Goal: Task Accomplishment & Management: Use online tool/utility

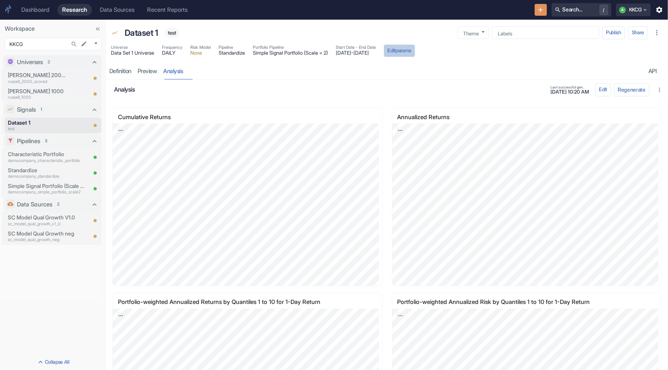
click at [415, 47] on button "Edit params" at bounding box center [399, 50] width 31 height 13
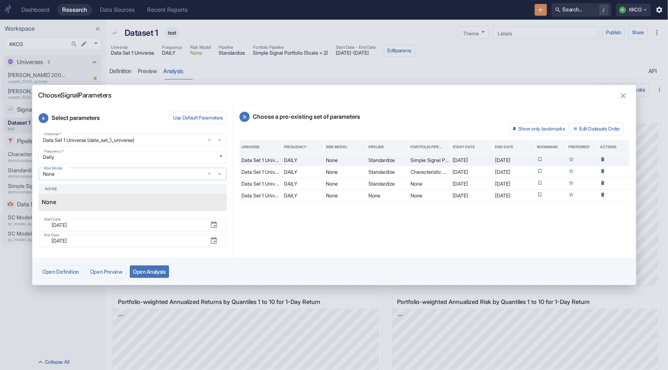
click at [105, 175] on input "None" at bounding box center [121, 174] width 161 height 7
click at [222, 177] on icon "button" at bounding box center [219, 174] width 7 height 7
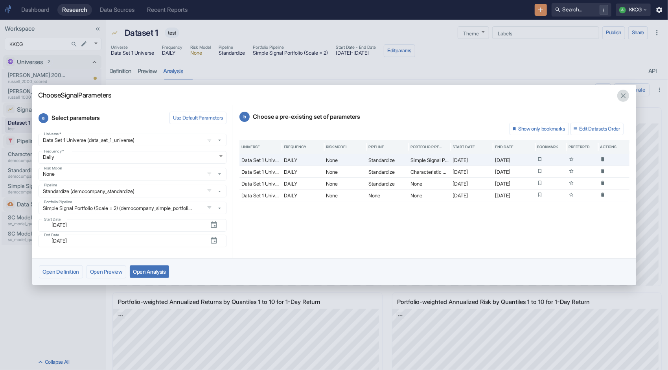
click at [621, 97] on icon "button" at bounding box center [624, 96] width 8 height 8
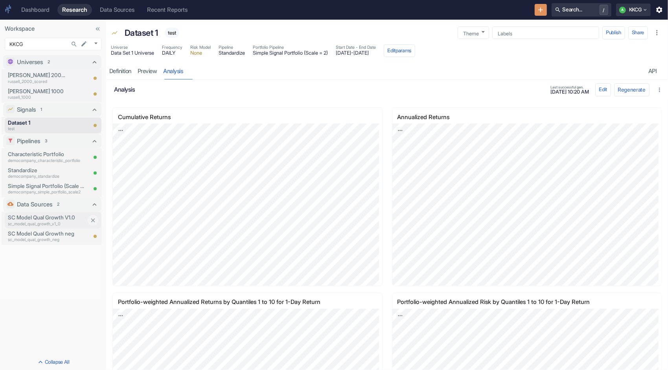
click at [47, 219] on p "SC Model Qual Growth V1.0" at bounding box center [47, 218] width 79 height 8
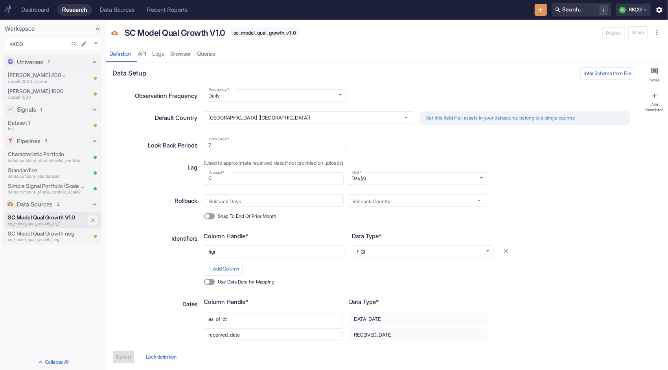
type textarea "x"
click at [39, 236] on p "SC Model Qual Growth neg" at bounding box center [47, 234] width 79 height 8
type textarea "x"
click at [539, 10] on icon "New Resource" at bounding box center [541, 9] width 5 height 5
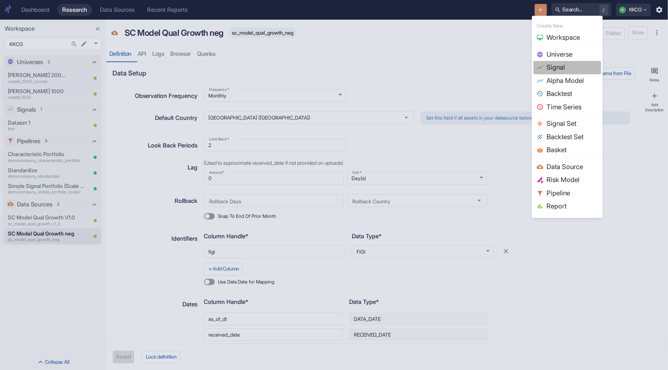
click at [553, 71] on span "Signal" at bounding box center [573, 68] width 52 height 10
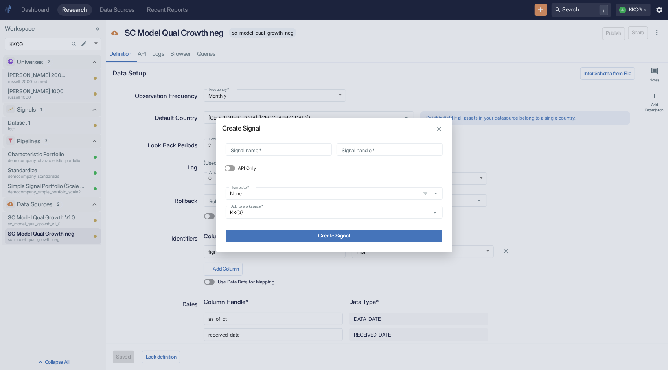
drag, startPoint x: 350, startPoint y: 130, endPoint x: 402, endPoint y: 129, distance: 51.9
click at [402, 129] on h2 "Create Signal" at bounding box center [334, 125] width 236 height 14
click at [290, 151] on input "Signal name   *" at bounding box center [279, 149] width 106 height 9
type input "S"
type input "s"
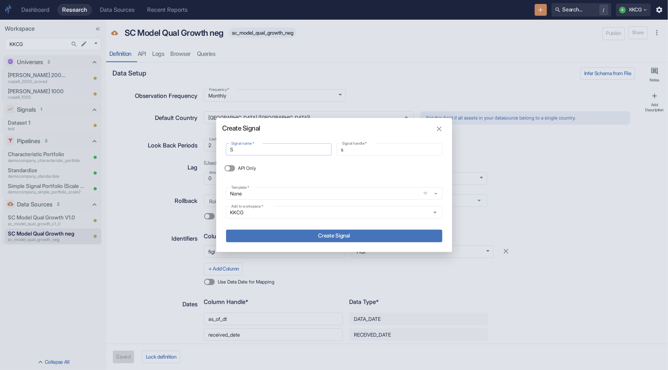
type input "SC"
type input "sc"
type input "SC_"
type input "sc_"
type input "SC_m"
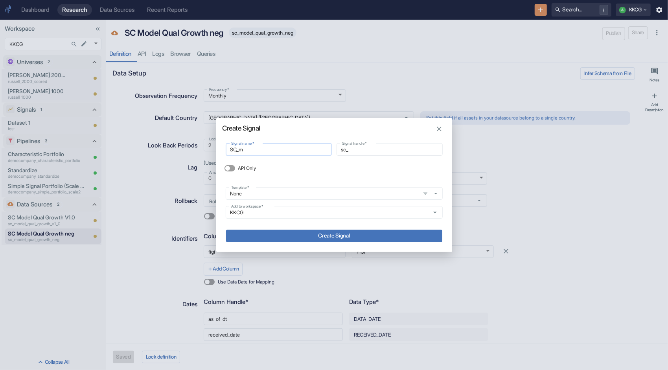
type input "sc_m"
type input "SC_mo"
type input "sc_mo"
type input "SC_mod"
type input "sc_mod"
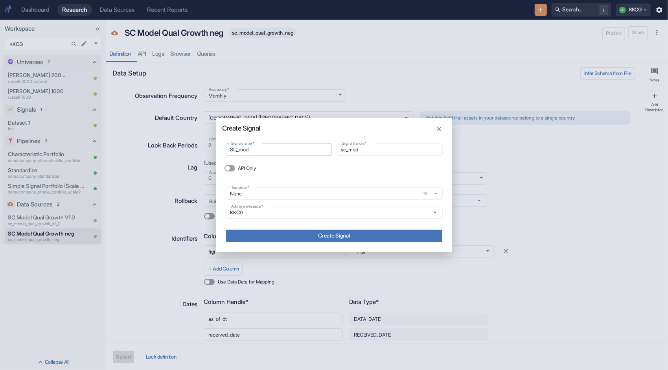
type input "SC_mode"
type input "sc_mode"
type input "SC_model"
type input "sc_model"
type input "SC_model"
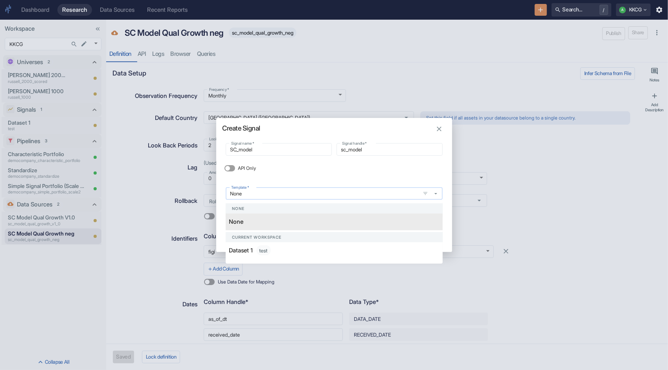
click at [275, 196] on input "None" at bounding box center [323, 193] width 190 height 7
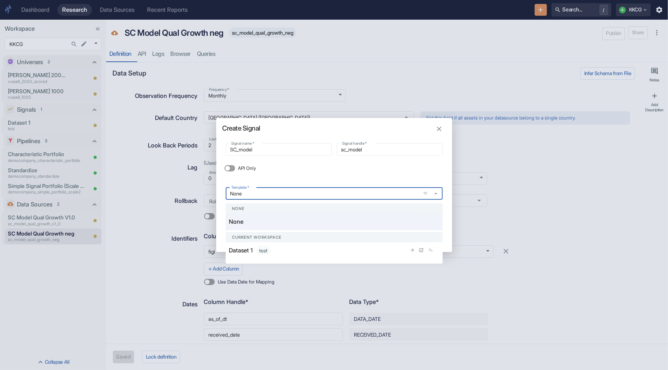
click at [252, 253] on p "Dataset 1" at bounding box center [241, 250] width 24 height 9
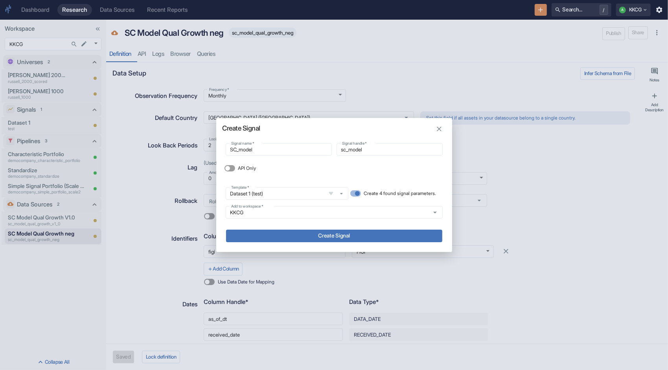
click at [360, 192] on label "Create 4 found signal parameters." at bounding box center [391, 193] width 89 height 13
click at [360, 192] on input "Create 4 found signal parameters." at bounding box center [357, 193] width 19 height 6
click at [360, 192] on label "Create 4 found signal parameters." at bounding box center [391, 193] width 89 height 13
click at [360, 192] on input "Create 4 found signal parameters." at bounding box center [353, 193] width 19 height 6
checkbox input "true"
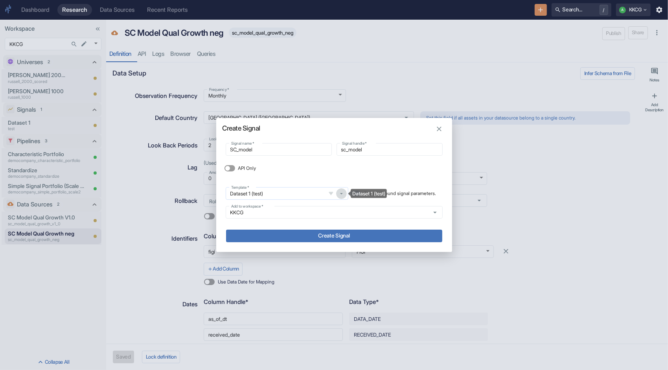
click at [340, 194] on icon "Dataset 1 (test)" at bounding box center [341, 194] width 3 height 2
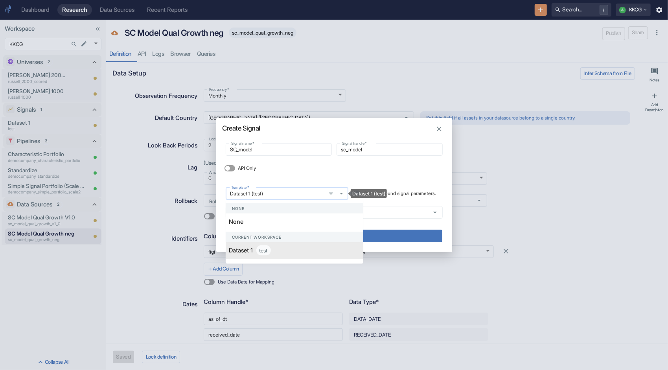
click at [340, 194] on icon "Dataset 1 (test)" at bounding box center [341, 194] width 3 height 2
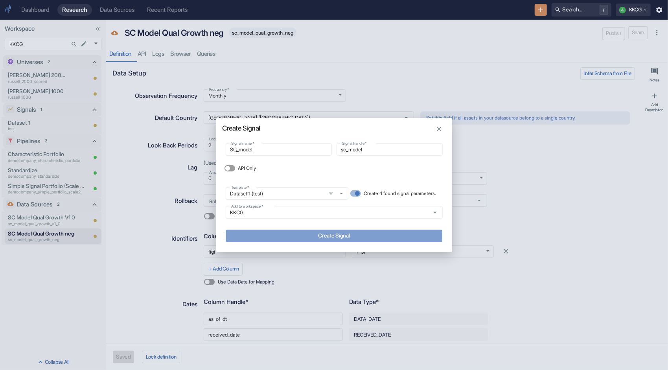
click at [352, 237] on button "Create Signal" at bounding box center [334, 236] width 216 height 13
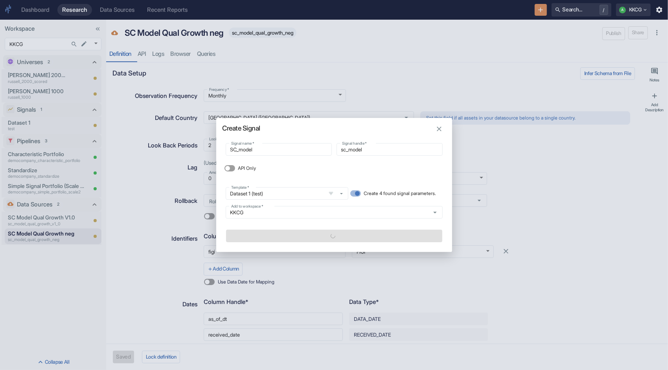
type textarea "x"
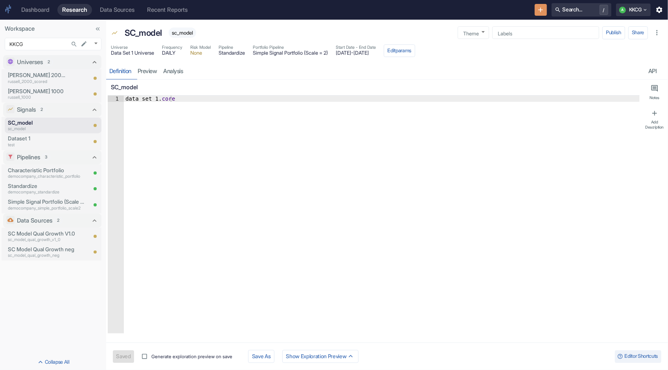
type textarea "x"
click at [151, 73] on link "preview" at bounding box center [148, 71] width 26 height 16
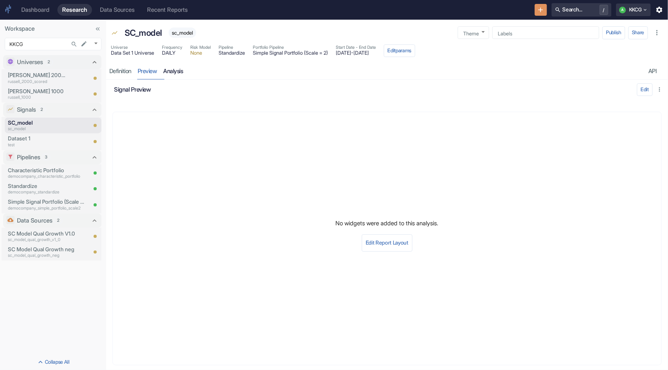
click at [176, 72] on link "analysis" at bounding box center [173, 71] width 26 height 16
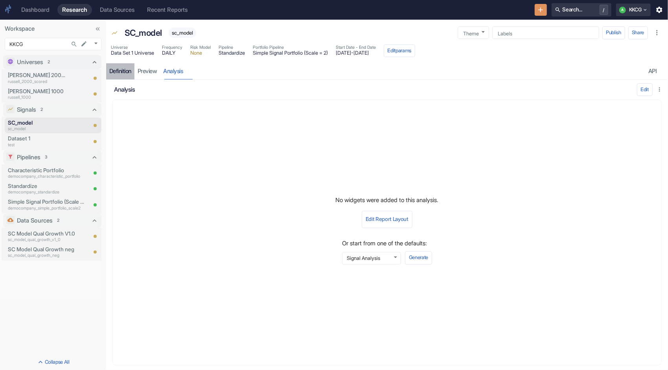
click at [126, 70] on div "Definition" at bounding box center [120, 71] width 22 height 7
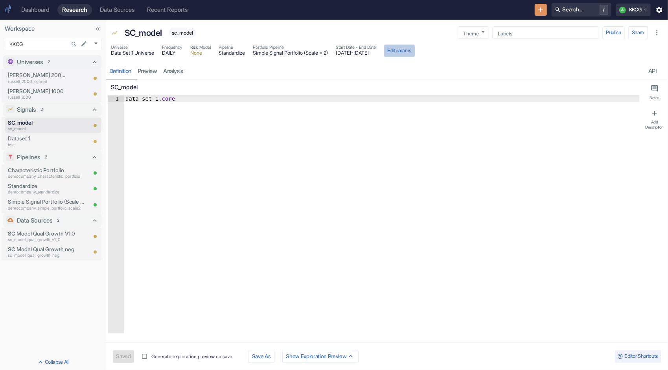
click at [415, 53] on button "Edit params" at bounding box center [399, 50] width 31 height 13
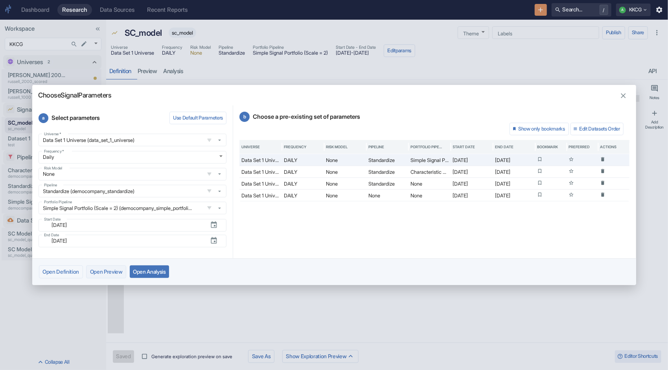
click at [115, 271] on button "Open Preview" at bounding box center [106, 272] width 40 height 13
type textarea "x"
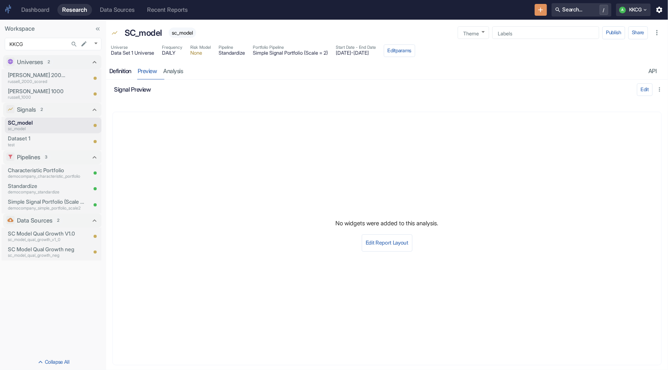
click at [125, 68] on div "Definition" at bounding box center [120, 71] width 22 height 7
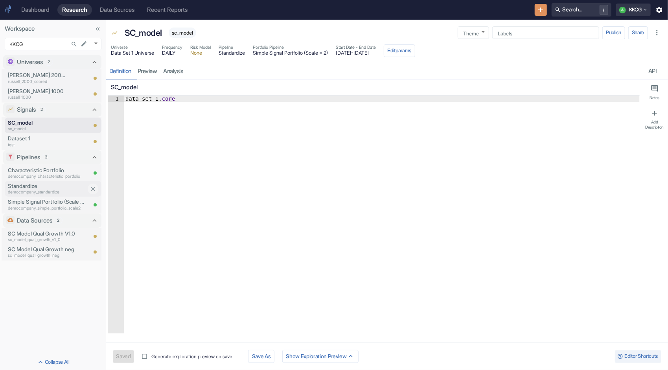
click at [32, 194] on p "democompany_standardize" at bounding box center [47, 192] width 79 height 6
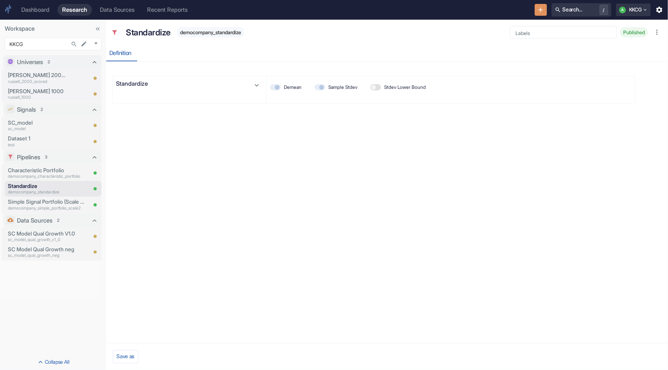
click at [118, 55] on div "Definition" at bounding box center [120, 53] width 22 height 7
click at [26, 200] on p "Simple Signal Portfolio (Scale = 2)" at bounding box center [47, 202] width 79 height 8
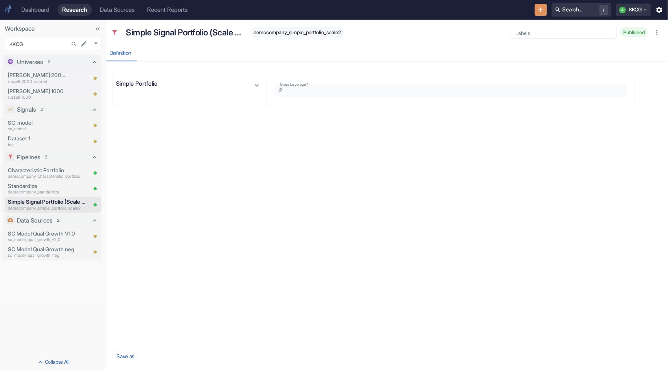
click at [232, 83] on div at bounding box center [227, 85] width 74 height 12
click at [218, 83] on div at bounding box center [227, 85] width 74 height 12
click at [260, 86] on icon "button" at bounding box center [257, 85] width 8 height 8
click at [25, 172] on p "Characteristic Portfolio" at bounding box center [47, 170] width 79 height 8
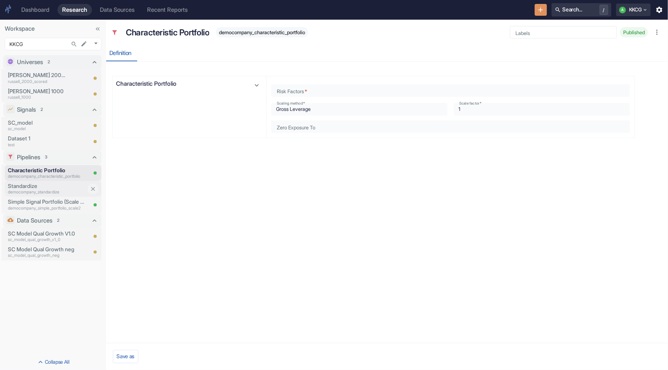
click at [24, 182] on p "Standardize" at bounding box center [47, 186] width 79 height 8
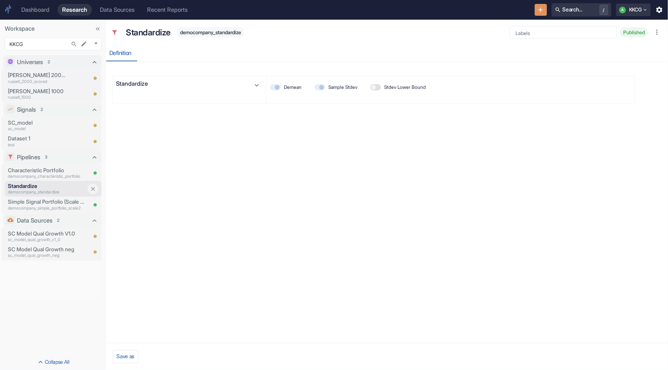
click at [31, 196] on div "Standardize democompany_standardize" at bounding box center [46, 189] width 82 height 16
click at [30, 200] on p "Simple Signal Portfolio (Scale = 2)" at bounding box center [47, 202] width 79 height 8
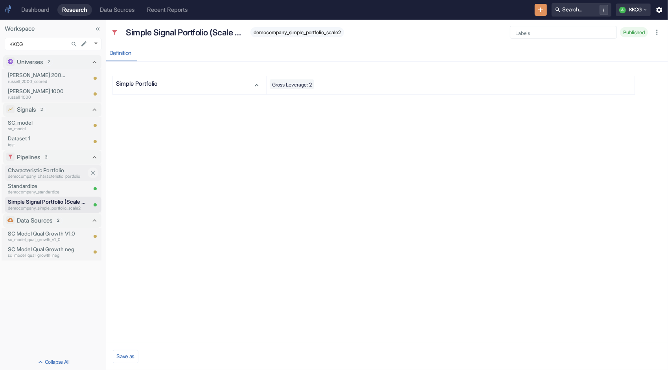
click at [21, 167] on p "Characteristic Portfolio" at bounding box center [47, 170] width 79 height 8
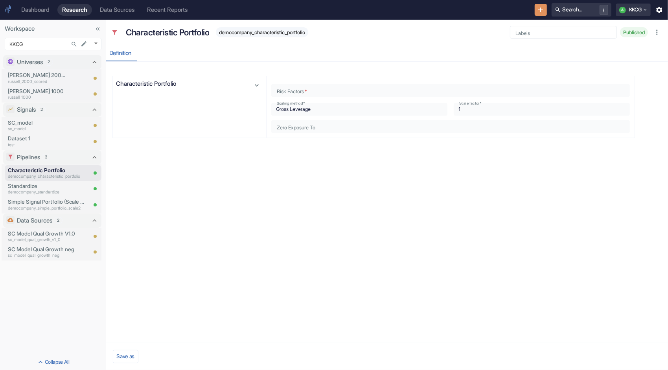
click at [179, 83] on p "Characteristic Portfolio" at bounding box center [153, 83] width 74 height 9
click at [41, 173] on p "Characteristic Portfolio" at bounding box center [47, 170] width 79 height 8
click at [41, 190] on p "democompany_standardize" at bounding box center [47, 192] width 79 height 6
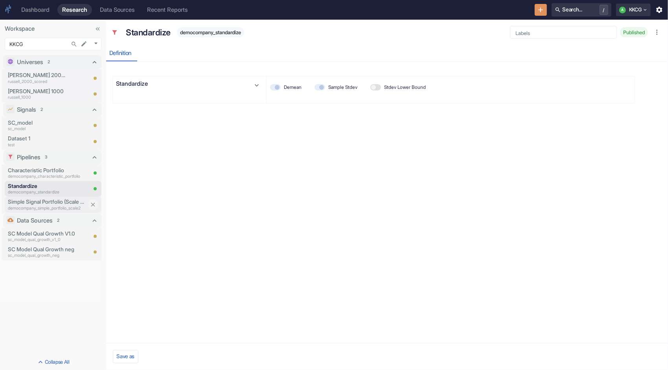
click at [40, 203] on p "Simple Signal Portfolio (Scale = 2)" at bounding box center [47, 202] width 79 height 8
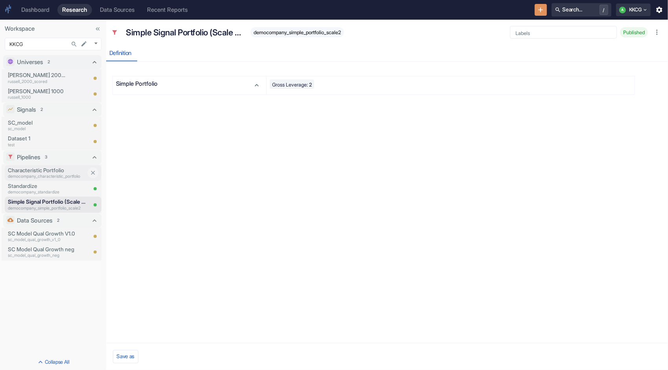
click at [37, 172] on p "Characteristic Portfolio" at bounding box center [47, 170] width 79 height 8
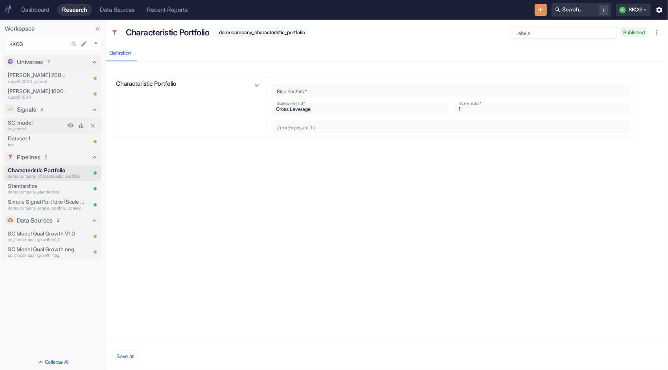
click at [56, 127] on p "sc_model" at bounding box center [36, 129] width 57 height 6
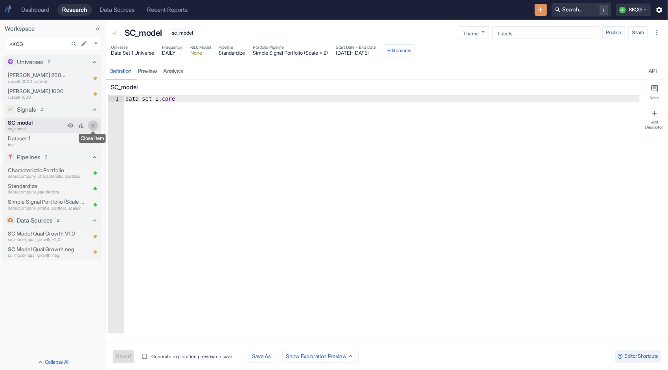
click at [94, 125] on icon "Close item" at bounding box center [93, 125] width 7 height 7
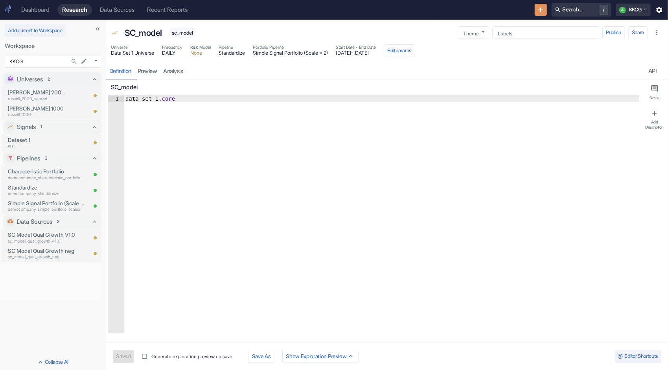
type textarea "x"
click at [125, 7] on div "Data Sources" at bounding box center [117, 9] width 35 height 7
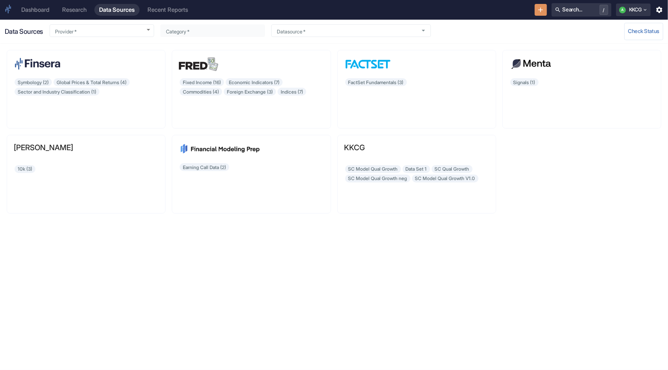
click at [76, 12] on div "Research" at bounding box center [74, 9] width 24 height 7
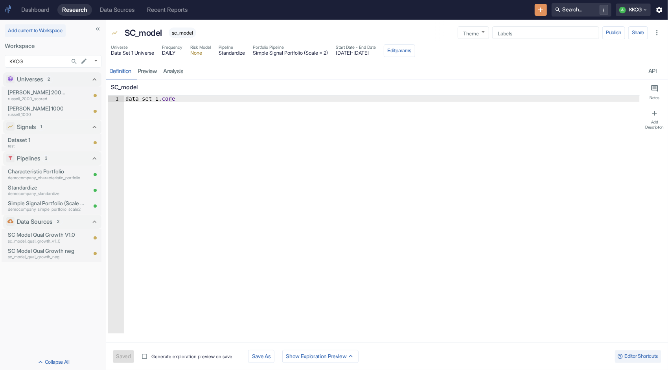
type textarea "x"
click at [174, 7] on div "Recent Reports" at bounding box center [167, 9] width 41 height 7
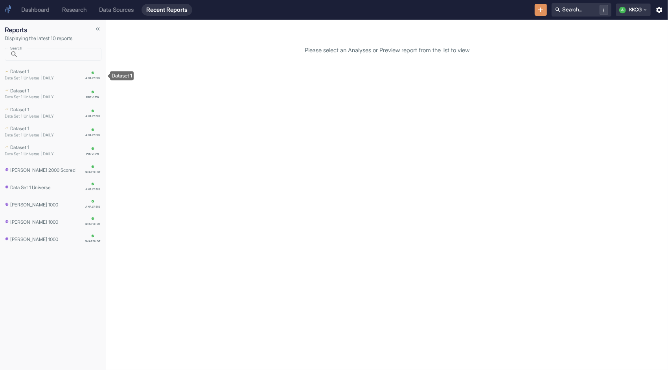
click at [58, 72] on div "Dataset 1" at bounding box center [43, 71] width 76 height 8
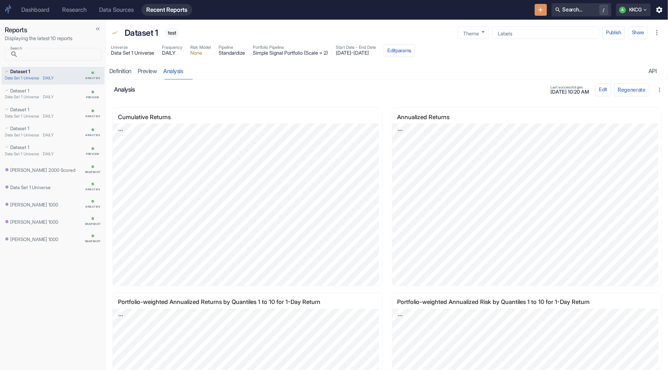
click at [78, 11] on div "Research" at bounding box center [74, 9] width 24 height 7
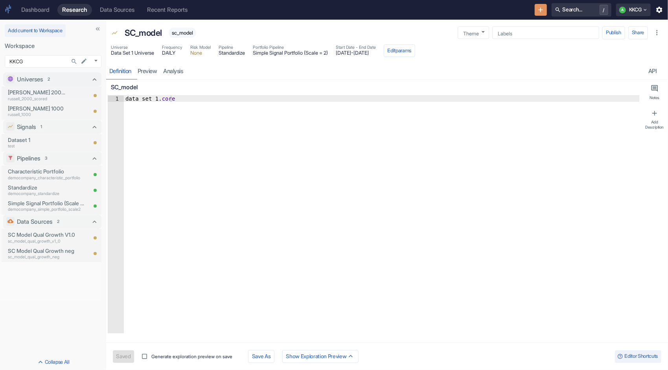
click at [28, 9] on div "Dashboard" at bounding box center [35, 9] width 28 height 7
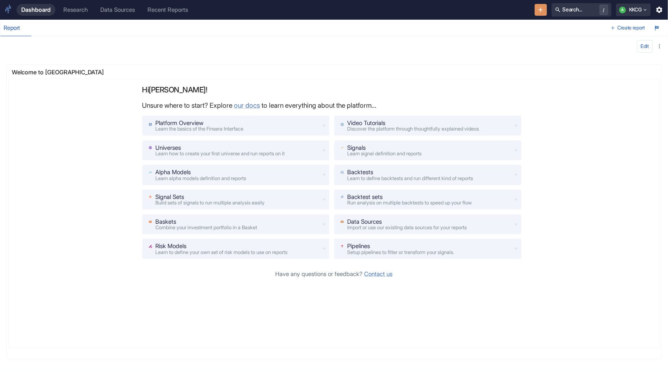
click at [9, 9] on icon at bounding box center [8, 9] width 7 height 9
click at [31, 11] on div "Dashboard" at bounding box center [36, 9] width 30 height 7
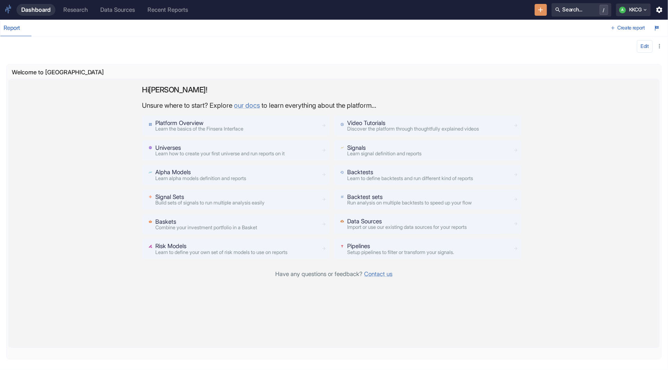
click at [354, 219] on p "Data Sources" at bounding box center [407, 221] width 120 height 9
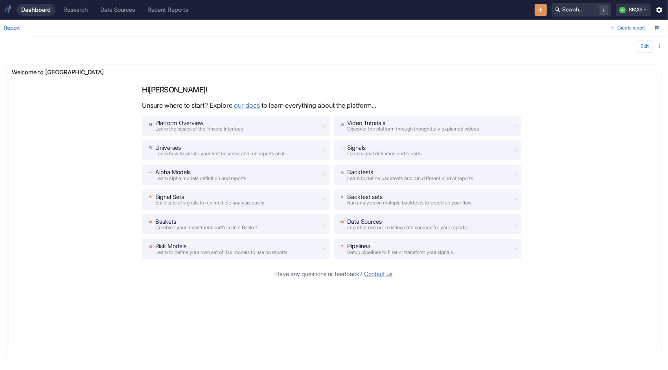
click at [77, 9] on div "Research" at bounding box center [75, 9] width 24 height 7
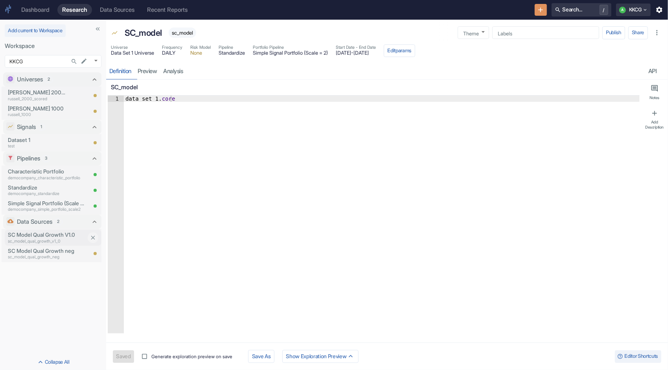
click at [44, 234] on p "SC Model Qual Growth V1.0" at bounding box center [47, 235] width 79 height 8
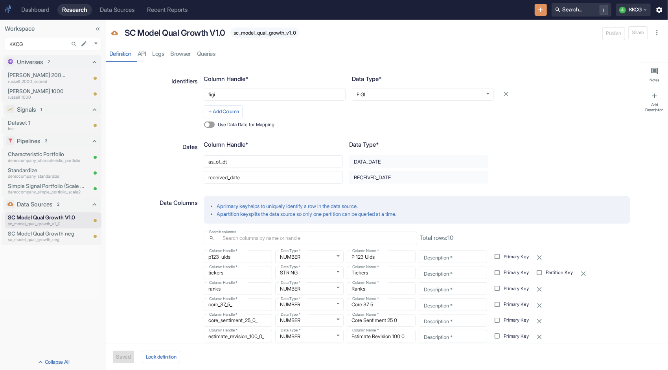
type textarea "x"
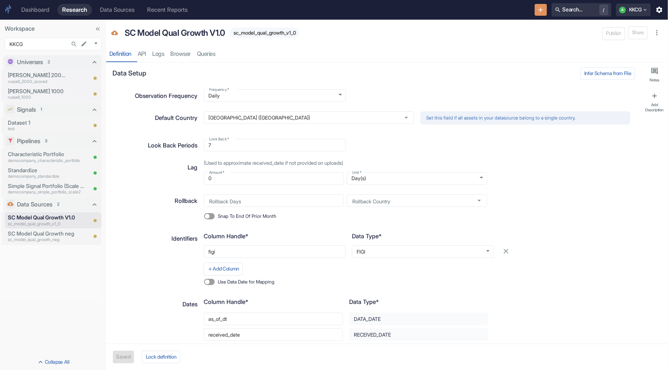
click at [145, 53] on div "Definition API Logs Browser Queries" at bounding box center [387, 54] width 562 height 16
click at [162, 53] on div "Definition API Logs Browser Queries" at bounding box center [387, 54] width 562 height 16
click at [256, 31] on span "sc_model_qual_growth_v1_0" at bounding box center [265, 33] width 69 height 6
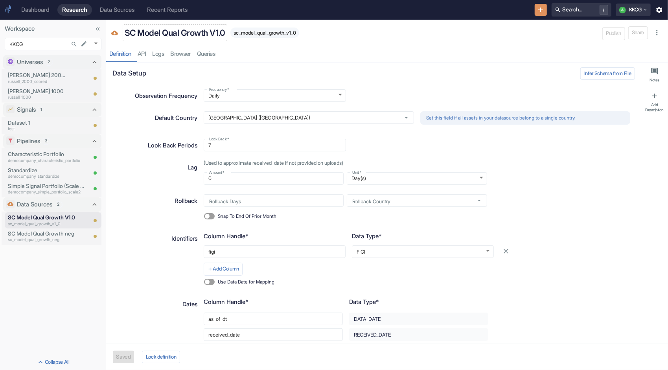
click at [225, 34] on p "SC Model Qual Growth V1.0" at bounding box center [175, 33] width 101 height 13
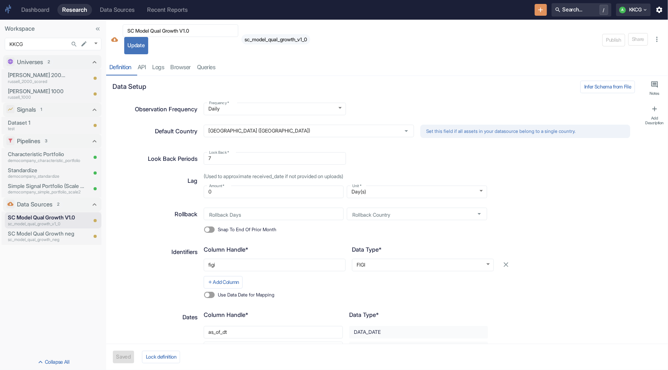
click at [277, 41] on span "sc_model_qual_growth_v1_0" at bounding box center [276, 40] width 69 height 6
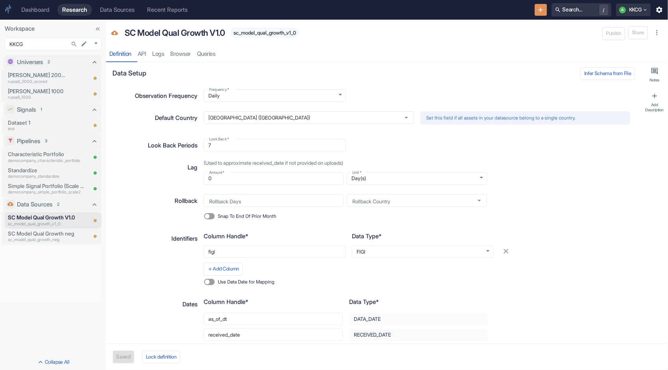
click at [213, 52] on div "Definition API Logs Browser Queries" at bounding box center [387, 54] width 562 height 16
click at [32, 11] on div "Dashboard" at bounding box center [35, 9] width 28 height 7
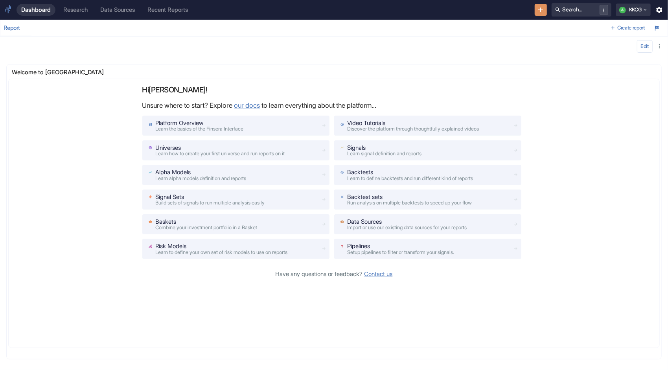
click at [11, 9] on icon at bounding box center [8, 9] width 7 height 9
click at [127, 11] on div "Data Sources" at bounding box center [117, 9] width 35 height 7
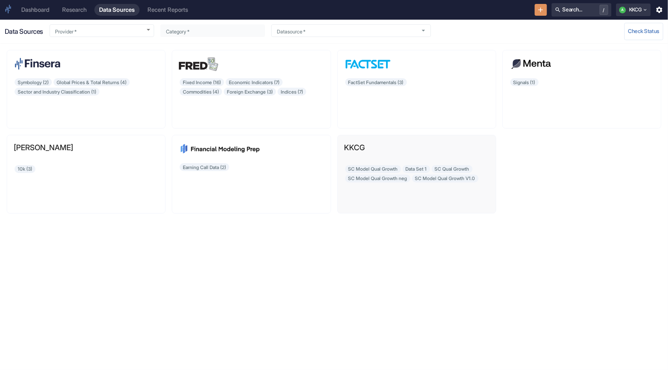
click at [426, 177] on div "SC Model Qual Growth Data Set 1 SC Qual Growth SC Model Qual Growth neg SC Mode…" at bounding box center [417, 185] width 145 height 42
type input "Custom"
type input "SC Model Qual Growth"
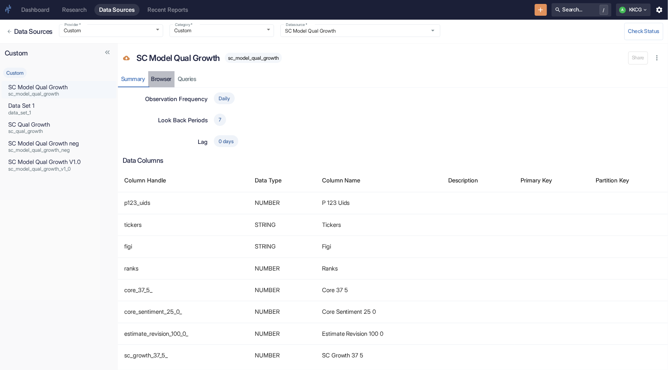
click at [170, 80] on link "Browser" at bounding box center [161, 79] width 27 height 16
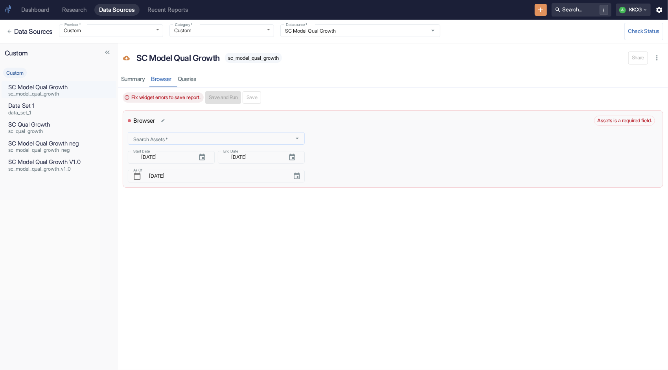
click at [293, 138] on icon "Open" at bounding box center [297, 139] width 8 height 8
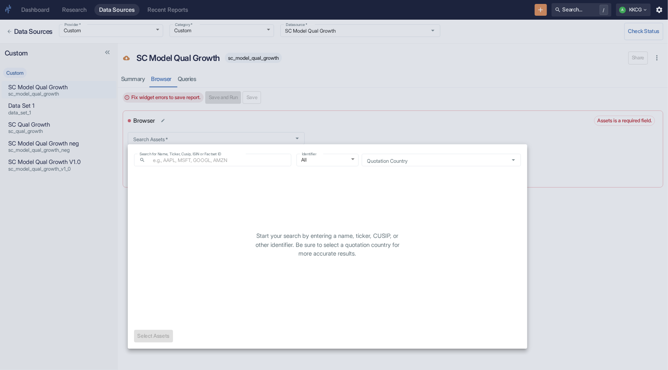
click at [290, 123] on div at bounding box center [334, 185] width 668 height 370
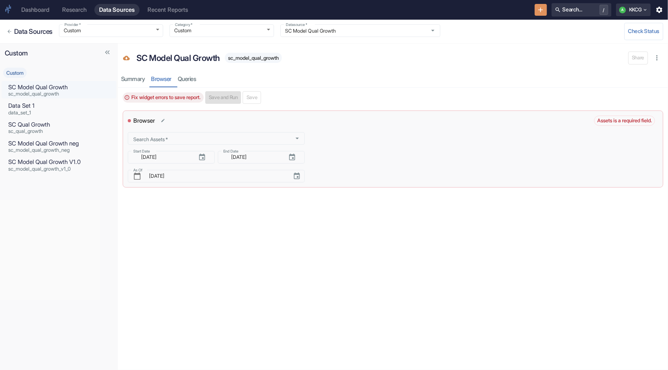
click at [287, 125] on div "Browser Assets is a required field." at bounding box center [393, 121] width 531 height 10
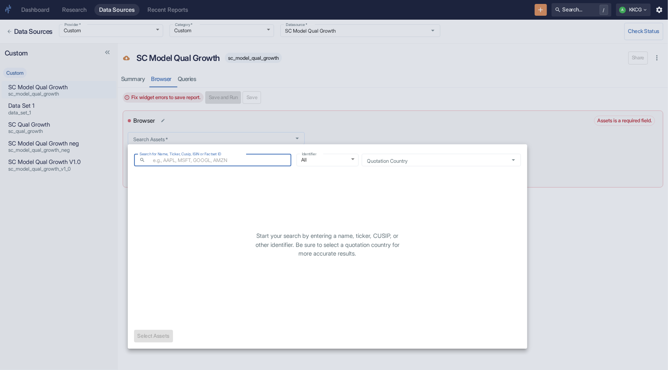
click at [256, 136] on body "Dashboard Research Data Sources Recent Reports Search... / A KKCG Data Sources …" at bounding box center [334, 185] width 668 height 370
click at [256, 136] on div at bounding box center [334, 185] width 668 height 370
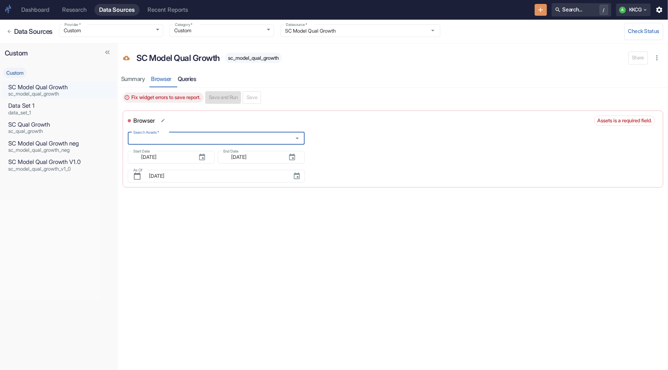
click at [194, 79] on link "Queries" at bounding box center [187, 79] width 25 height 16
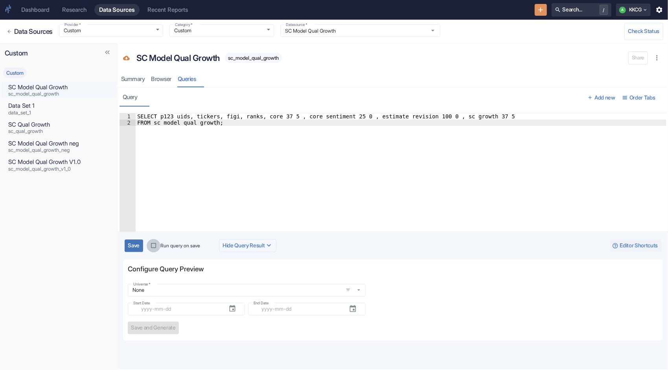
click at [158, 242] on input "Run query on save" at bounding box center [154, 246] width 14 height 14
checkbox input "true"
click at [137, 245] on button "Save" at bounding box center [134, 246] width 18 height 13
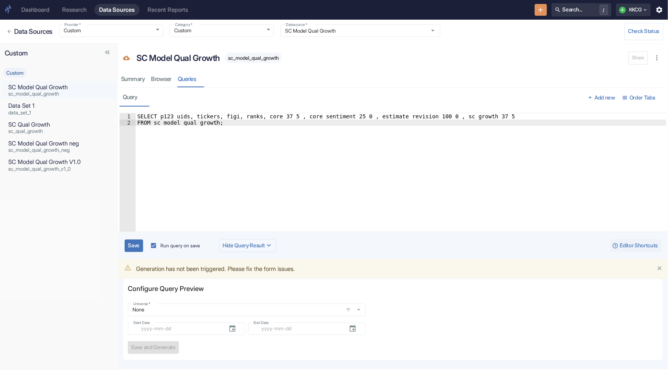
click at [83, 13] on div "Research" at bounding box center [74, 9] width 24 height 7
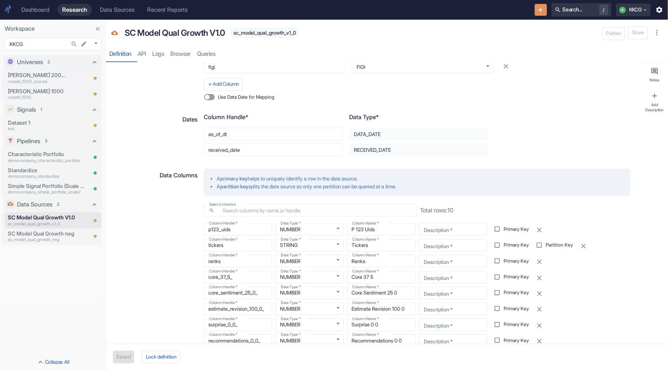
scroll to position [157, 0]
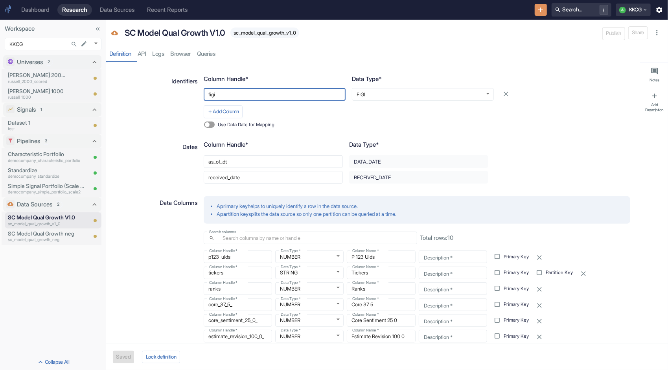
click at [416, 122] on div "Use Data Date for Mapping" at bounding box center [364, 124] width 320 height 13
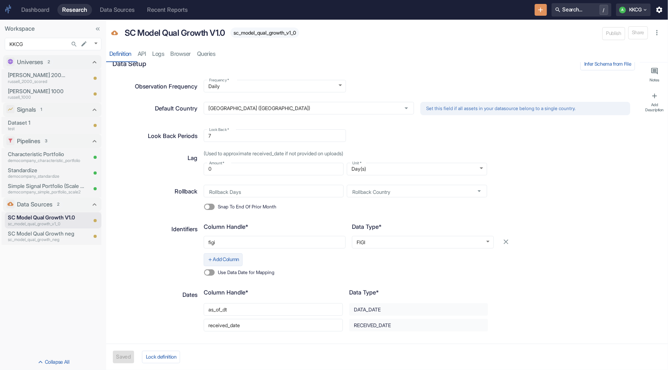
scroll to position [0, 0]
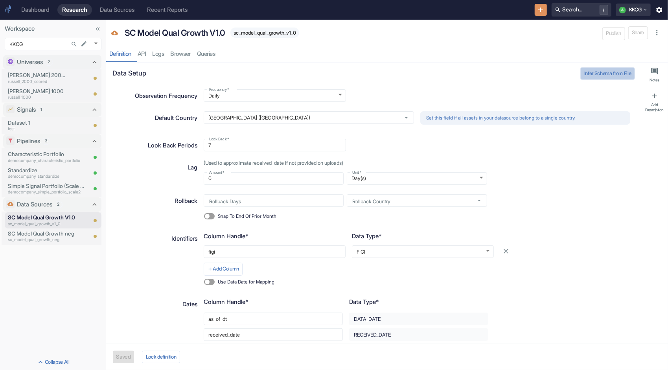
click at [605, 72] on button "Infer Schema from File" at bounding box center [608, 73] width 55 height 13
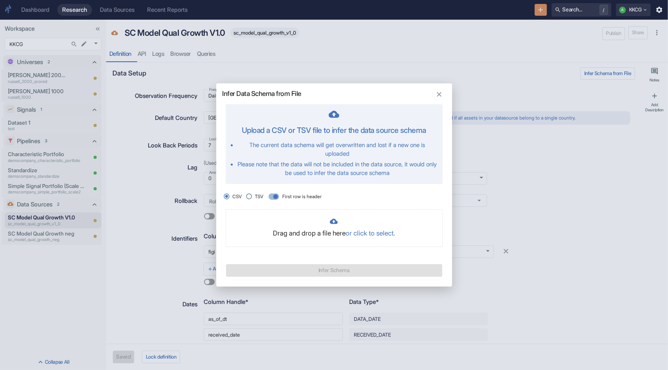
click at [441, 94] on icon "button" at bounding box center [439, 94] width 8 height 8
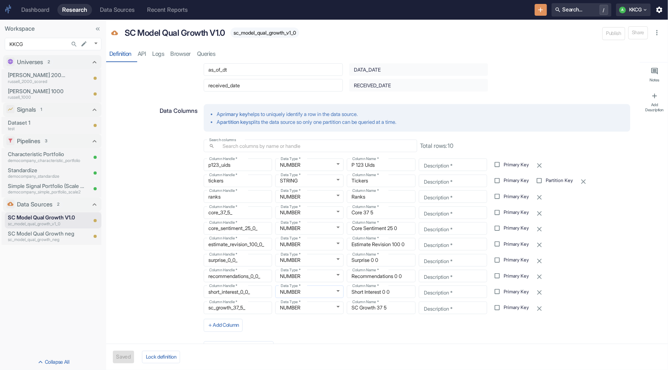
scroll to position [277, 0]
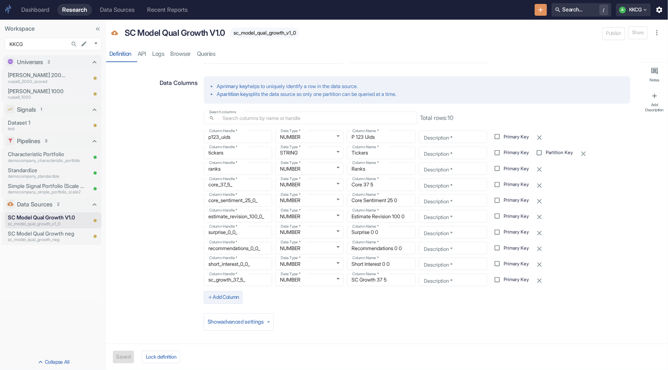
click at [235, 298] on button "Add Column" at bounding box center [223, 297] width 39 height 13
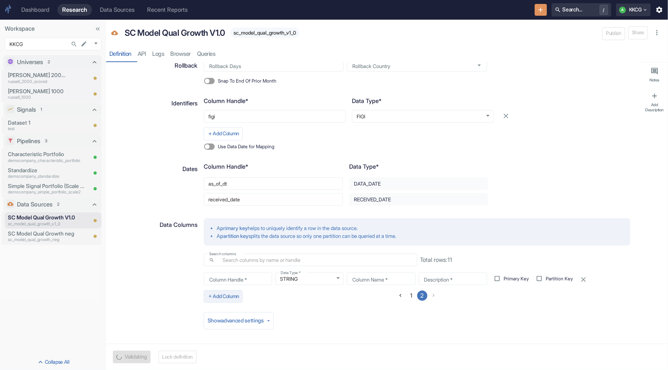
scroll to position [134, 0]
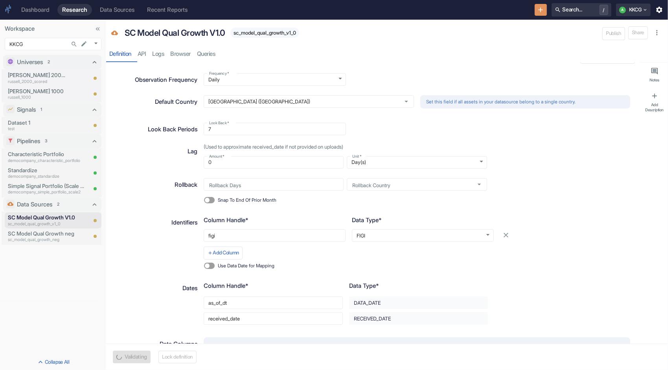
type textarea "x"
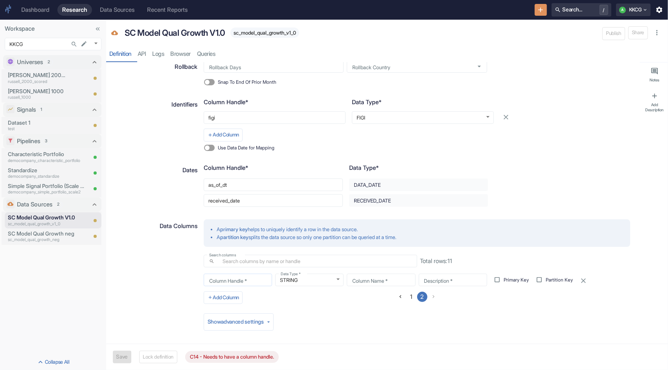
click at [249, 282] on input "Column Handle *" at bounding box center [238, 280] width 68 height 9
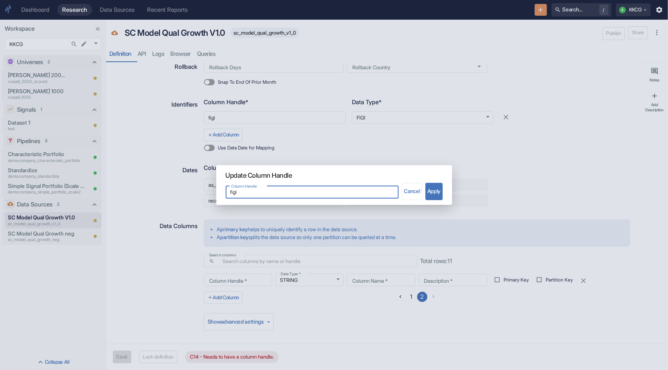
type input "figi"
click at [432, 191] on button "Apply" at bounding box center [434, 191] width 17 height 17
type input "figi"
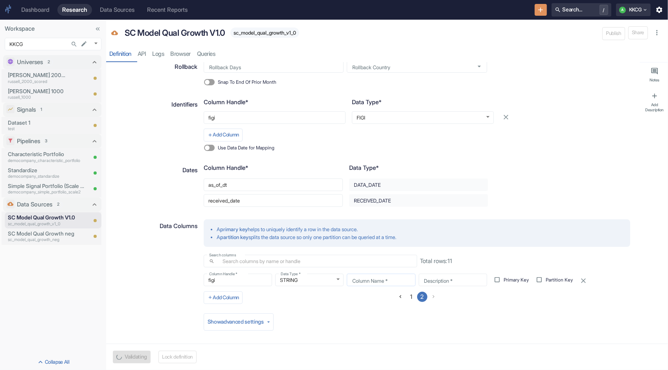
type textarea "x"
click at [380, 282] on input "Column Name *" at bounding box center [381, 280] width 68 height 9
type input "f"
type textarea "x"
type input "fi"
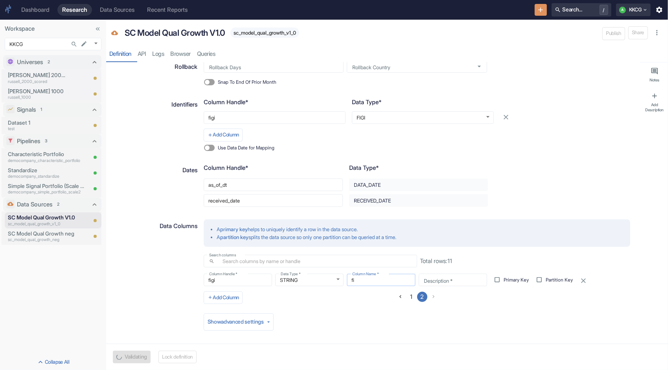
type textarea "x"
type input "fig"
type textarea "x"
type input "figi"
type textarea "x"
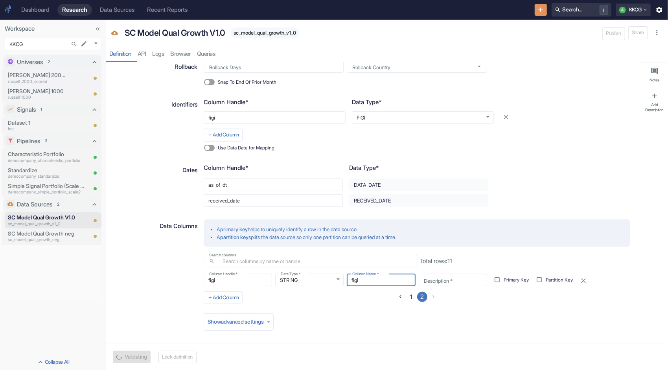
type input "figi"
click at [368, 304] on div "Data Columns A primary key helps to uniquely identify a row in the data source.…" at bounding box center [374, 262] width 523 height 94
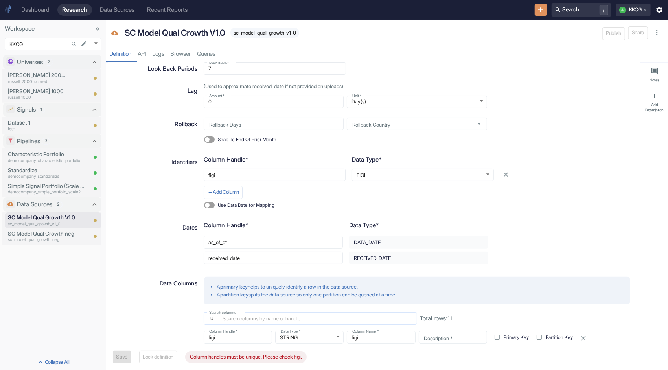
scroll to position [95, 0]
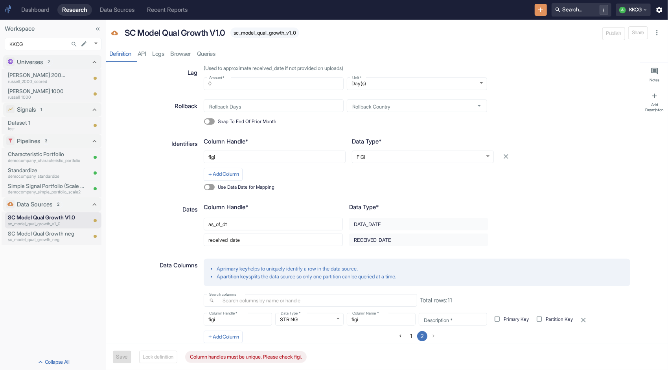
click at [582, 320] on icon "button" at bounding box center [583, 320] width 5 height 5
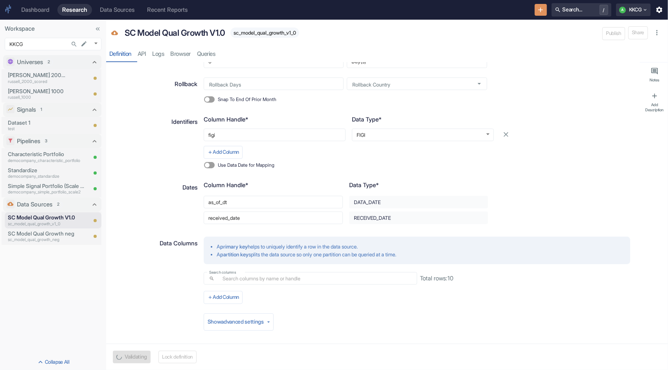
scroll to position [93, 0]
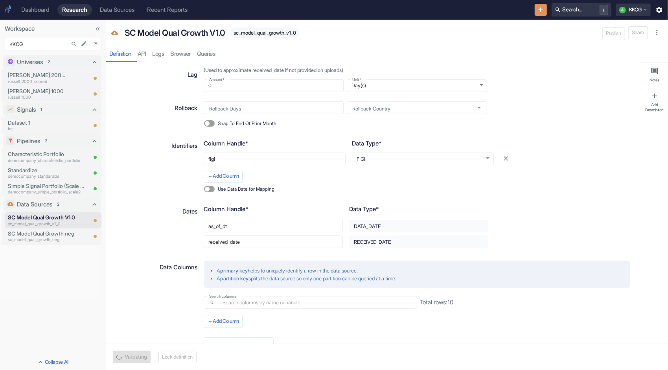
type textarea "x"
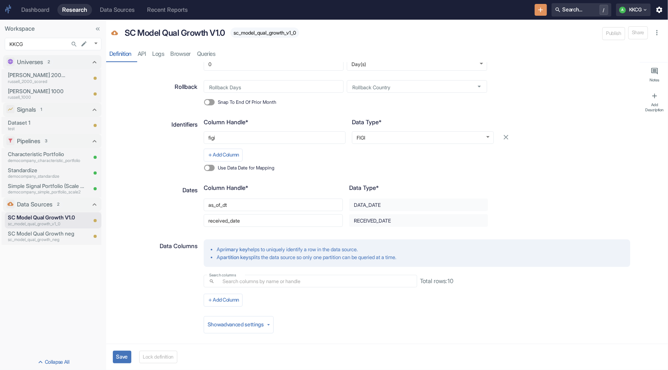
scroll to position [117, 0]
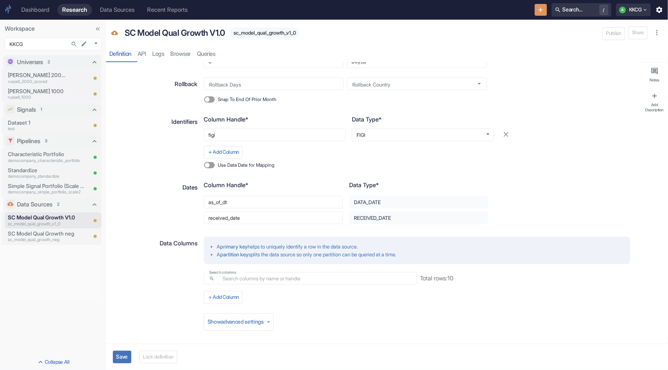
click at [283, 266] on div "A primary key helps to uniquely identify a row in the data source. A partition …" at bounding box center [413, 268] width 433 height 74
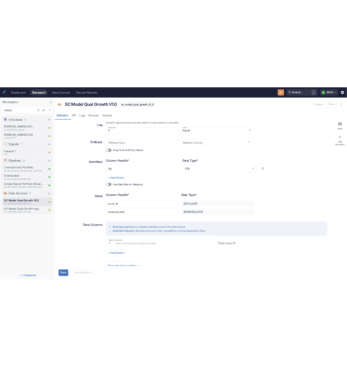
scroll to position [0, 0]
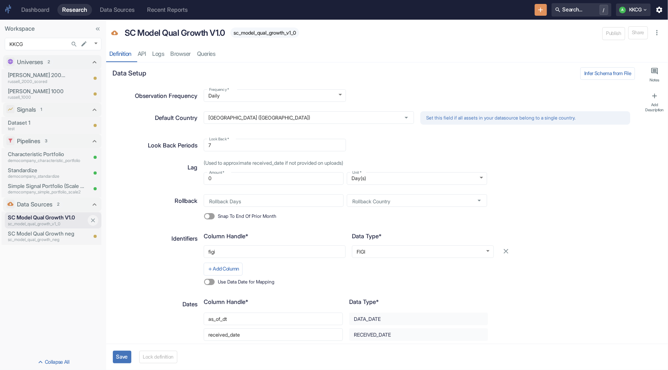
click at [42, 227] on div "SC Model Qual Growth V1.0 sc_model_qual_growth_v1_0" at bounding box center [46, 220] width 82 height 16
click at [40, 236] on p "SC Model Qual Growth neg" at bounding box center [47, 234] width 79 height 8
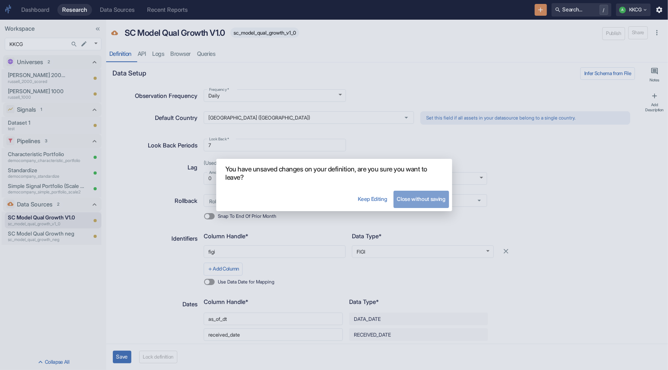
click at [402, 198] on button "Close without saving" at bounding box center [421, 199] width 55 height 17
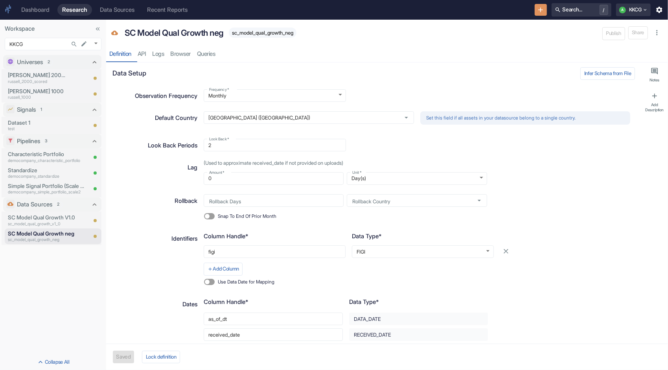
type textarea "x"
click at [71, 218] on p "SC Model Qual Growth V1.0" at bounding box center [47, 218] width 79 height 8
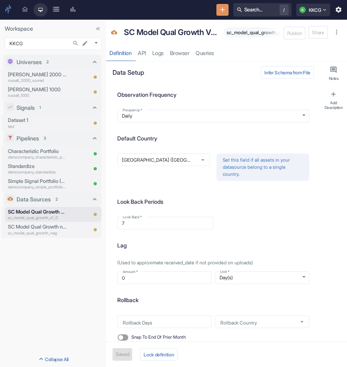
type textarea "x"
click at [232, 123] on body "Dashboard Research Data Sources Recent Reports Search... / A KKCG Workspace KKC…" at bounding box center [173, 183] width 347 height 367
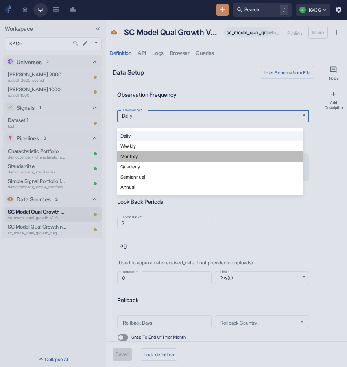
click at [204, 153] on li "Monthly" at bounding box center [210, 156] width 186 height 10
type input "MONTHLY"
type input "2"
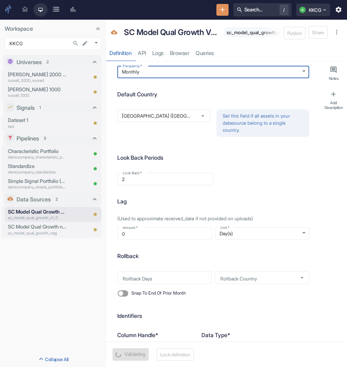
scroll to position [79, 0]
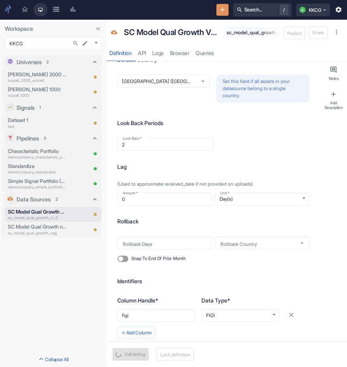
type textarea "x"
drag, startPoint x: 201, startPoint y: 150, endPoint x: 116, endPoint y: 155, distance: 84.3
click at [116, 151] on div "Look Back   * 2 Look Back   *" at bounding box center [210, 141] width 198 height 19
type input "1"
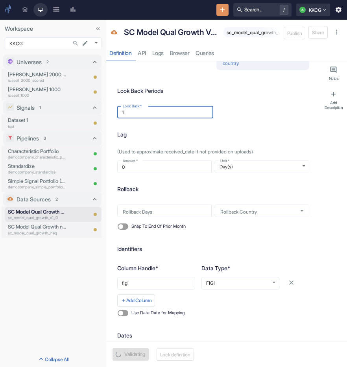
type textarea "x"
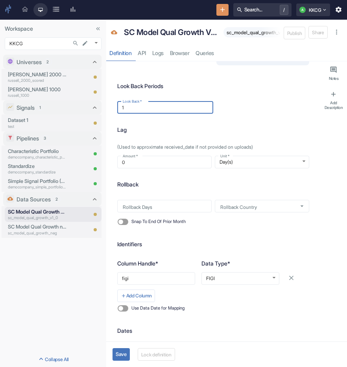
scroll to position [118, 0]
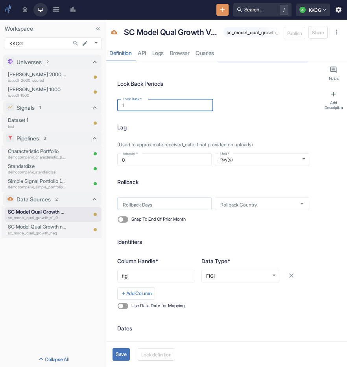
type input "1"
click at [174, 207] on input "Rollback Days" at bounding box center [164, 203] width 94 height 9
type input "0"
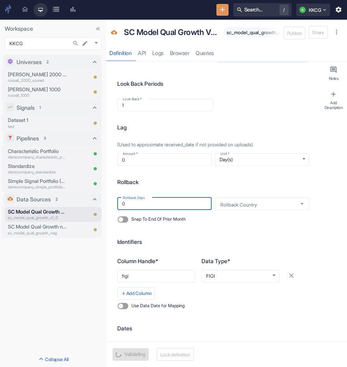
type textarea "x"
type input "0"
click at [269, 226] on div "Snap To End Of Prior Month" at bounding box center [211, 218] width 195 height 16
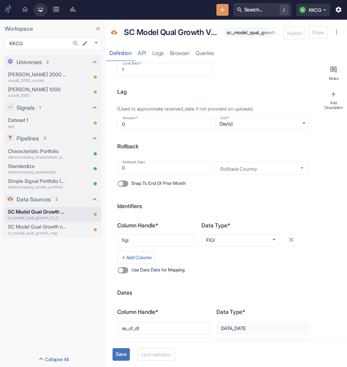
scroll to position [157, 0]
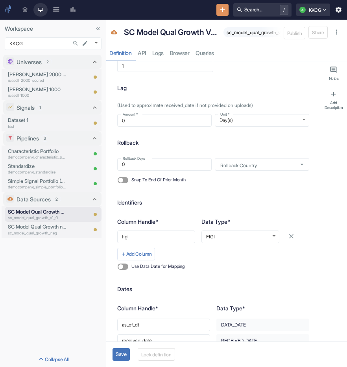
click at [128, 273] on label "Use Data Date for Mapping" at bounding box center [149, 266] width 70 height 13
click at [128, 270] on input "Use Data Date for Mapping" at bounding box center [120, 267] width 19 height 6
checkbox input "true"
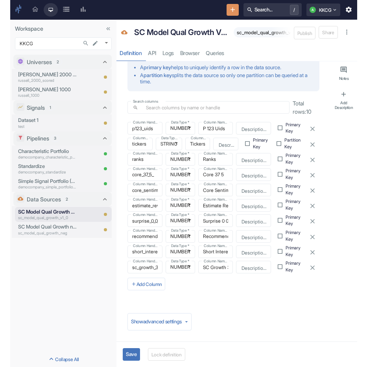
scroll to position [489, 0]
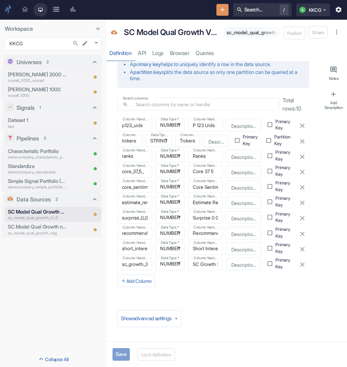
click at [123, 352] on button "Save" at bounding box center [121, 354] width 17 height 13
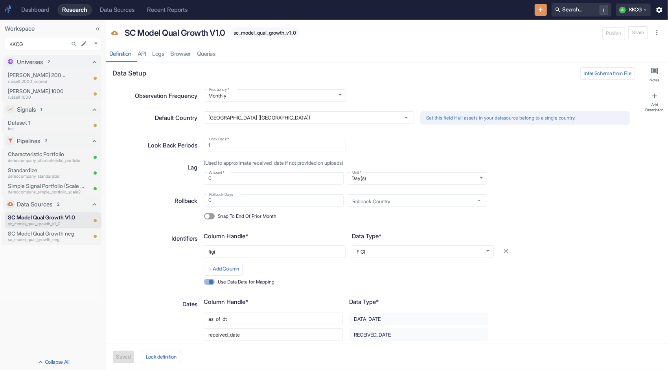
scroll to position [0, 0]
click at [174, 255] on div "Identifiers" at bounding box center [154, 258] width 87 height 60
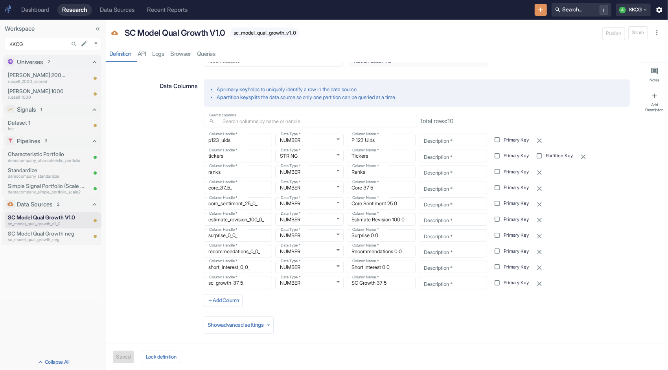
scroll to position [277, 0]
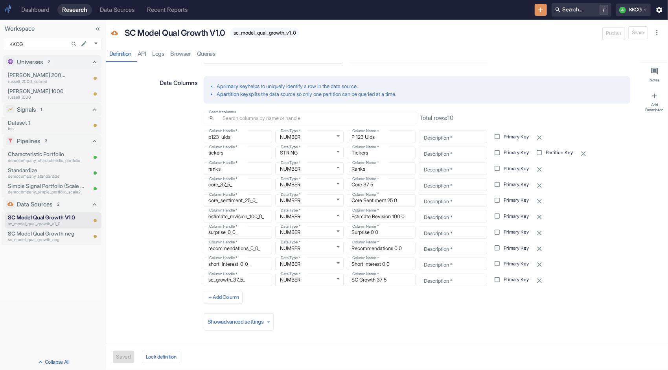
type textarea "x"
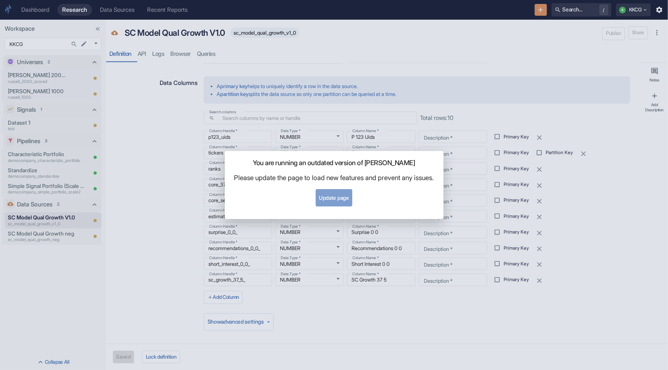
click at [336, 194] on button "Update page" at bounding box center [334, 197] width 37 height 17
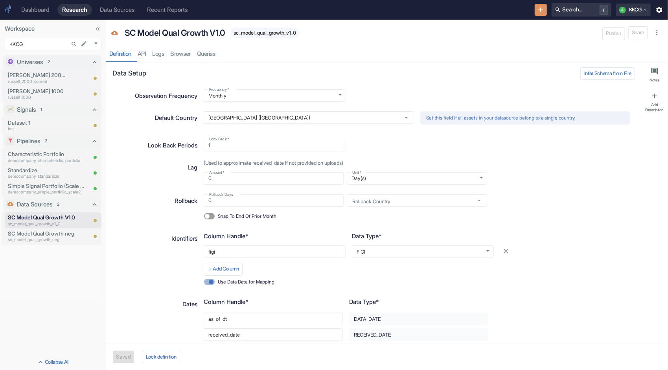
type textarea "x"
click at [139, 9] on link "Data Sources" at bounding box center [117, 10] width 44 height 12
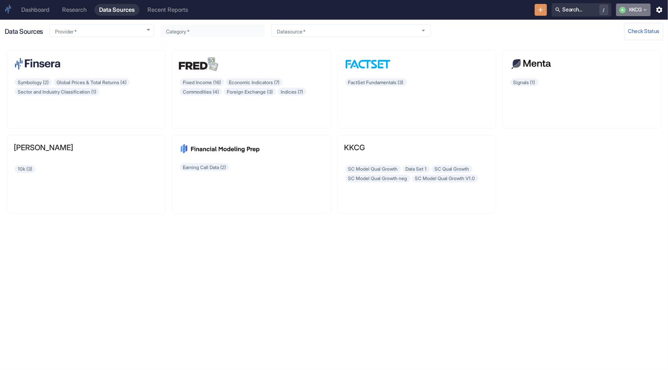
click at [642, 9] on button "A KKCG" at bounding box center [633, 10] width 35 height 13
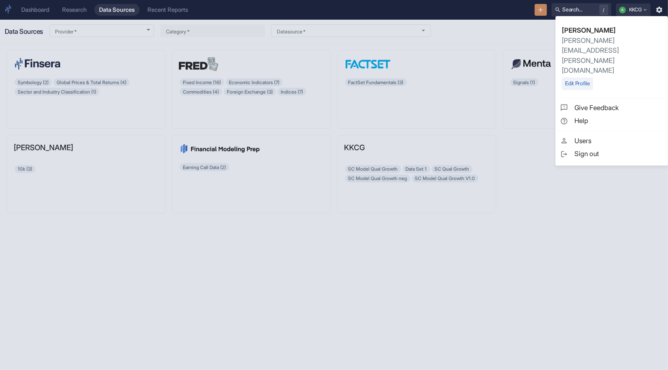
click at [658, 11] on div at bounding box center [334, 185] width 668 height 370
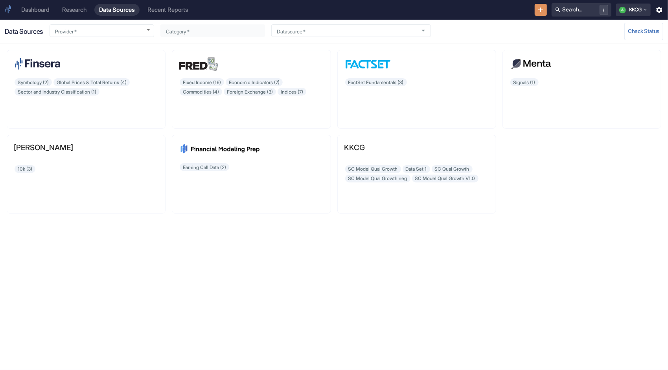
click at [658, 11] on icon "button" at bounding box center [660, 10] width 6 height 6
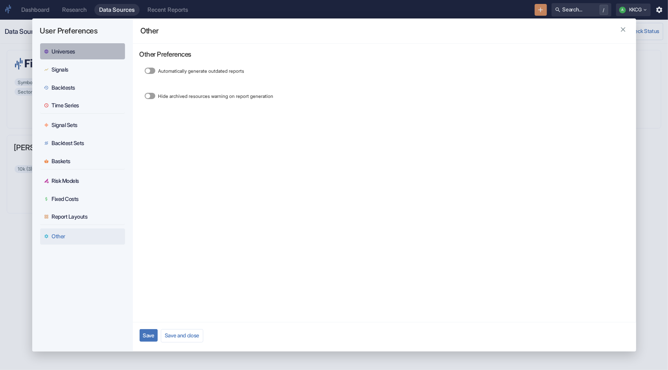
click at [65, 52] on div "Universes" at bounding box center [64, 51] width 24 height 7
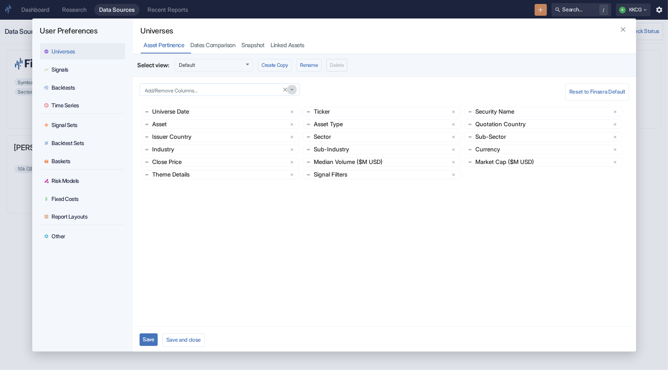
click at [289, 87] on icon "Open" at bounding box center [292, 90] width 8 height 8
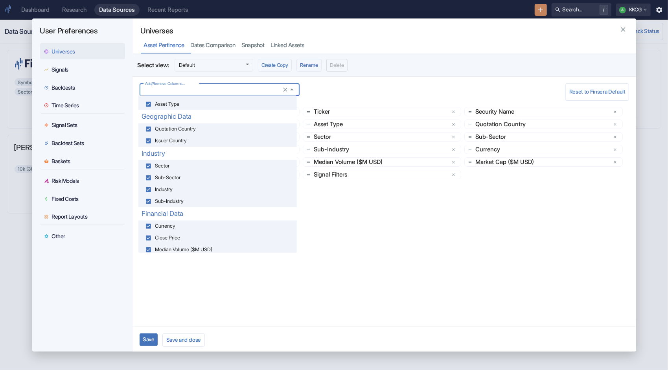
scroll to position [142, 0]
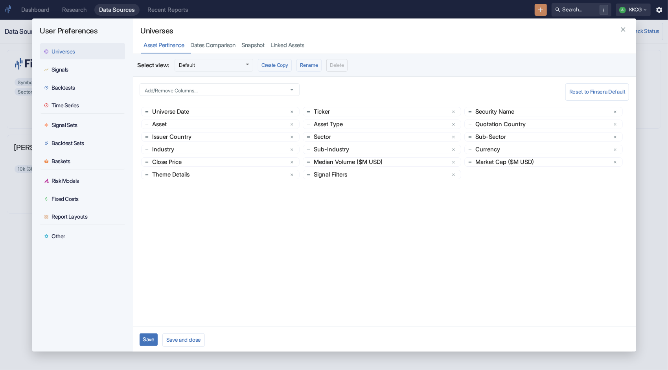
click at [345, 205] on div "Add/Remove Columns... Add/Remove Columns... Reset to Finsera Default Universe D…" at bounding box center [384, 202] width 503 height 250
click at [236, 46] on div "Dates Comparison" at bounding box center [213, 45] width 45 height 7
click at [254, 46] on div "Snapshot" at bounding box center [253, 45] width 23 height 7
click at [296, 46] on div "Linked Assets" at bounding box center [288, 45] width 34 height 7
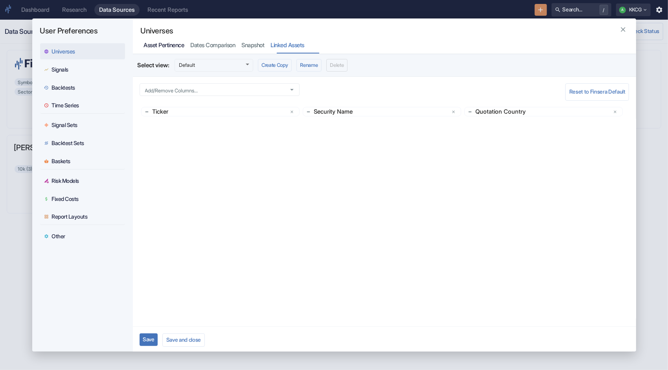
click at [171, 48] on div "Asset Pertinence" at bounding box center [164, 45] width 41 height 7
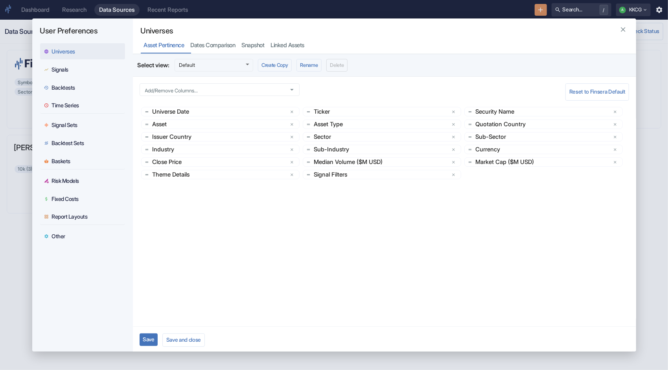
click at [59, 68] on div "Signals" at bounding box center [60, 69] width 17 height 7
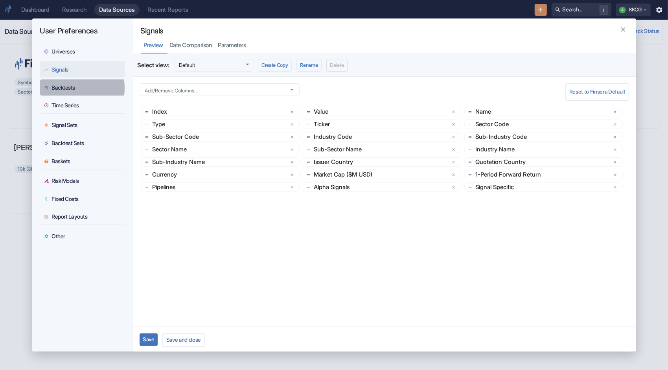
click at [61, 88] on div "Backtests" at bounding box center [64, 87] width 24 height 7
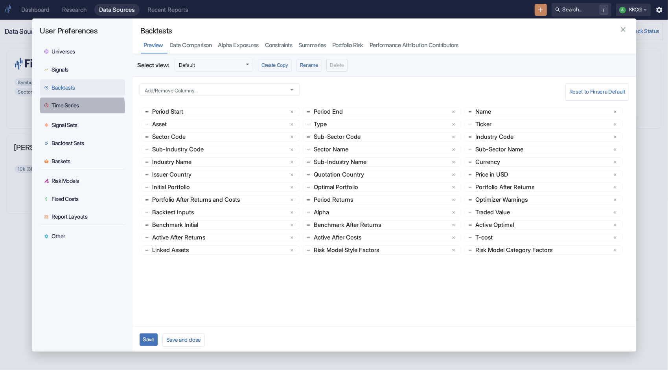
click at [61, 108] on div "Time Series" at bounding box center [66, 105] width 28 height 7
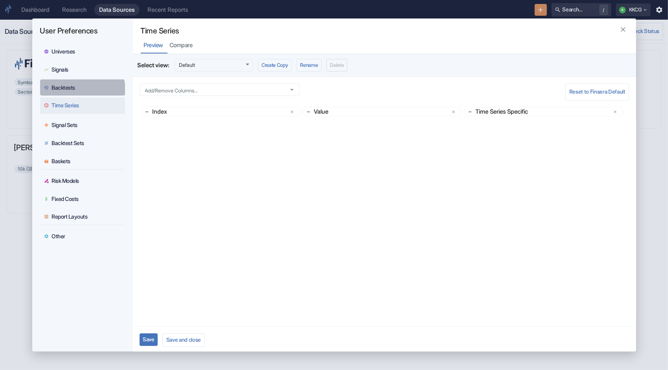
click at [65, 95] on button "Backtests" at bounding box center [82, 87] width 85 height 16
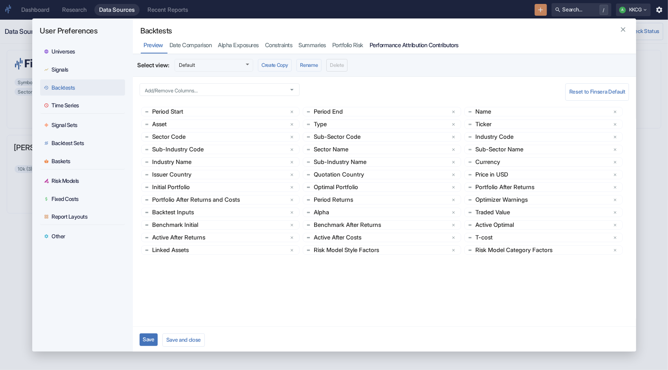
click at [412, 49] on div "Performance Attribution Contributors" at bounding box center [414, 45] width 89 height 7
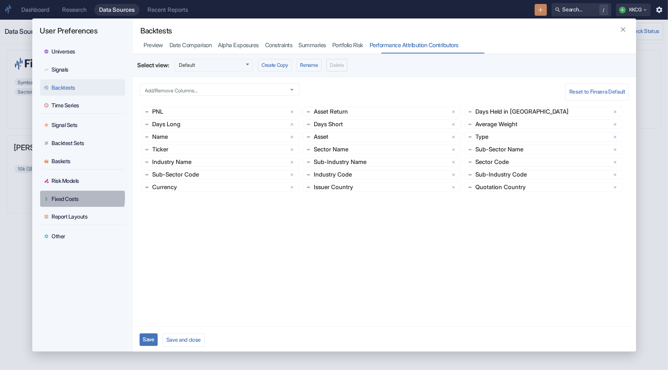
click at [68, 197] on div "Fixed Costs" at bounding box center [65, 198] width 27 height 7
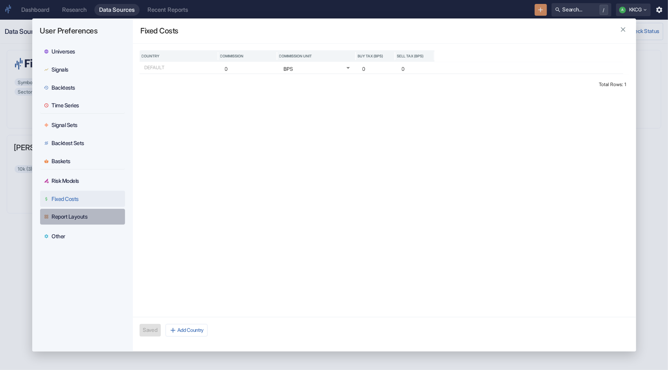
click at [63, 216] on div "Report Layouts" at bounding box center [70, 216] width 36 height 7
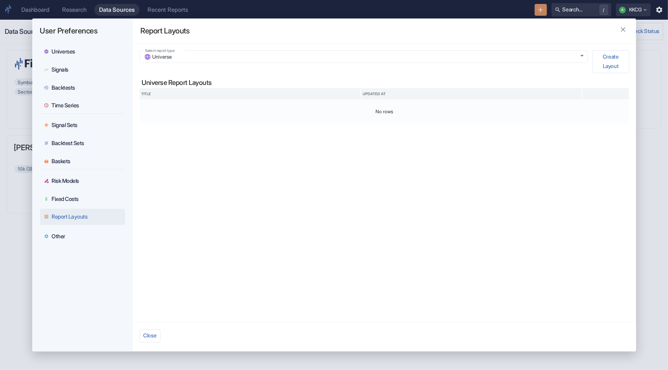
click at [55, 236] on div "Other" at bounding box center [59, 236] width 14 height 7
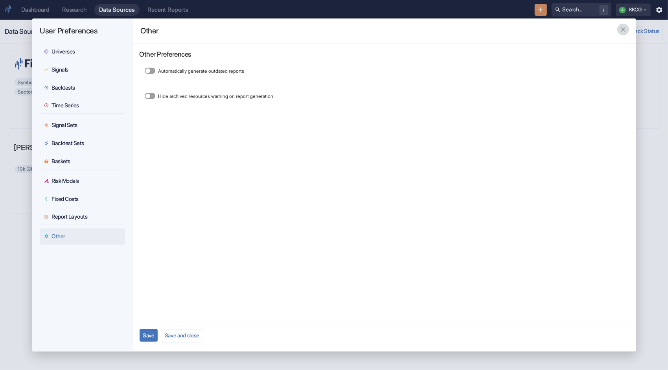
click at [620, 29] on icon "button" at bounding box center [624, 30] width 8 height 8
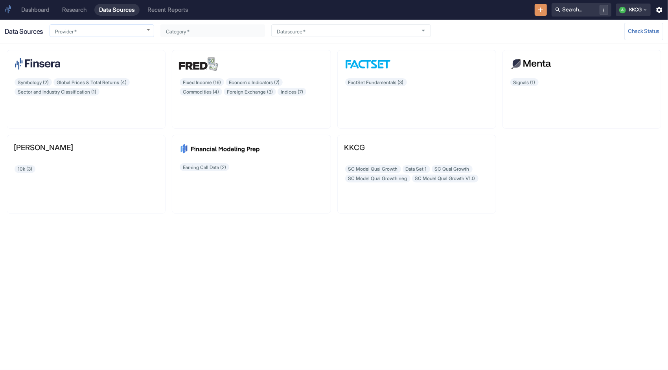
click at [83, 28] on body "Dashboard Research Data Sources Recent Reports Search... / A KKCG Data Sources …" at bounding box center [334, 185] width 668 height 370
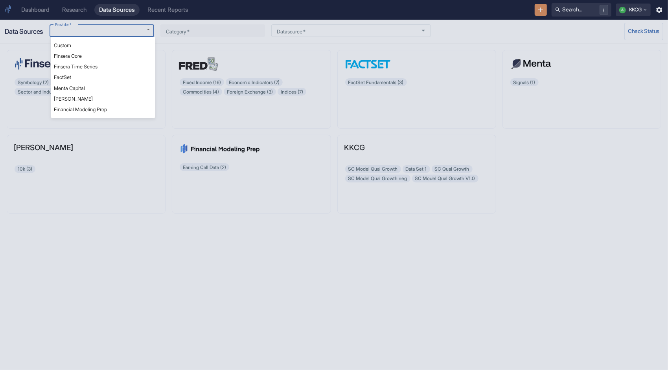
click at [70, 59] on li "Finsera Core" at bounding box center [103, 56] width 105 height 11
type input "Finsera Core"
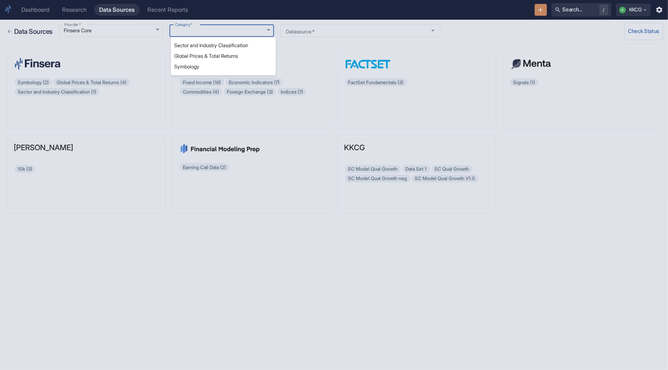
click at [195, 35] on body "Dashboard Research Data Sources Recent Reports Search... / A KKCG Data Sources …" at bounding box center [334, 185] width 668 height 370
click at [197, 46] on li "Sector and Industry Classification" at bounding box center [223, 45] width 105 height 11
click at [219, 31] on body "Dashboard Research Data Sources Recent Reports Search... / A KKCG Data Sources …" at bounding box center [334, 185] width 668 height 370
click at [208, 58] on li "Global Prices & Total Returns" at bounding box center [223, 56] width 105 height 11
type input "Global Prices & Total Returns"
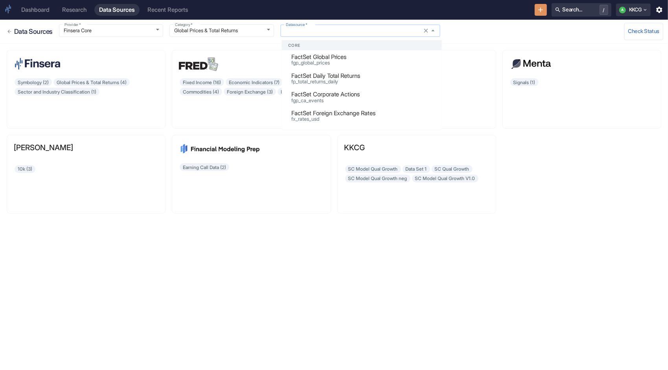
click at [332, 32] on input "Datasource   *" at bounding box center [353, 31] width 140 height 7
click at [322, 54] on p "FactSet Global Prices" at bounding box center [320, 57] width 59 height 9
type input "FactSet Global Prices"
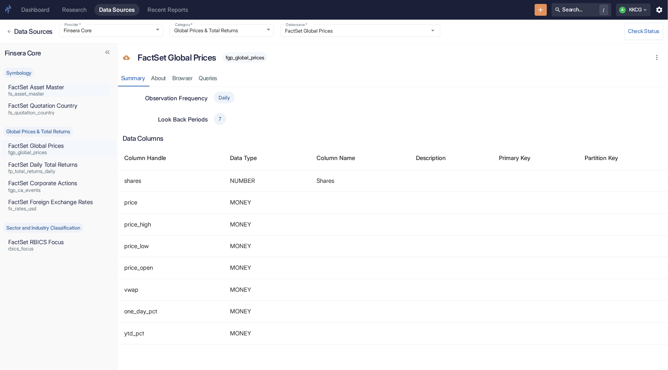
click at [53, 85] on p "FactSet Asset Master" at bounding box center [58, 87] width 101 height 9
type input "Symbology"
type input "FactSet Asset Master"
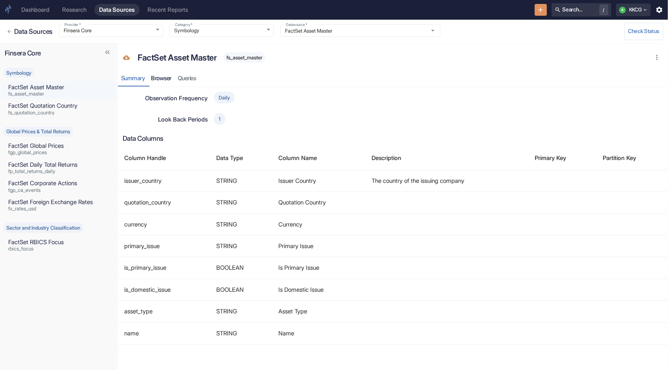
click at [172, 76] on link "Browser" at bounding box center [161, 78] width 27 height 16
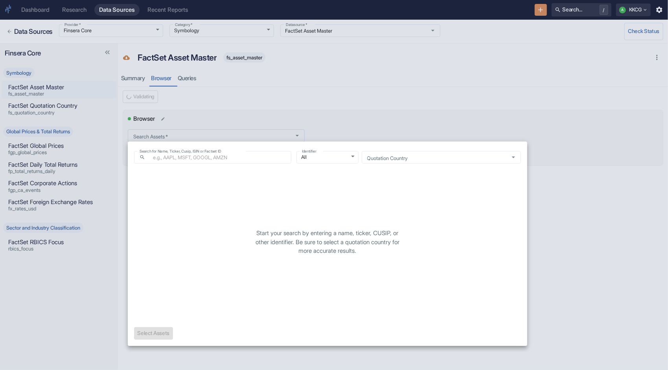
click at [162, 136] on body "Dashboard Research Data Sources Recent Reports Search... / A KKCG Data Sources …" at bounding box center [334, 185] width 668 height 370
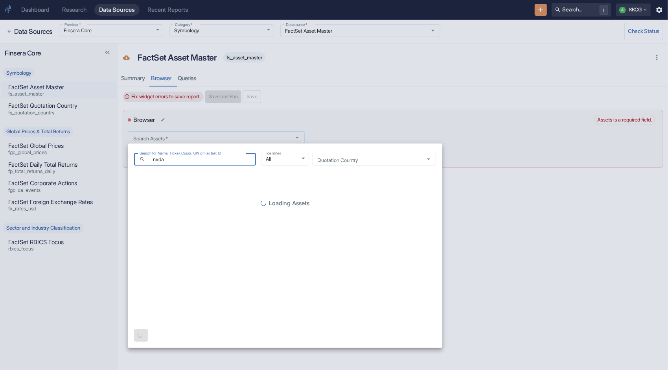
type input "nvda"
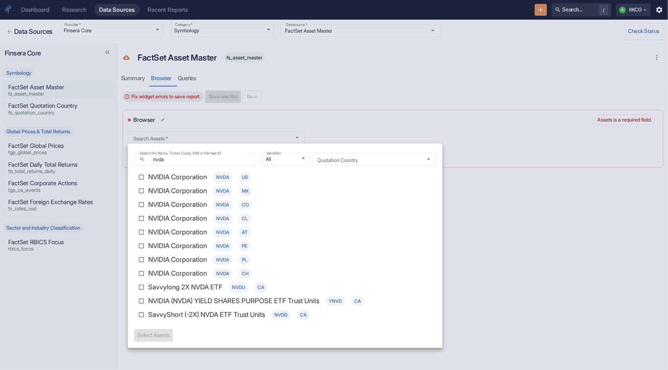
click at [183, 175] on p "NVIDIA Corporation" at bounding box center [177, 177] width 59 height 10
click at [148, 175] on input "NVIDIA Corporation NVDA US" at bounding box center [142, 177] width 14 height 14
checkbox input "true"
click at [147, 338] on button "Select 1 Asset(s)" at bounding box center [156, 335] width 44 height 13
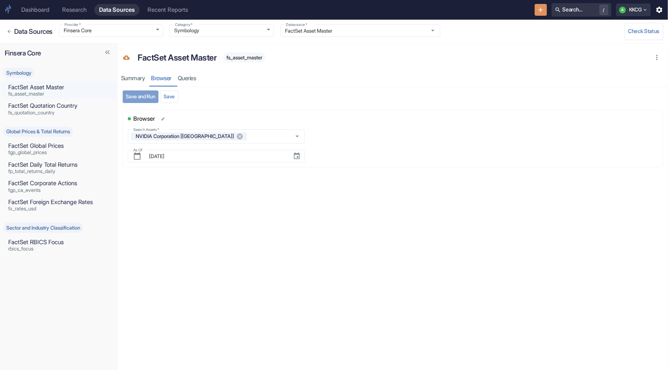
click at [142, 96] on button "Save and Run" at bounding box center [141, 96] width 36 height 13
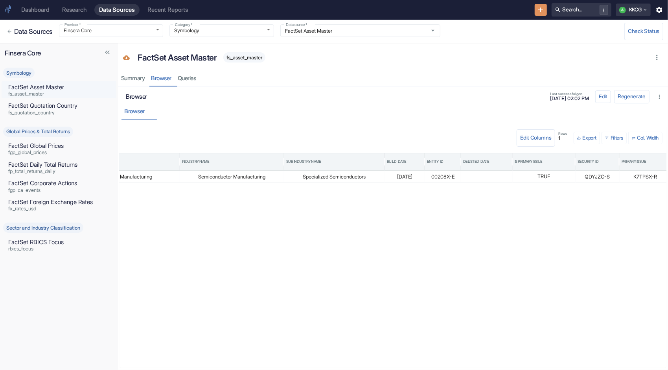
scroll to position [0, 500]
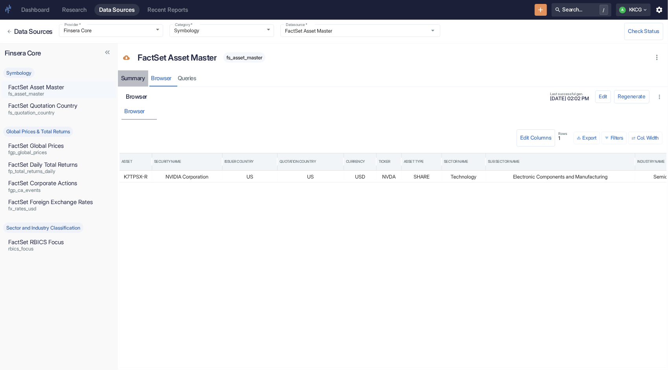
click at [139, 79] on div "Summary" at bounding box center [133, 78] width 24 height 7
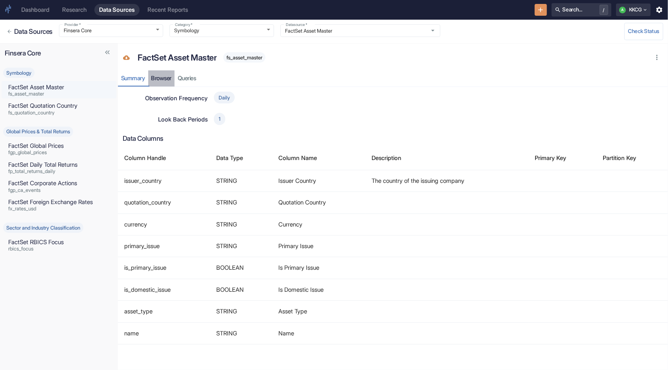
click at [170, 85] on link "Browser" at bounding box center [161, 78] width 27 height 16
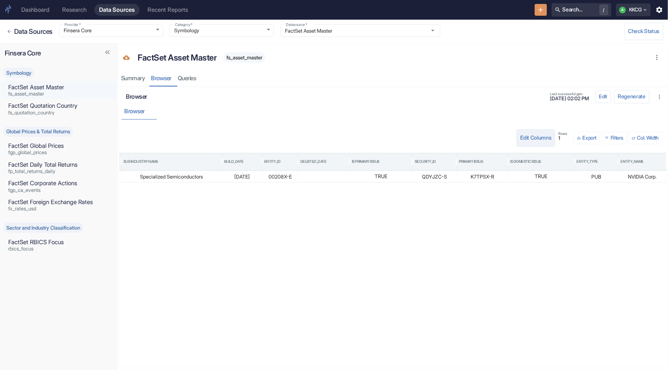
click at [544, 138] on button "Edit Columns" at bounding box center [536, 137] width 39 height 17
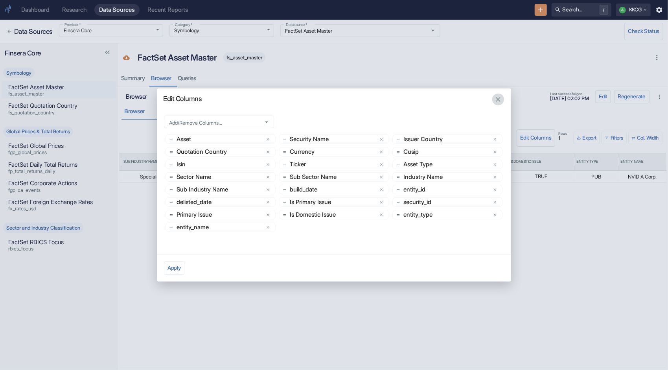
click at [496, 96] on icon "button" at bounding box center [498, 100] width 8 height 8
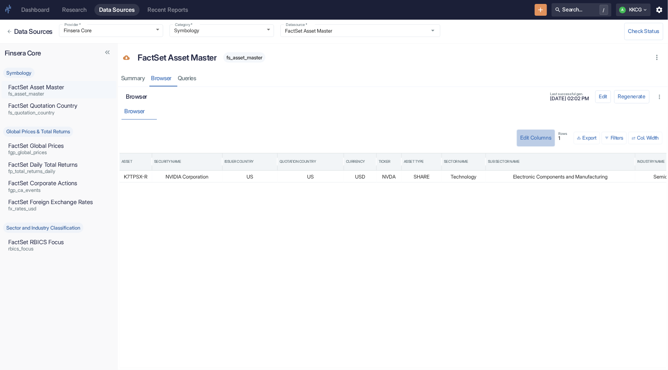
click at [536, 140] on button "Edit Columns" at bounding box center [536, 137] width 39 height 17
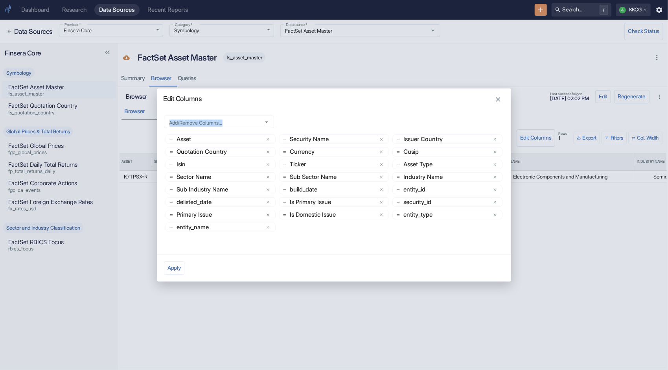
drag, startPoint x: 421, startPoint y: 99, endPoint x: 439, endPoint y: 120, distance: 27.4
click at [439, 120] on div "Edit Columns Add/Remove Columns... Add/Remove Columns... Asset Security Name Is…" at bounding box center [334, 185] width 354 height 193
click at [475, 155] on button "freeze" at bounding box center [474, 152] width 8 height 8
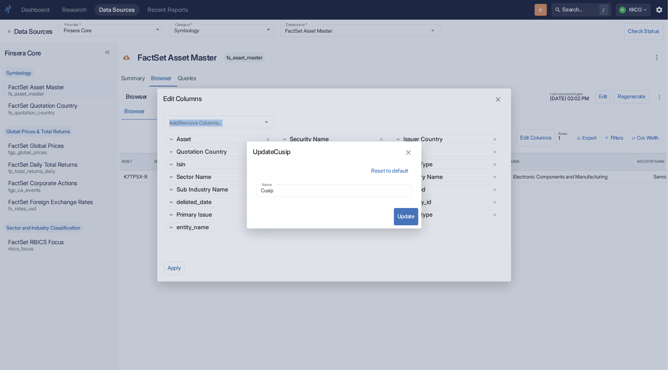
click at [411, 152] on icon "button" at bounding box center [409, 153] width 8 height 8
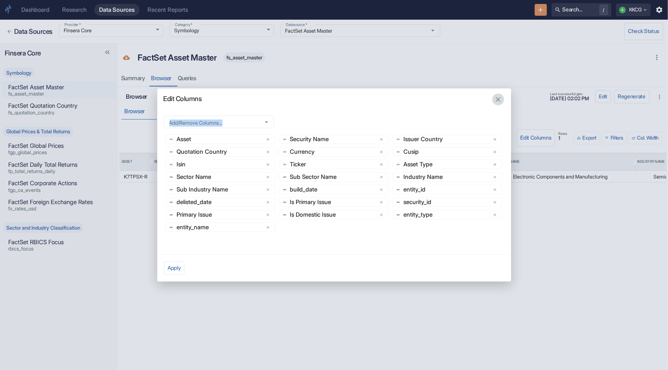
click at [499, 99] on icon "button" at bounding box center [498, 99] width 5 height 5
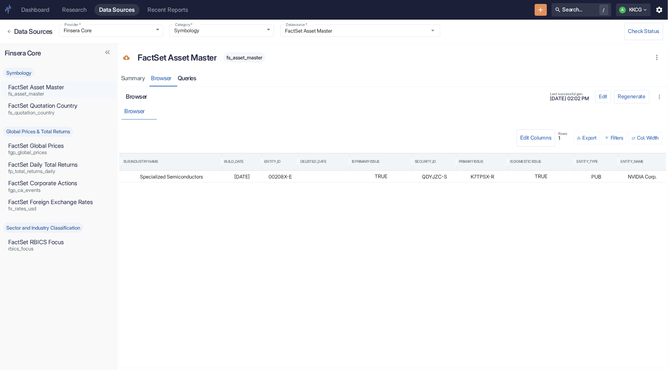
click at [187, 77] on link "Queries" at bounding box center [187, 78] width 25 height 16
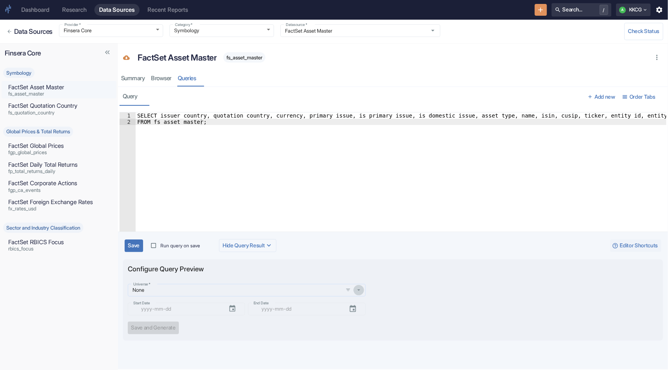
click at [356, 290] on icon "button" at bounding box center [359, 290] width 7 height 7
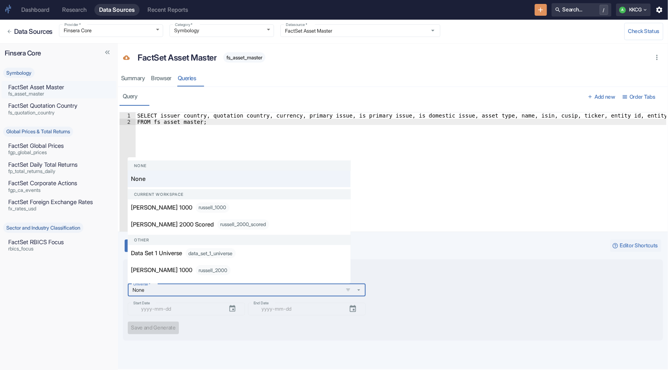
click at [459, 303] on div "Universe   * None Universe   * Start Date ​ Start Date End Date ​ End Date" at bounding box center [393, 298] width 531 height 35
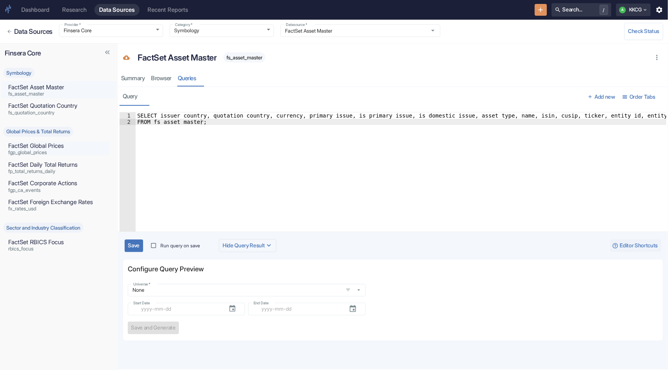
click at [56, 149] on p "FactSet Global Prices" at bounding box center [58, 146] width 101 height 9
type input "Global Prices & Total Returns"
type input "FactSet Global Prices"
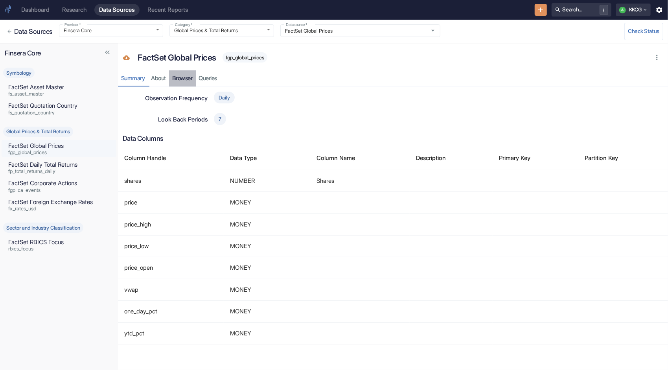
click at [192, 78] on link "Browser" at bounding box center [182, 78] width 27 height 16
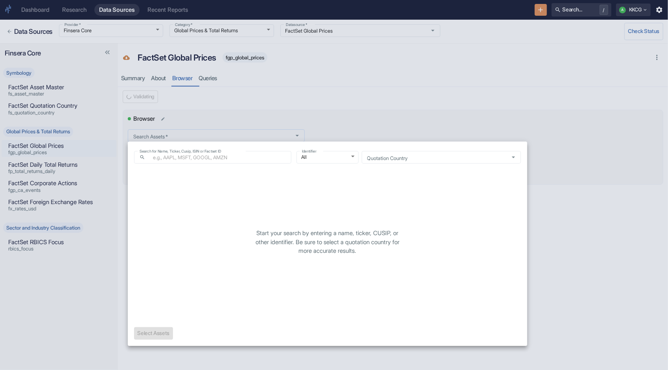
click at [174, 135] on body "Dashboard Research Data Sources Recent Reports Search... / A KKCG Data Sources …" at bounding box center [334, 185] width 668 height 370
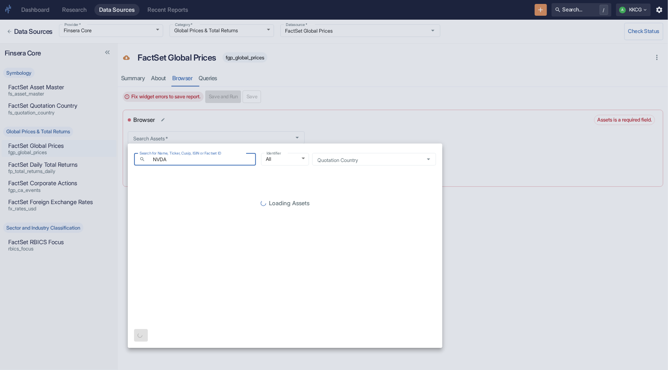
type input "nvda"
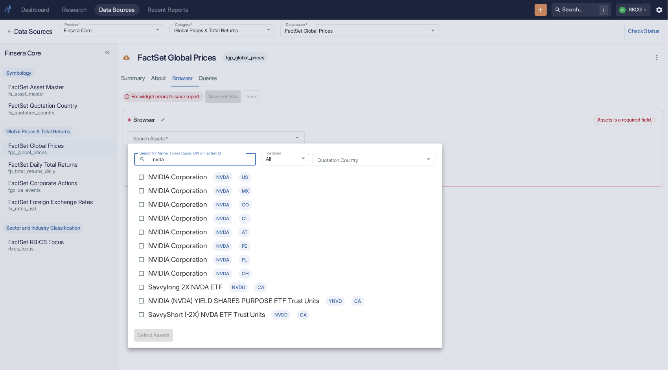
click at [175, 179] on p "NVIDIA Corporation" at bounding box center [177, 177] width 59 height 10
click at [148, 179] on input "NVIDIA Corporation NVDA US" at bounding box center [142, 177] width 14 height 14
checkbox input "true"
click at [155, 336] on button "Select 1 Asset(s)" at bounding box center [156, 335] width 44 height 13
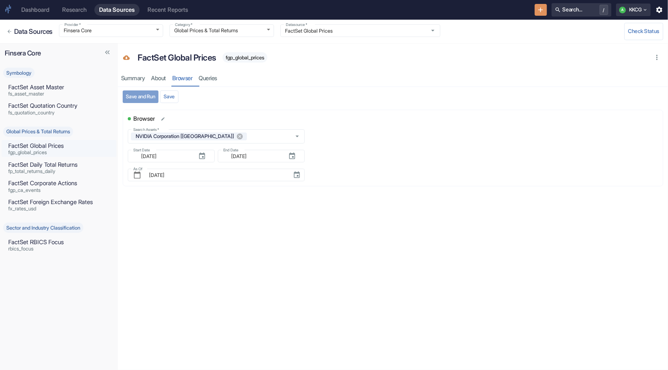
click at [139, 96] on button "Save and Run" at bounding box center [141, 96] width 36 height 13
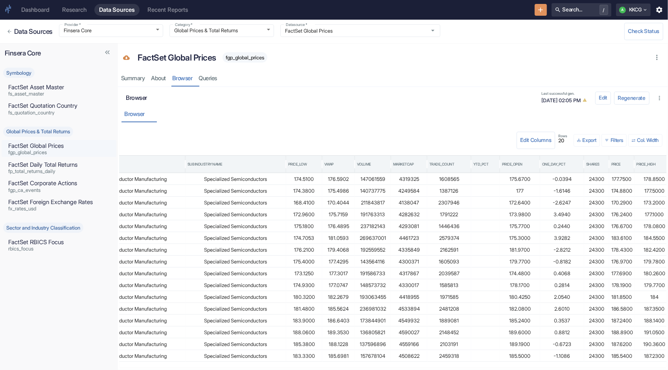
scroll to position [0, 515]
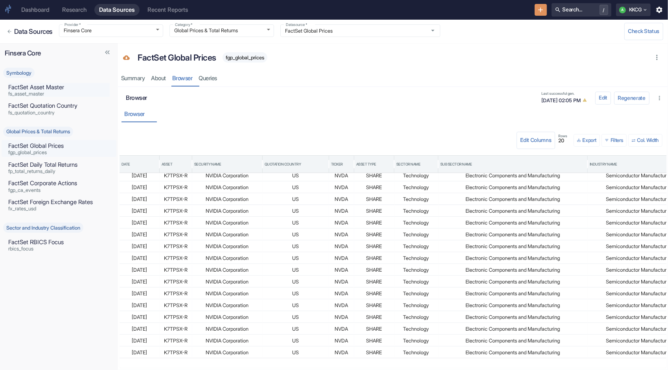
click at [48, 89] on p "FactSet Asset Master" at bounding box center [58, 87] width 101 height 9
type input "Symbology"
type input "FactSet Asset Master"
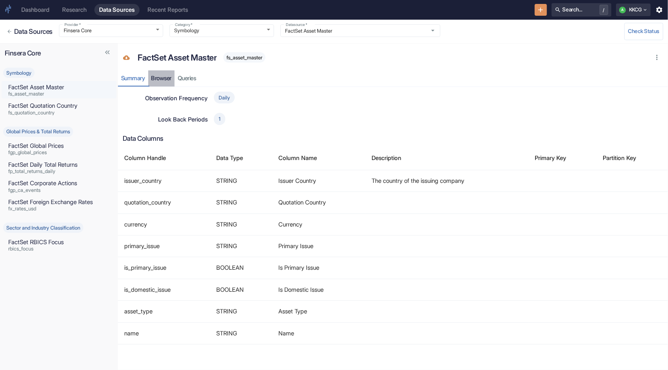
click at [162, 79] on link "Browser" at bounding box center [161, 78] width 27 height 16
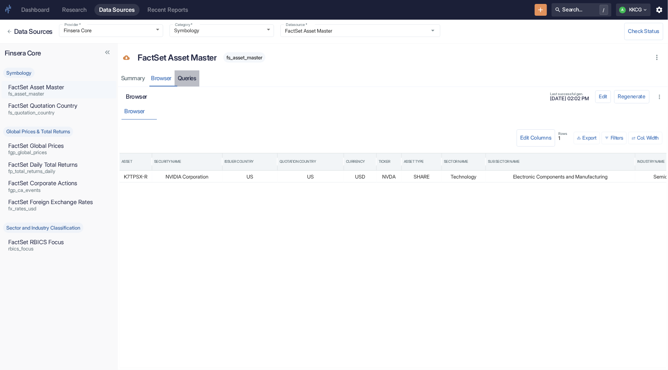
click at [188, 77] on link "Queries" at bounding box center [187, 78] width 25 height 16
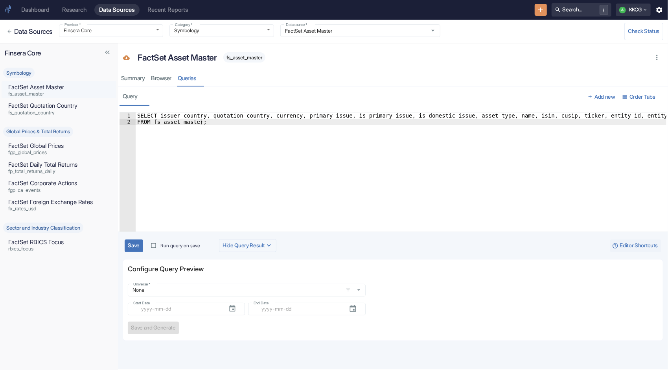
click at [160, 247] on input "Run query on save" at bounding box center [154, 246] width 14 height 14
checkbox input "true"
click at [131, 249] on button "Save" at bounding box center [134, 246] width 18 height 13
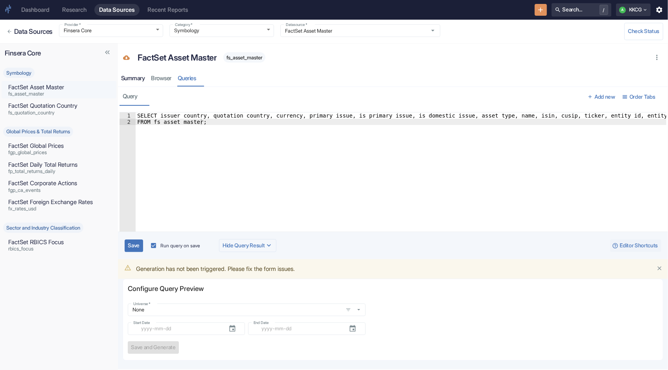
click at [134, 80] on div "Summary" at bounding box center [133, 78] width 24 height 7
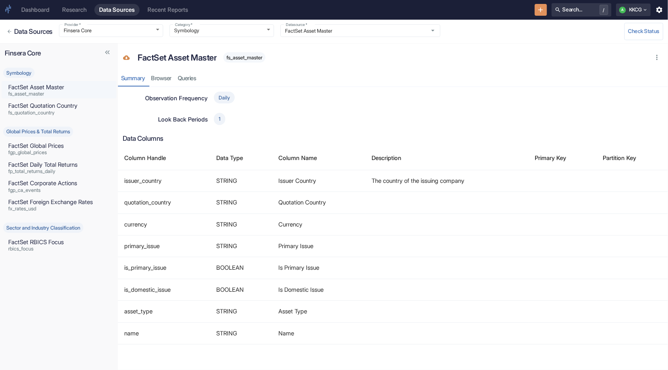
click at [44, 9] on div "Dashboard" at bounding box center [35, 9] width 28 height 7
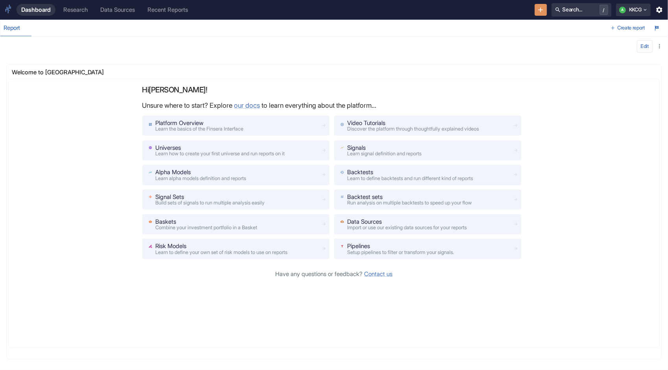
click at [60, 10] on link "Research" at bounding box center [76, 10] width 34 height 12
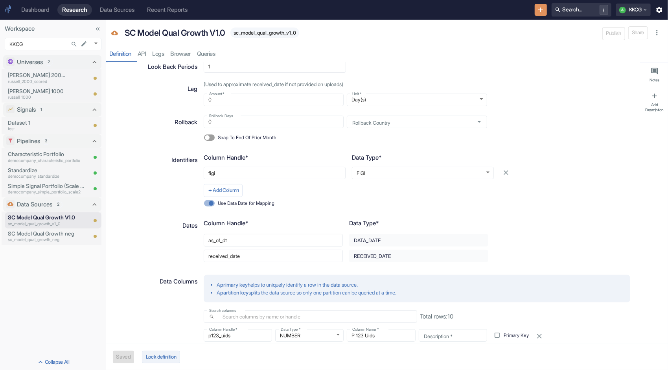
click at [172, 356] on button "Lock definition" at bounding box center [161, 357] width 38 height 13
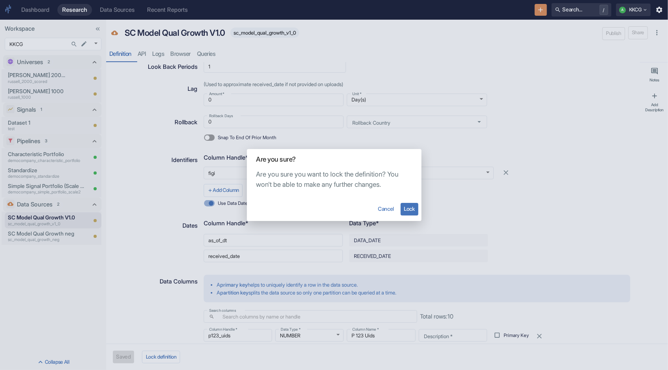
click at [413, 206] on button "Lock" at bounding box center [410, 209] width 18 height 13
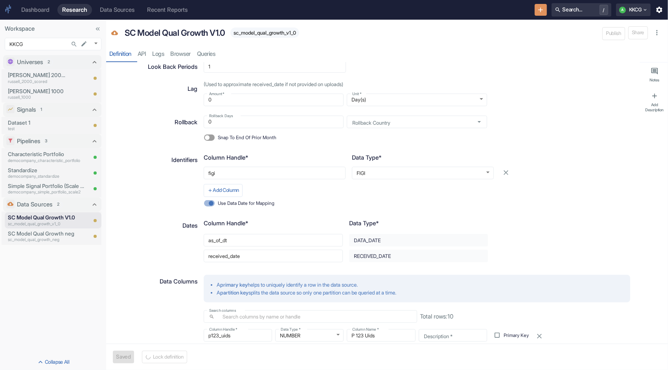
type textarea "x"
click at [147, 54] on link "API" at bounding box center [142, 54] width 15 height 16
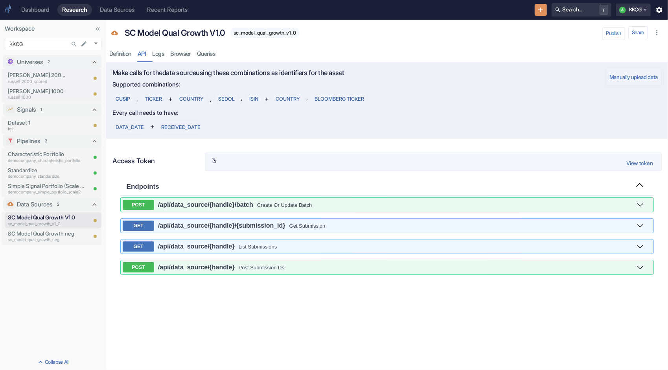
click at [633, 78] on button "Manually upload data" at bounding box center [634, 77] width 56 height 17
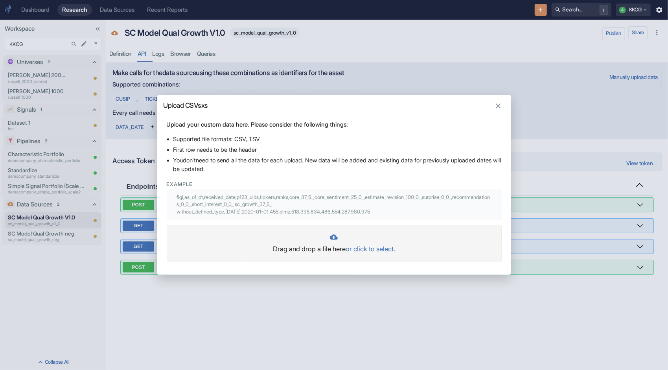
click at [367, 248] on p "or click to select." at bounding box center [371, 249] width 50 height 10
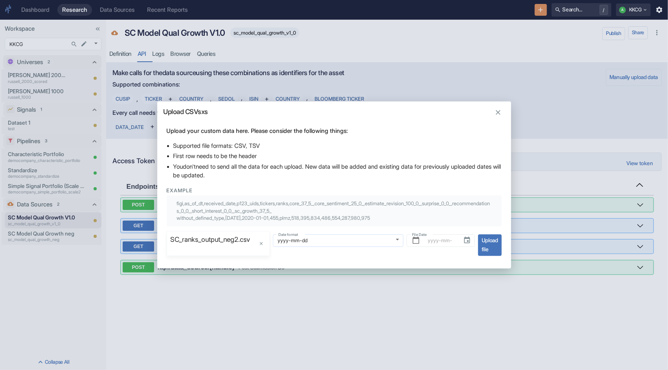
click at [400, 239] on body "Dashboard Research Data Sources Recent Reports Search... / A KKCG Workspace KKC…" at bounding box center [334, 185] width 668 height 370
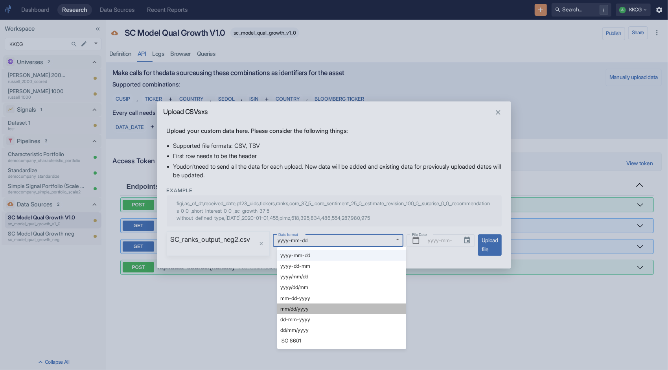
click at [310, 310] on div "mm/dd/yyyy" at bounding box center [295, 308] width 31 height 7
type input "%m/%d/%Y"
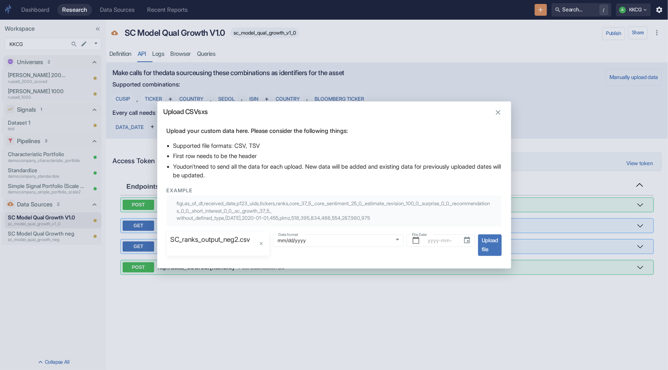
click at [438, 255] on div "File Date ​ File Date" at bounding box center [441, 245] width 69 height 22
click at [360, 256] on div "Date format mm/dd/yyyy %m/%d/%Y Date format" at bounding box center [338, 245] width 130 height 22
click at [497, 248] on span "Upload file" at bounding box center [489, 245] width 23 height 22
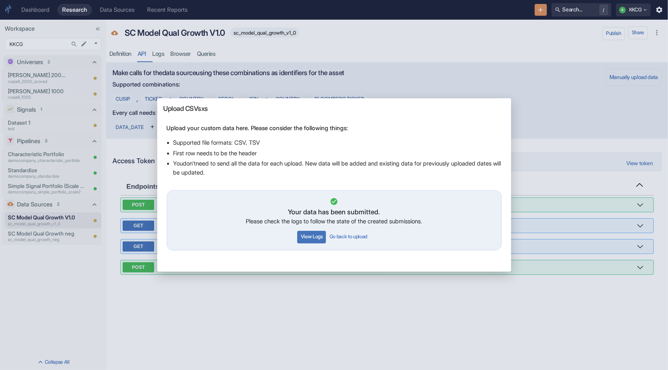
click at [312, 235] on button "View Logs" at bounding box center [311, 237] width 29 height 13
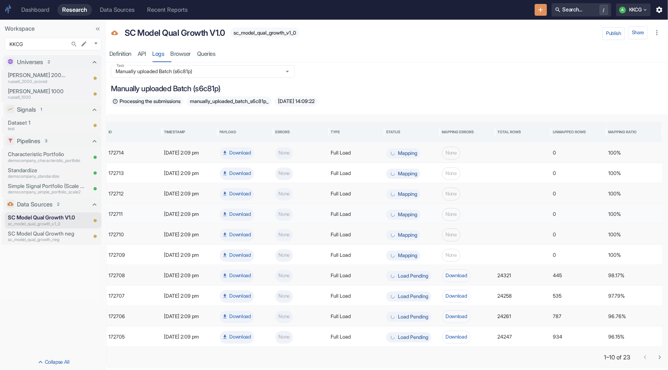
scroll to position [4, 0]
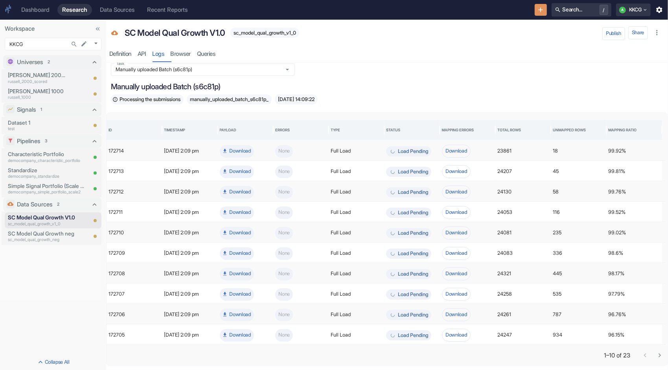
click at [657, 356] on icon "Go to next page" at bounding box center [660, 356] width 8 height 8
click at [460, 334] on button "Download" at bounding box center [456, 335] width 29 height 13
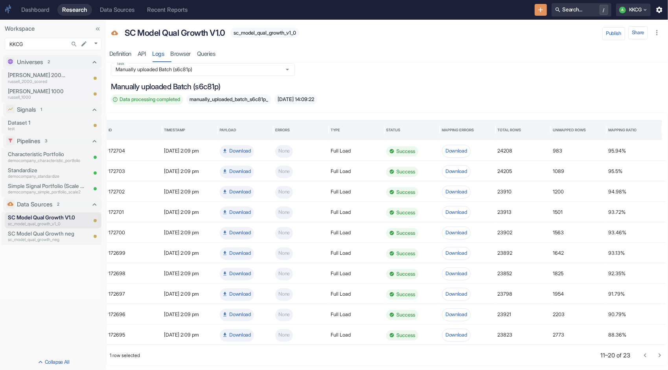
click at [394, 66] on div "Task Manually uploaded Batch (s6c81p) Task" at bounding box center [387, 69] width 553 height 13
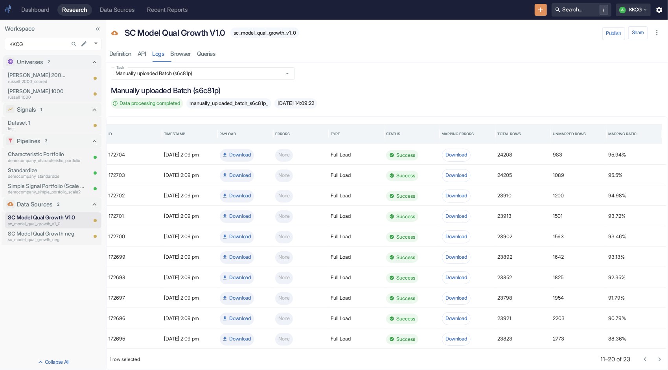
scroll to position [0, 0]
click at [642, 359] on icon "Go to previous page" at bounding box center [646, 360] width 8 height 8
click at [638, 359] on div at bounding box center [652, 359] width 29 height 14
click at [55, 215] on p "SC Model Qual Growth V1.0" at bounding box center [47, 218] width 79 height 8
click at [94, 238] on icon "Close item" at bounding box center [93, 236] width 7 height 7
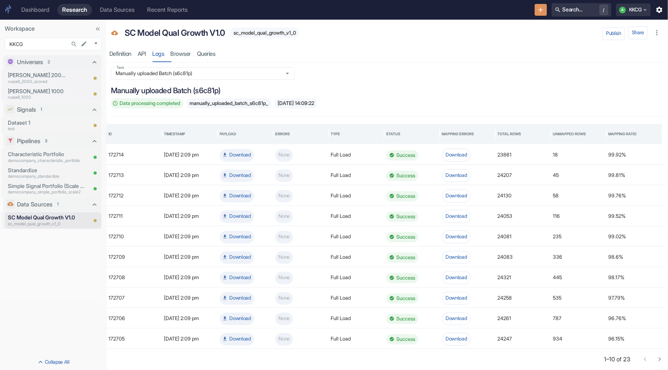
click at [14, 245] on div "Universes 2 Russell 2000 Scored russell_2000_scored Russell 1000 russell_1000 S…" at bounding box center [53, 203] width 106 height 302
click at [186, 51] on link "Browser" at bounding box center [181, 54] width 27 height 16
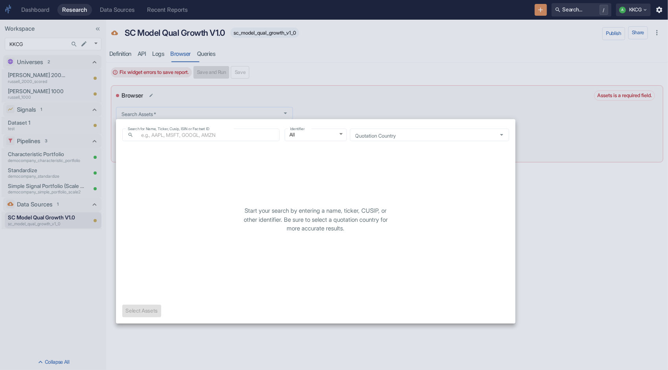
click at [142, 111] on body "Dashboard Research Data Sources Recent Reports Search... / A KKCG Workspace KKC…" at bounding box center [334, 185] width 668 height 370
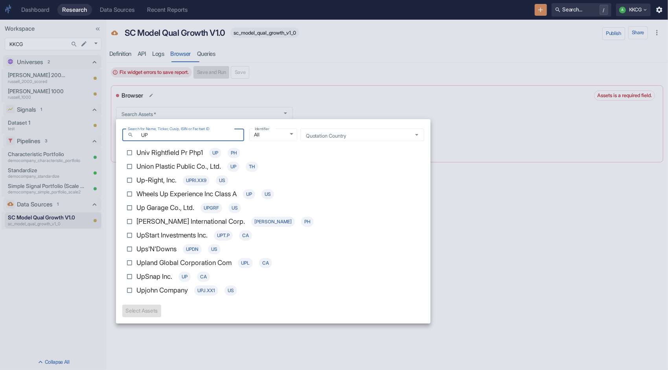
type input "UP"
click at [130, 194] on input "Wheels Up Experience Inc Class A UP US" at bounding box center [130, 194] width 14 height 14
checkbox input "true"
click at [151, 310] on button "Select 1 Asset(s)" at bounding box center [144, 311] width 44 height 13
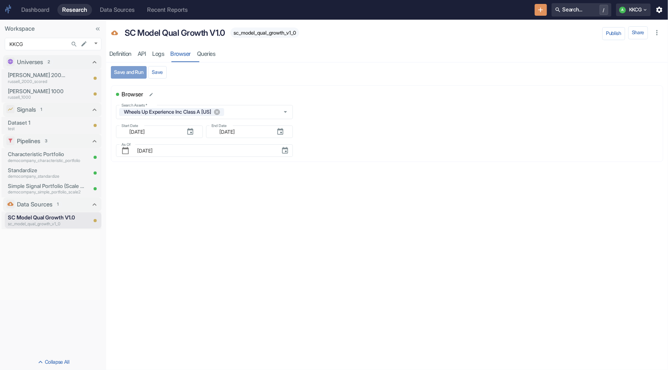
click at [119, 69] on button "Save and Run" at bounding box center [129, 72] width 36 height 13
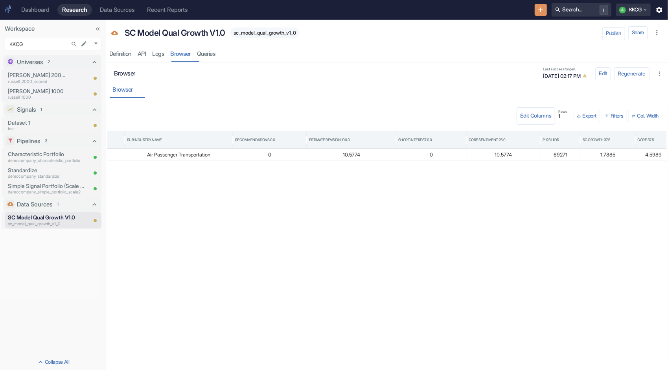
scroll to position [0, 586]
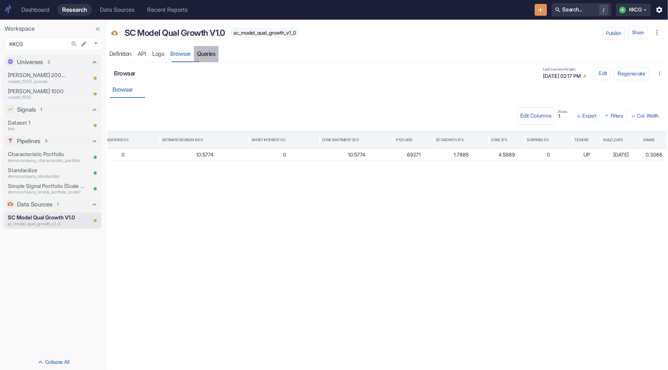
click at [209, 49] on link "Queries" at bounding box center [206, 54] width 25 height 16
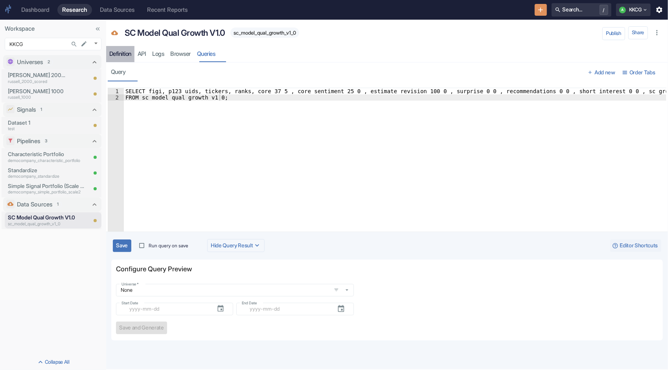
click at [127, 56] on div "Definition" at bounding box center [120, 53] width 22 height 7
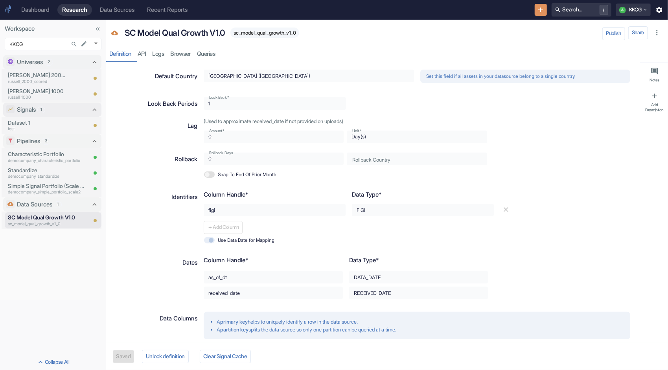
click at [95, 112] on icon at bounding box center [94, 110] width 8 height 8
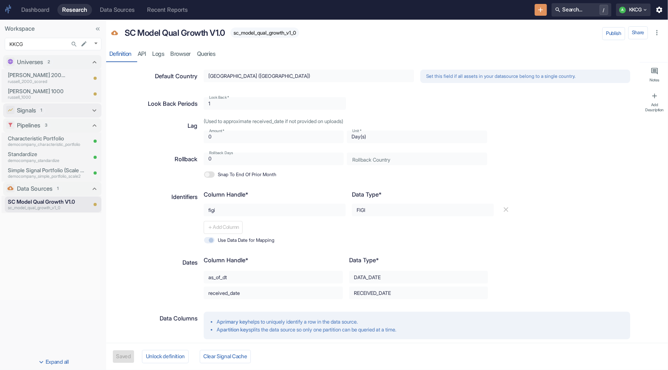
click at [95, 112] on icon at bounding box center [94, 111] width 8 height 8
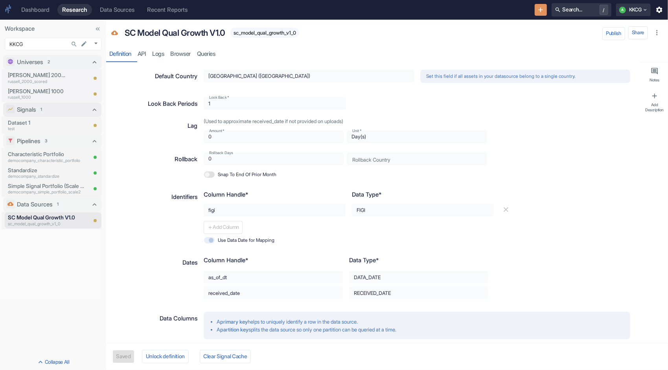
click at [55, 108] on div "Signals 1" at bounding box center [53, 109] width 72 height 9
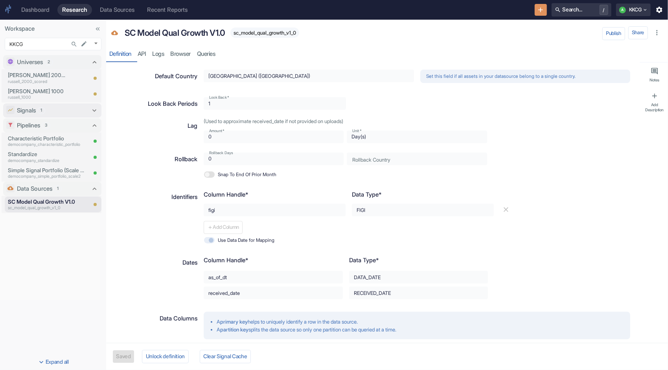
click at [55, 108] on div "Signals 1" at bounding box center [53, 110] width 72 height 9
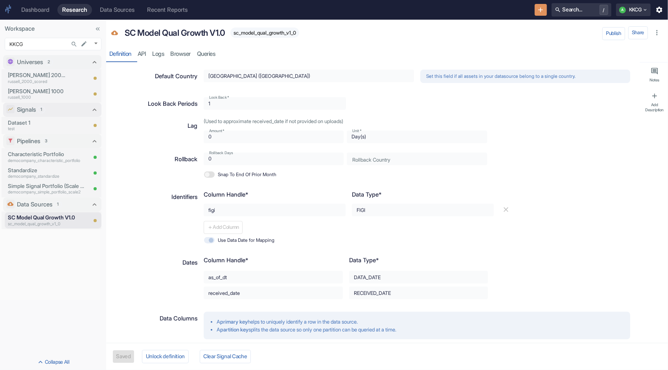
type textarea "x"
click at [35, 126] on p "test" at bounding box center [36, 129] width 57 height 6
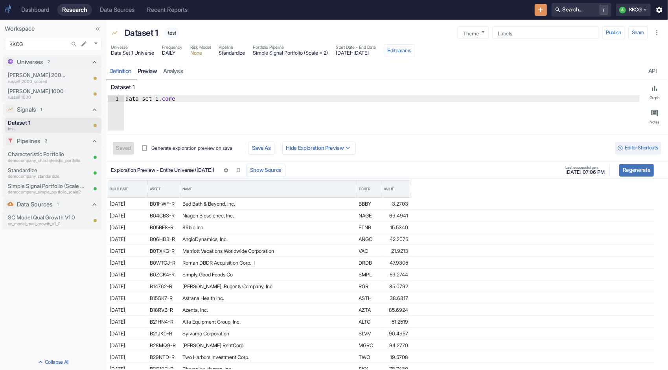
type textarea "x"
click at [155, 74] on link "preview" at bounding box center [148, 71] width 26 height 16
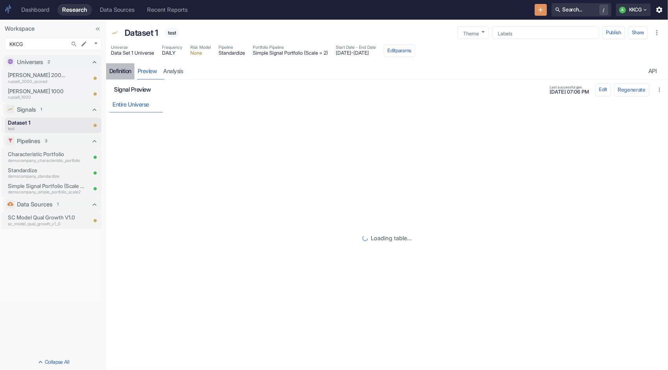
click at [120, 73] on div "Definition" at bounding box center [120, 71] width 22 height 7
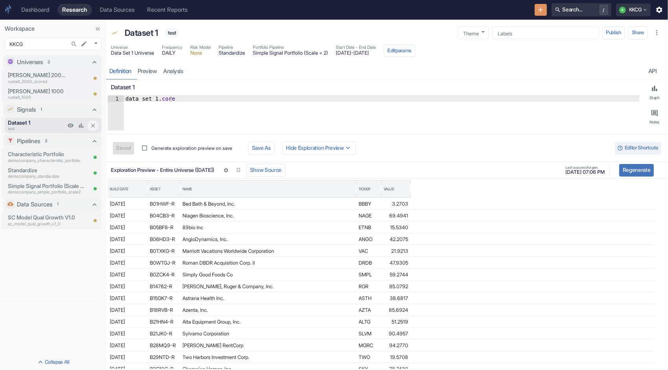
click at [48, 128] on p "test" at bounding box center [36, 129] width 57 height 6
type textarea "x"
click at [124, 9] on div "Data Sources" at bounding box center [117, 9] width 35 height 7
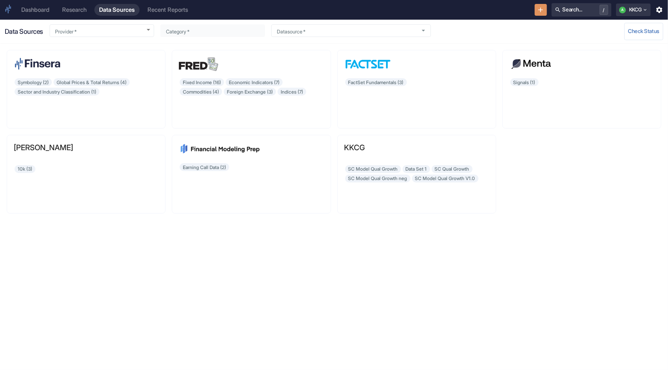
click at [82, 8] on div "Research" at bounding box center [74, 9] width 24 height 7
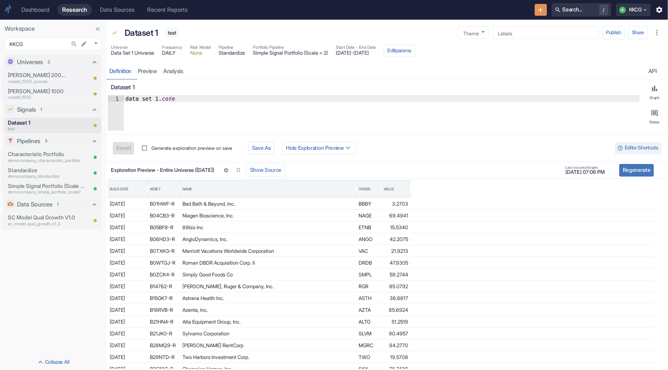
type textarea "x"
click at [539, 10] on icon "New Resource" at bounding box center [541, 9] width 5 height 5
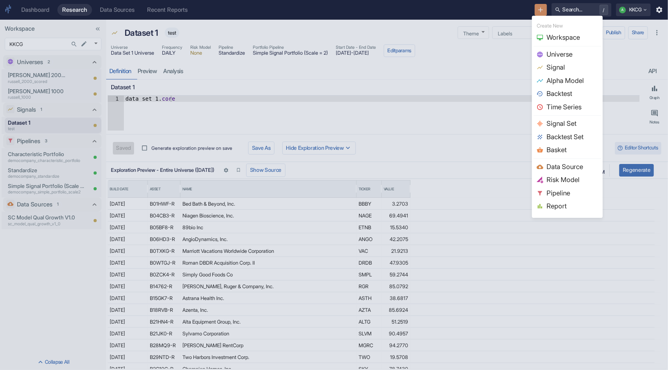
click at [555, 68] on span "Signal" at bounding box center [573, 68] width 52 height 10
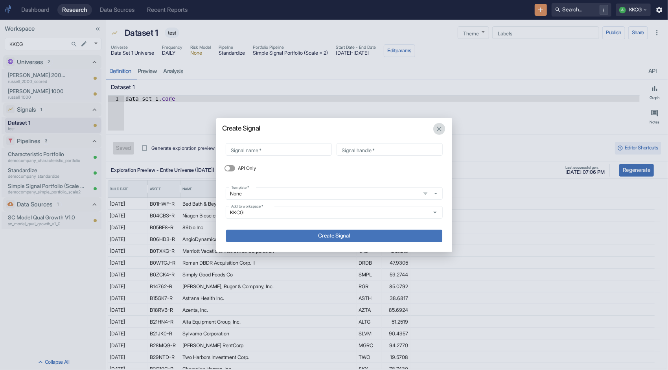
click at [441, 130] on icon "button" at bounding box center [439, 129] width 5 height 5
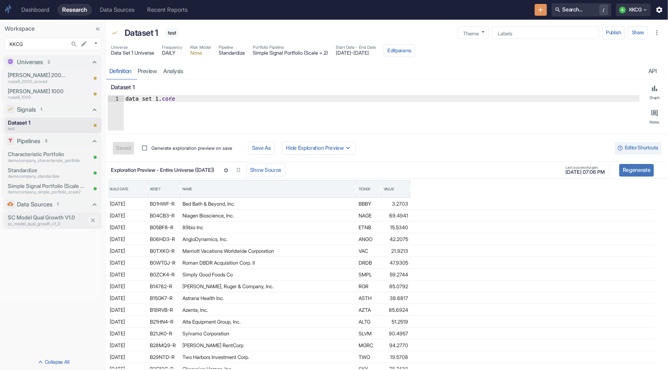
click at [45, 219] on p "SC Model Qual Growth V1.0" at bounding box center [47, 218] width 79 height 8
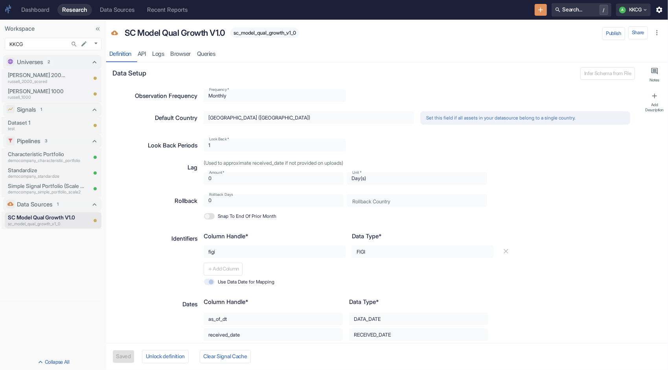
type textarea "x"
click at [540, 7] on icon "New Resource" at bounding box center [541, 10] width 8 height 8
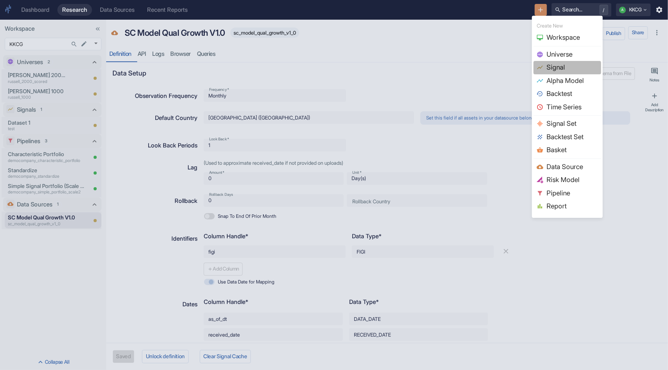
click at [551, 69] on span "Signal" at bounding box center [573, 68] width 52 height 10
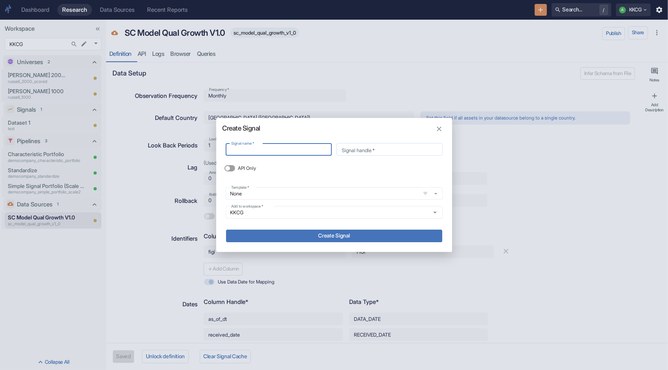
type input "r"
type input "ra"
type input "ran"
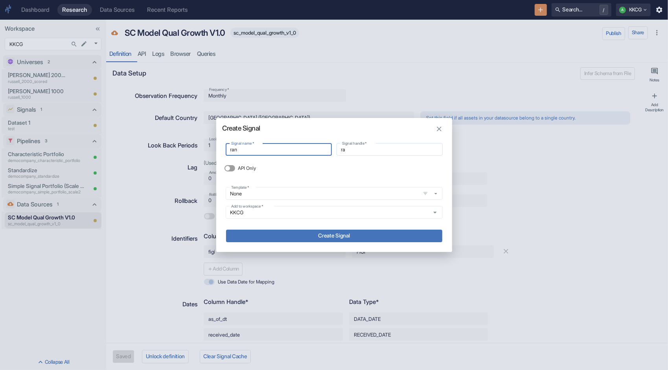
type input "ran"
type input "rans"
type input "ran"
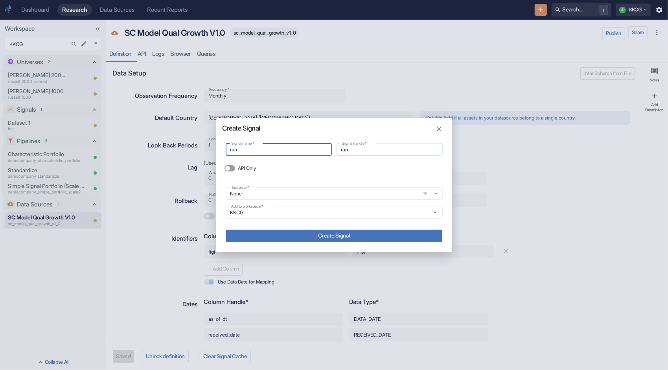
type input "rank"
type input "ranks"
click at [437, 195] on icon "button" at bounding box center [436, 193] width 7 height 7
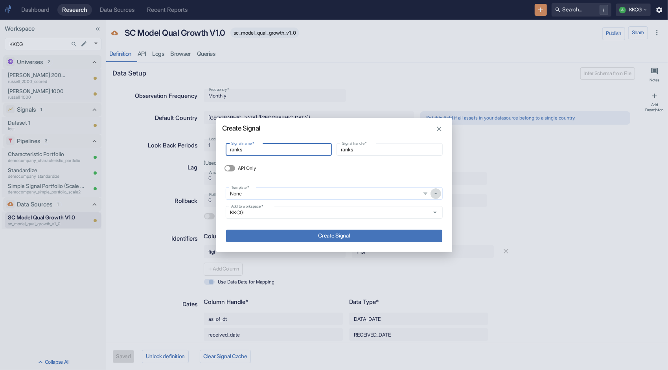
type input "ranks"
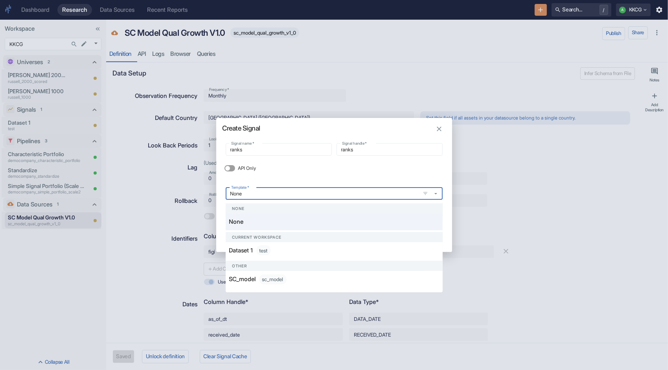
click at [303, 266] on div "Other" at bounding box center [334, 266] width 217 height 10
click at [290, 270] on div "Other" at bounding box center [334, 266] width 217 height 10
click at [242, 266] on div "Other" at bounding box center [334, 266] width 217 height 10
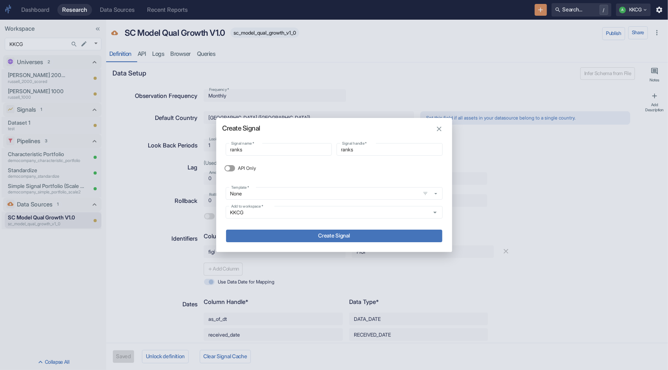
click at [378, 174] on div "API Only" at bounding box center [334, 171] width 217 height 19
click at [441, 131] on icon "button" at bounding box center [439, 129] width 5 height 5
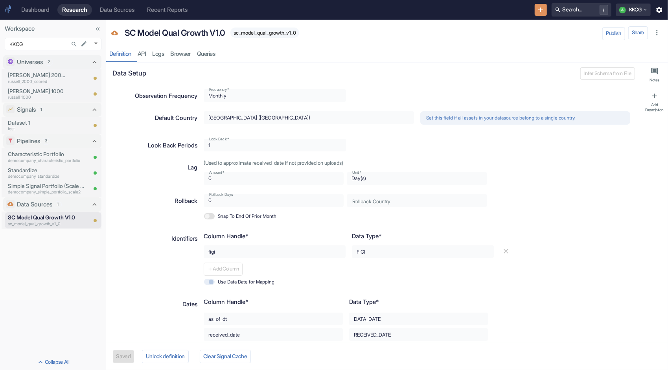
type textarea "x"
click at [13, 123] on p "Dataset 1" at bounding box center [36, 123] width 57 height 8
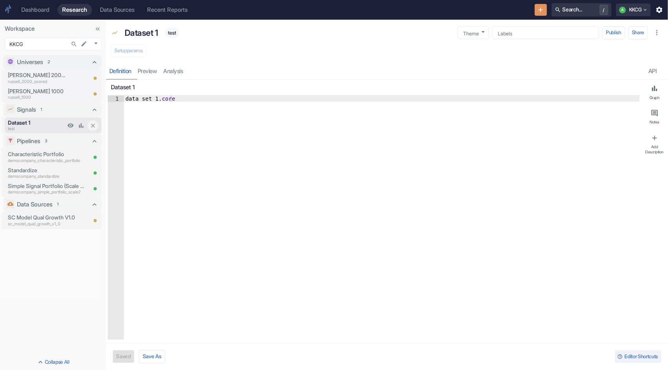
type textarea "x"
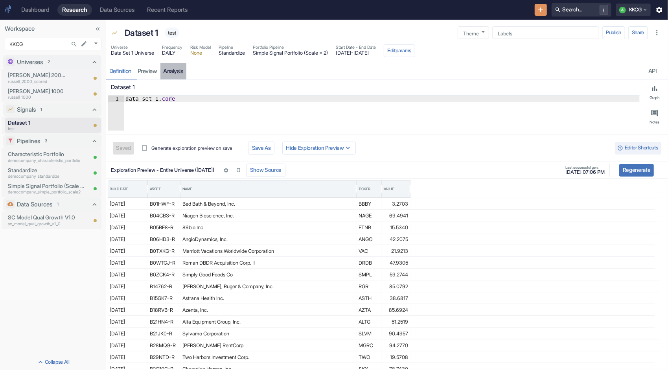
click at [172, 75] on link "analysis" at bounding box center [173, 71] width 26 height 16
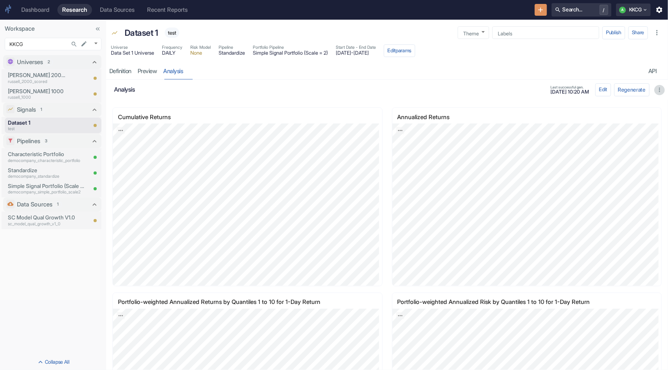
click at [659, 88] on icon "button" at bounding box center [659, 90] width 1 height 4
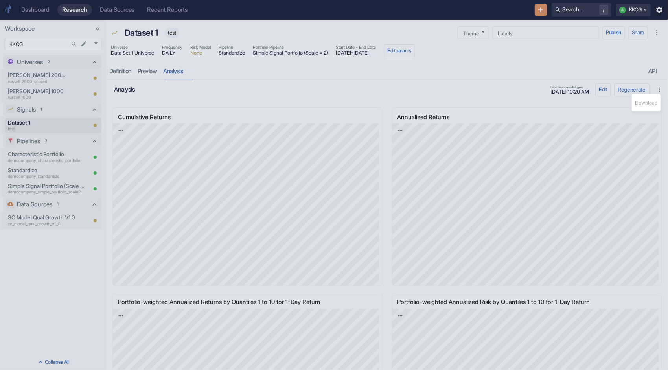
click at [477, 83] on div at bounding box center [334, 185] width 668 height 370
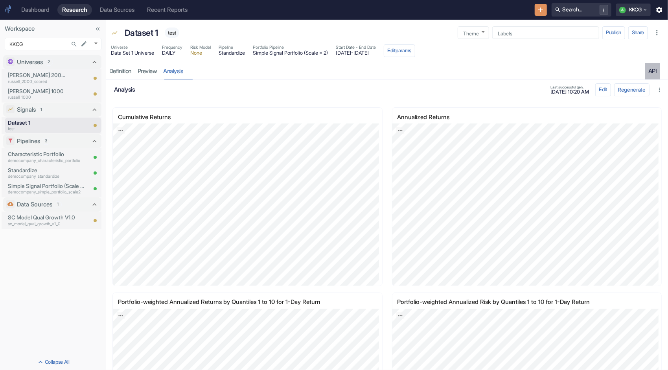
click at [650, 68] on div "API" at bounding box center [653, 71] width 9 height 7
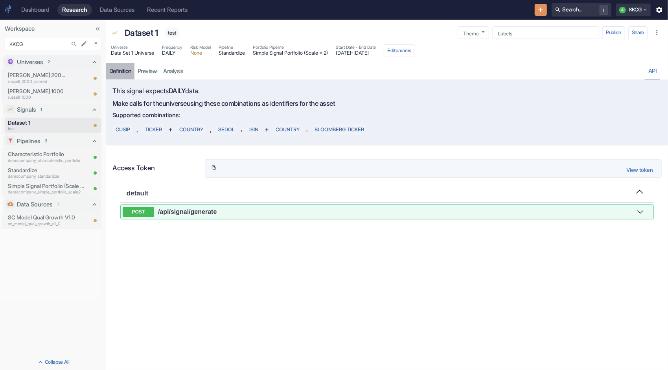
click at [121, 73] on div "Definition" at bounding box center [120, 71] width 22 height 7
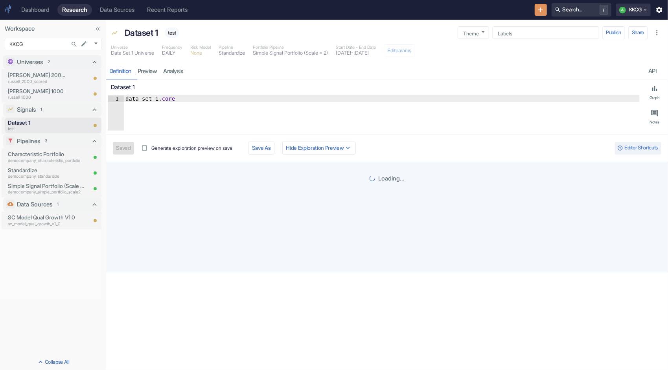
type textarea "x"
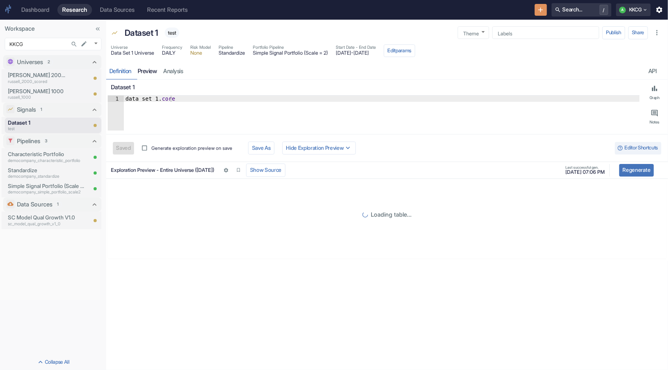
click at [144, 70] on link "preview" at bounding box center [148, 71] width 26 height 16
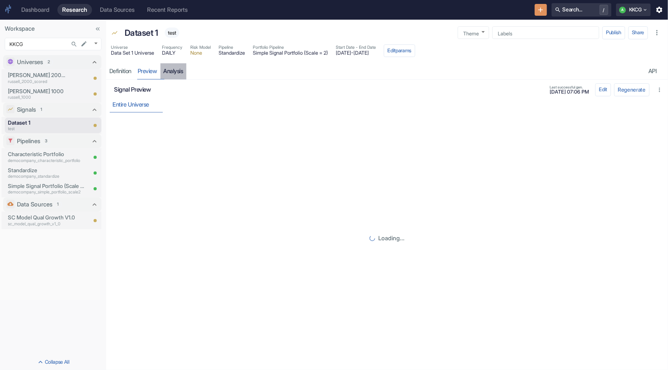
click at [174, 68] on link "analysis" at bounding box center [173, 71] width 26 height 16
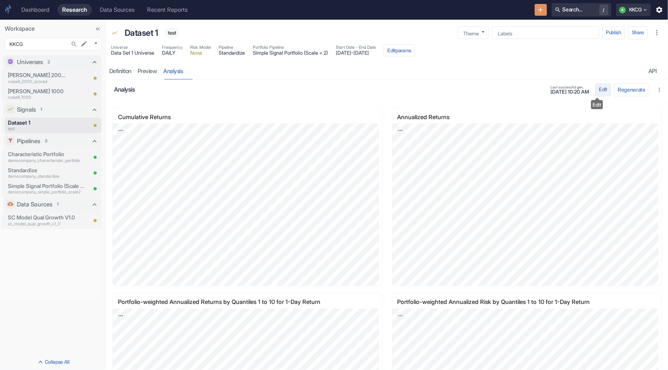
click at [597, 93] on button "Edit" at bounding box center [604, 89] width 16 height 13
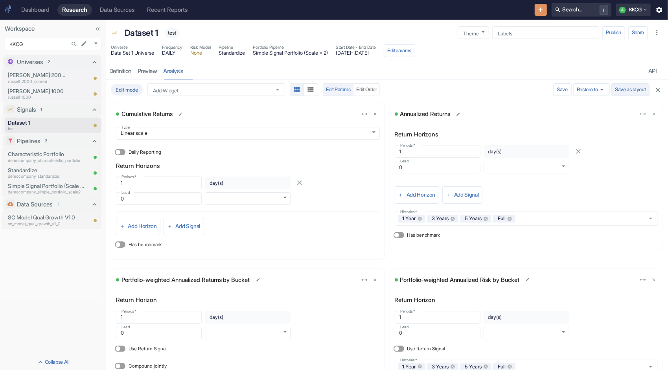
click at [624, 90] on button "Save as layout" at bounding box center [631, 89] width 38 height 13
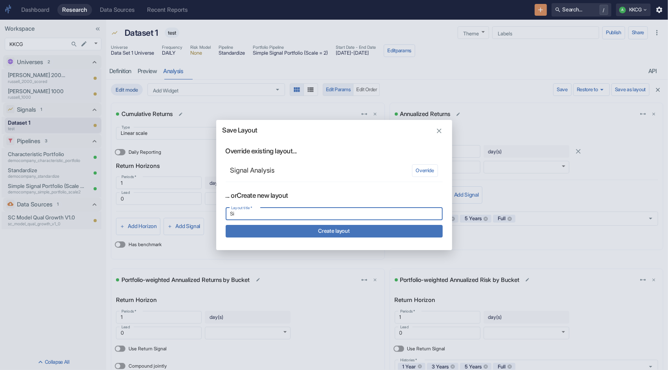
type input "S"
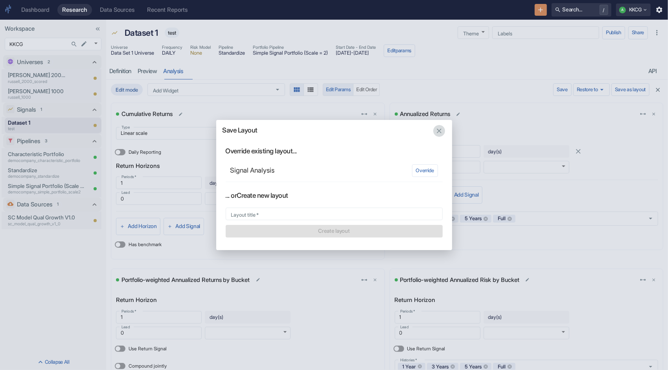
click at [439, 133] on icon "button" at bounding box center [439, 131] width 8 height 8
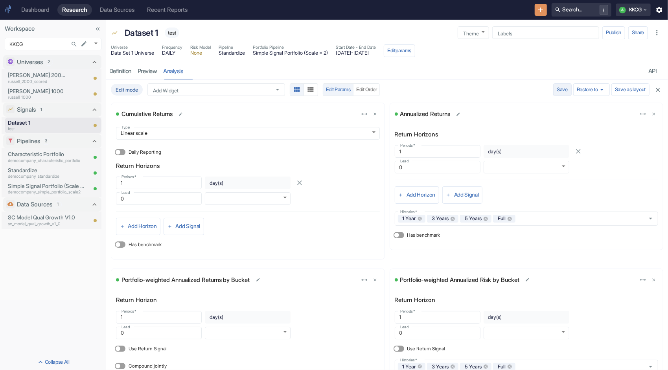
click at [553, 89] on button "Save" at bounding box center [562, 89] width 18 height 13
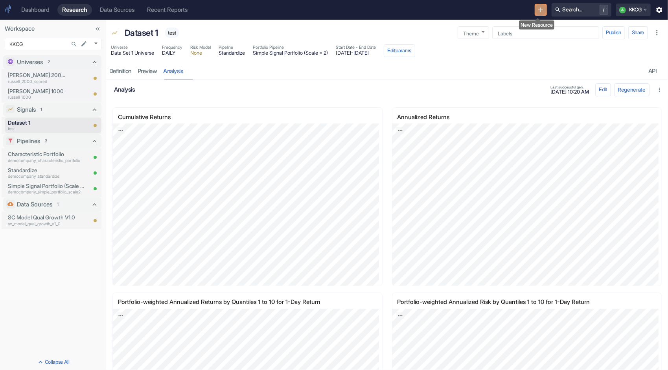
click at [535, 7] on button "New Resource" at bounding box center [541, 10] width 12 height 12
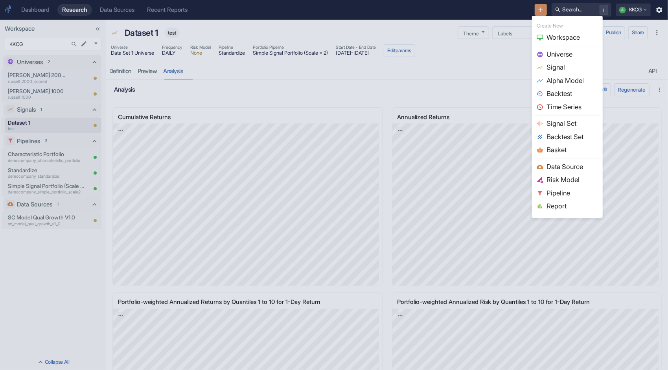
click at [562, 71] on span "Signal" at bounding box center [573, 68] width 52 height 10
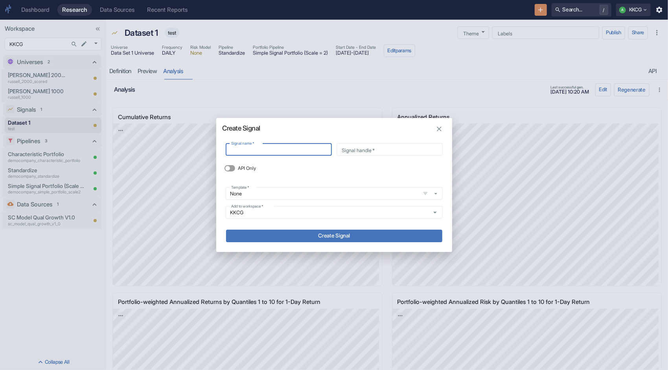
type input "S"
type input "s"
type input "SC"
type input "sc"
type input "S"
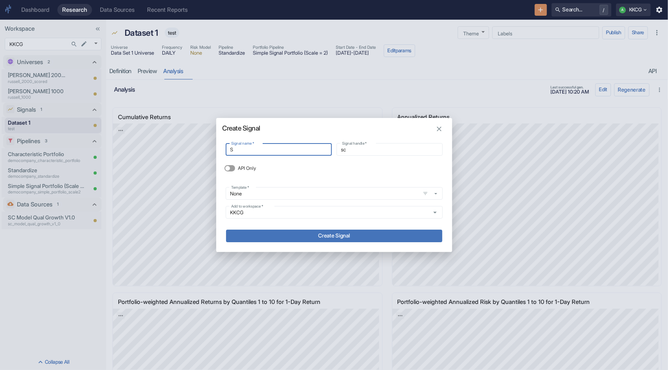
type input "s"
type input "r"
type input "ra"
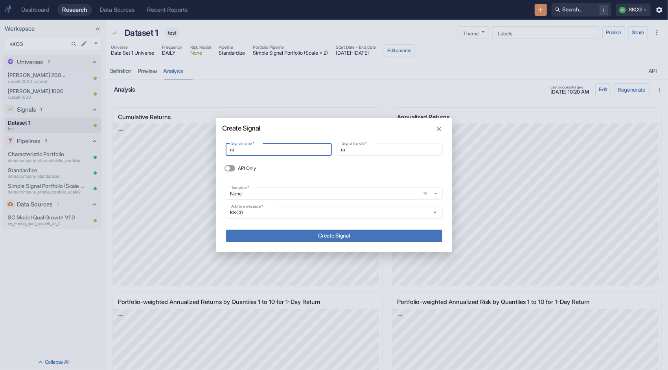
type input "ran"
type input "rank"
type input "ranks"
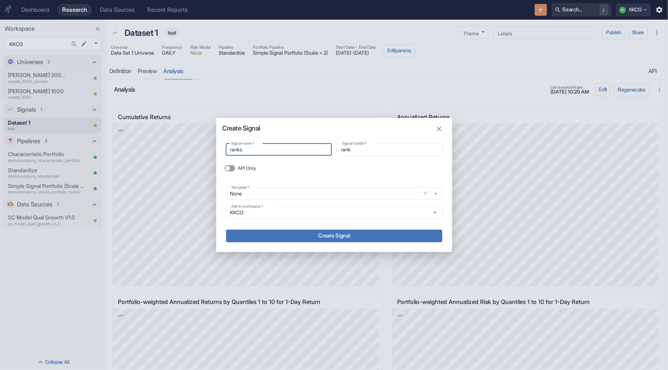
type input "ranks"
click at [434, 194] on icon "button" at bounding box center [436, 193] width 7 height 7
type input "ranks"
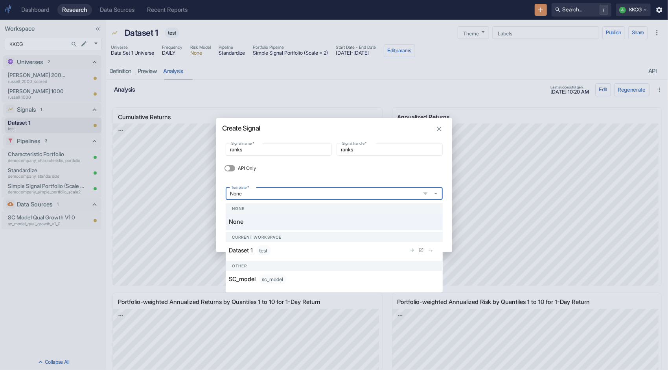
click at [328, 249] on div "Dataset 1 test" at bounding box center [317, 250] width 177 height 10
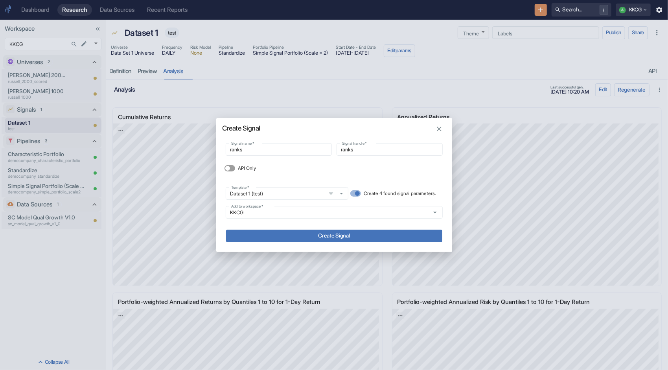
click at [364, 194] on span "Create 4 found signal parameters." at bounding box center [400, 193] width 72 height 7
click at [364, 194] on input "Create 4 found signal parameters." at bounding box center [357, 193] width 19 height 6
click at [364, 194] on span "Create 4 found signal parameters." at bounding box center [400, 193] width 72 height 7
click at [363, 194] on input "Create 4 found signal parameters." at bounding box center [353, 193] width 19 height 6
checkbox input "true"
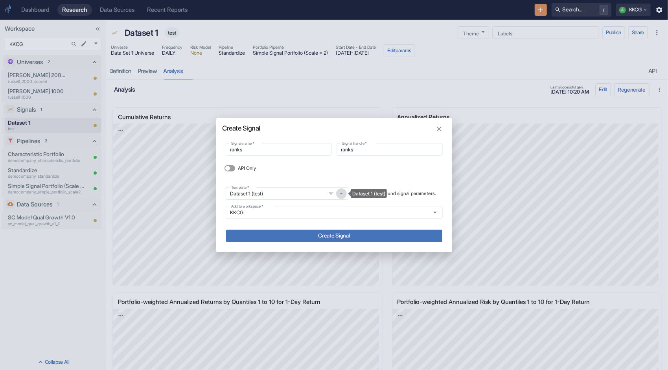
click at [339, 196] on icon "Dataset 1 (test)" at bounding box center [341, 193] width 7 height 7
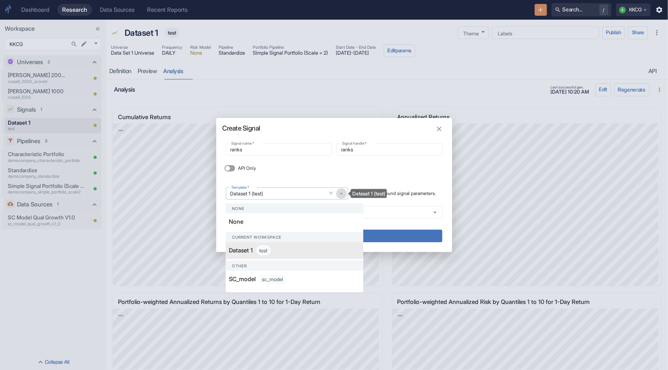
click at [339, 196] on icon "Dataset 1 (test)" at bounding box center [341, 193] width 7 height 7
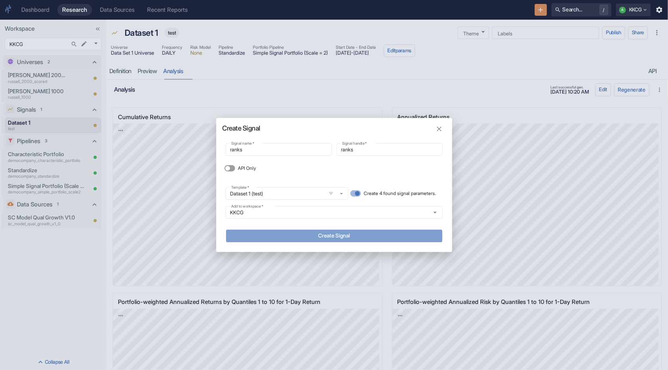
click at [382, 237] on button "Create Signal" at bounding box center [334, 236] width 216 height 13
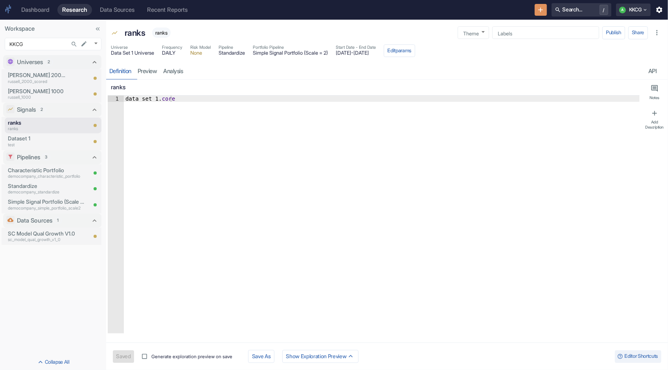
type textarea "x"
click at [144, 71] on link "preview" at bounding box center [148, 71] width 26 height 16
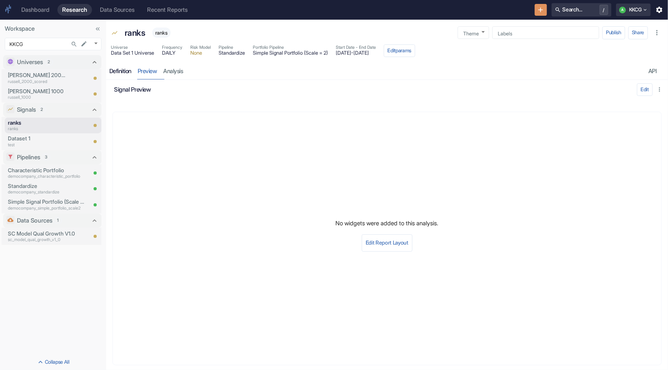
click at [116, 73] on div "Definition" at bounding box center [120, 71] width 22 height 7
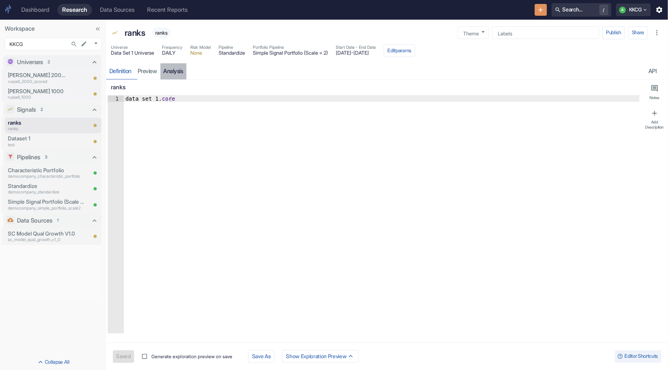
click at [182, 71] on link "analysis" at bounding box center [173, 71] width 26 height 16
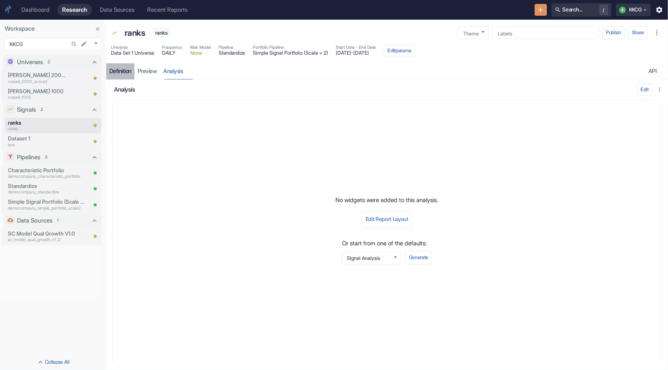
click at [123, 70] on div "Definition" at bounding box center [120, 71] width 22 height 7
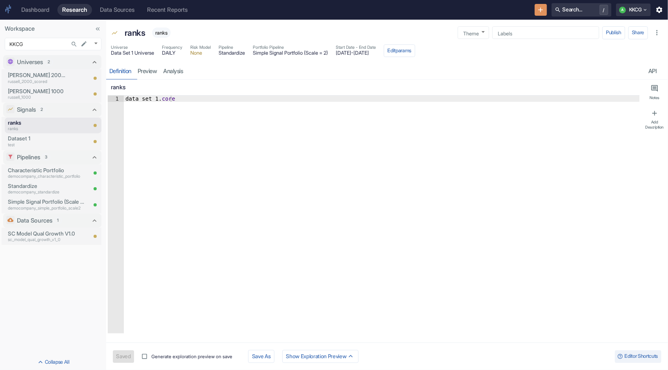
type textarea "data_set_1.core"
click at [186, 98] on div "data_set_1 . core" at bounding box center [382, 221] width 516 height 251
click at [42, 142] on p "test" at bounding box center [36, 145] width 57 height 6
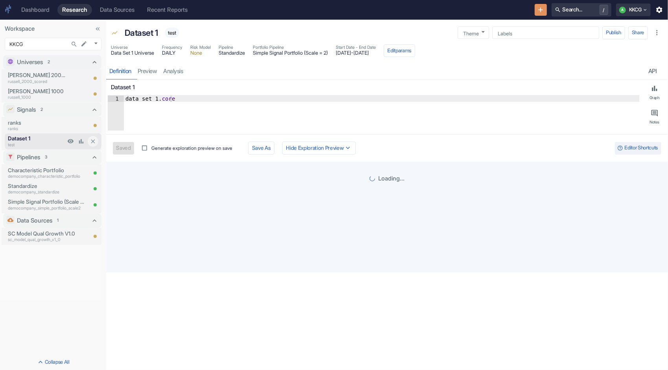
type textarea "x"
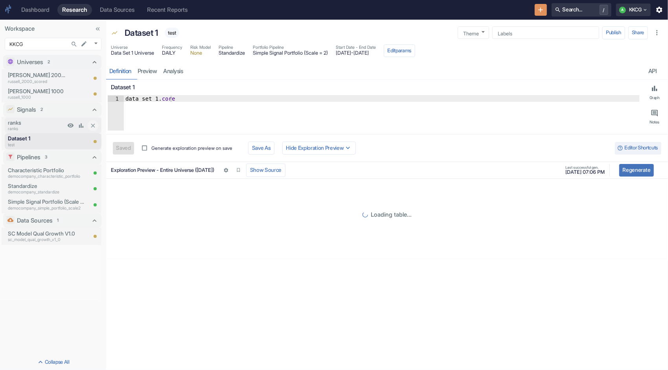
click at [39, 127] on p "ranks" at bounding box center [36, 129] width 57 height 6
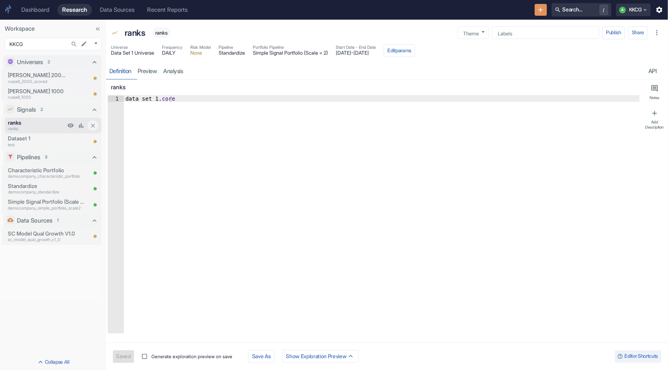
type textarea "x"
type textarea "data_set_1.core"
click at [149, 97] on div "data_set_1 . core" at bounding box center [382, 221] width 516 height 251
click at [177, 98] on div "data_set_1 . core" at bounding box center [382, 221] width 516 height 251
click at [157, 69] on link "preview" at bounding box center [148, 71] width 26 height 16
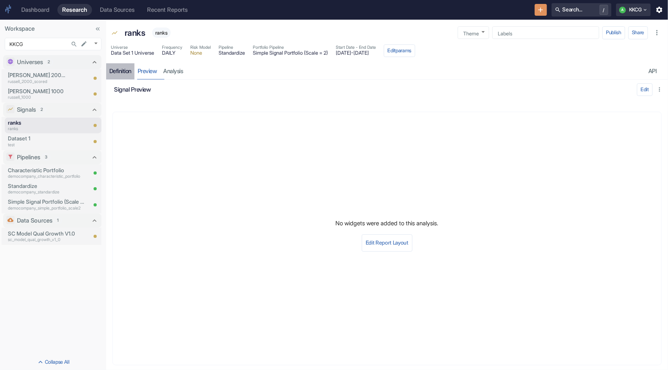
click at [128, 71] on div "Definition" at bounding box center [120, 71] width 22 height 7
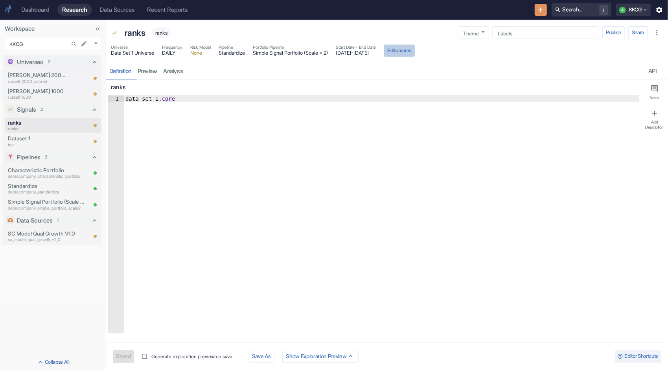
click at [415, 48] on button "Edit params" at bounding box center [399, 50] width 31 height 13
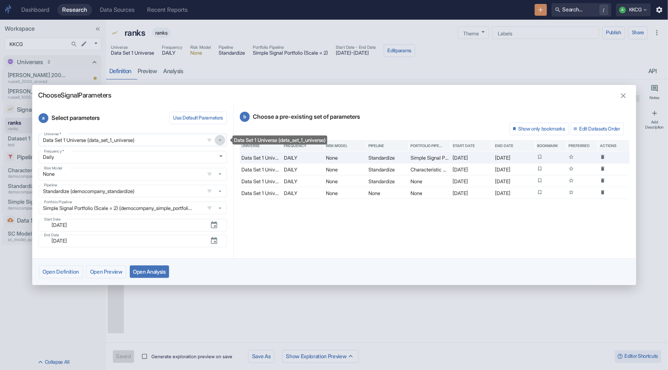
click at [221, 140] on icon "Data Set 1 Universe (data_set_1_universe)" at bounding box center [219, 141] width 3 height 2
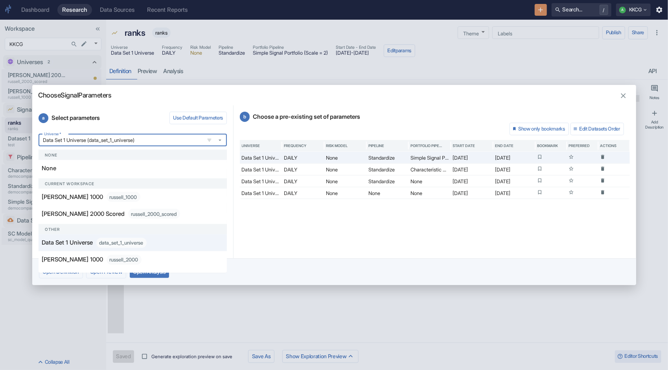
click at [251, 223] on div "b Choose a pre-existing set of parameters Show only bookmarks Edit Datasets Ord…" at bounding box center [435, 181] width 403 height 153
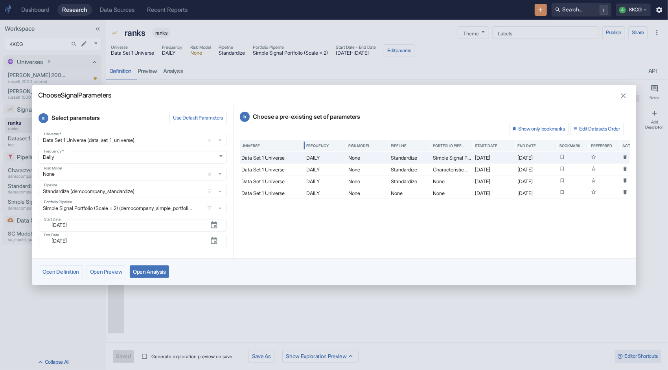
drag, startPoint x: 281, startPoint y: 144, endPoint x: 304, endPoint y: 145, distance: 22.4
click at [304, 145] on div at bounding box center [304, 146] width 4 height 12
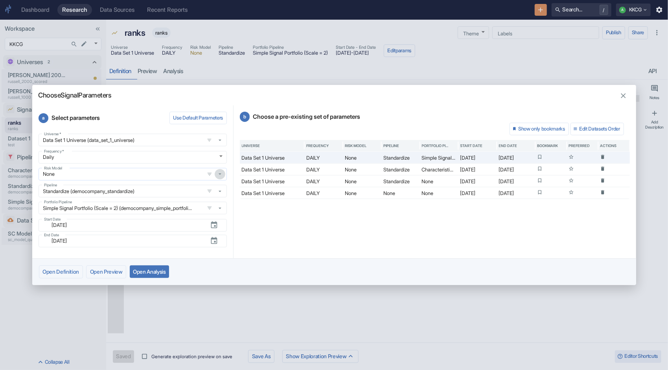
click at [219, 175] on icon "button" at bounding box center [220, 174] width 7 height 7
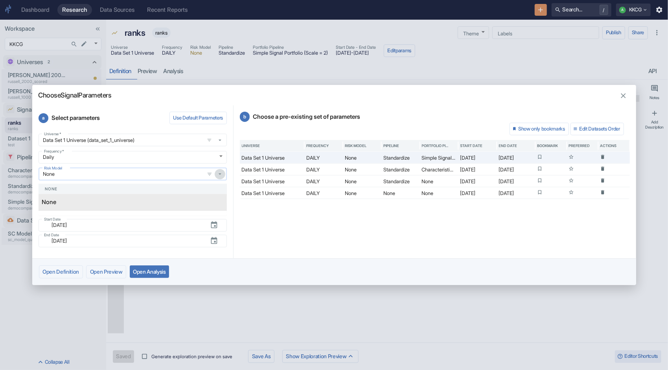
click at [219, 175] on icon "button" at bounding box center [220, 174] width 7 height 7
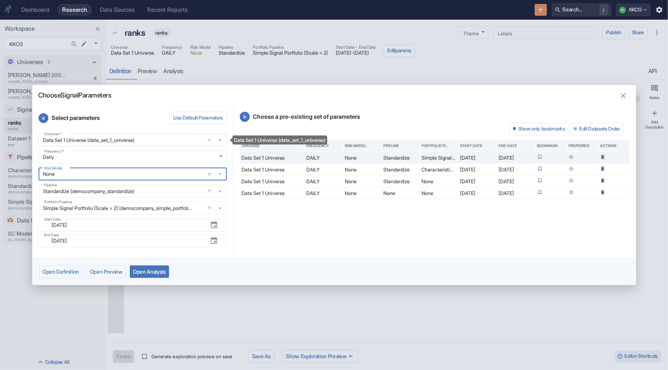
click at [223, 144] on button "Data Set 1 Universe (data_set_1_universe)" at bounding box center [220, 140] width 11 height 11
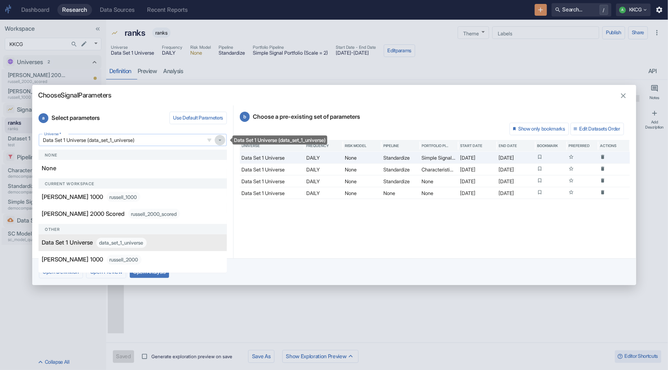
click at [223, 144] on button "Data Set 1 Universe (data_set_1_universe)" at bounding box center [220, 140] width 11 height 11
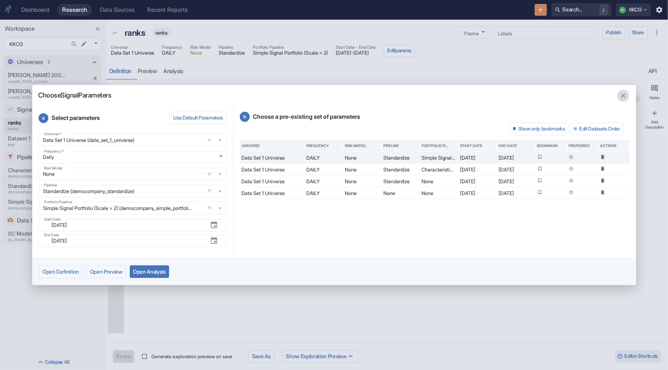
click at [624, 96] on icon "button" at bounding box center [623, 96] width 5 height 5
type textarea "x"
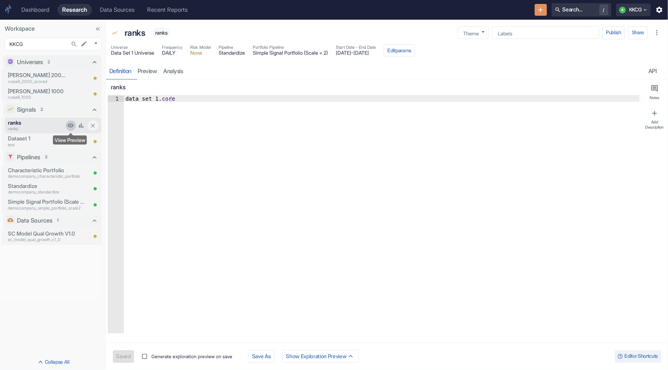
click at [72, 125] on icon "View Preview" at bounding box center [70, 125] width 7 height 7
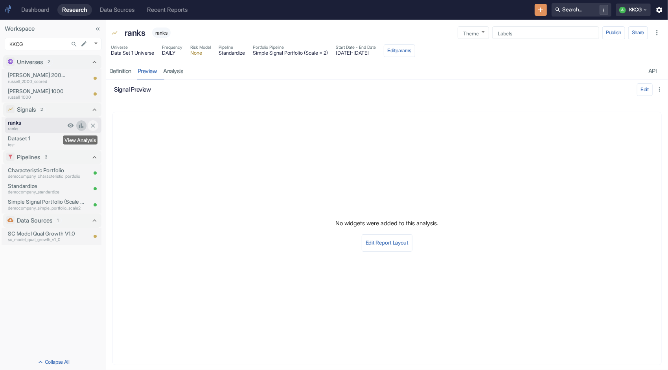
click at [81, 125] on icon "View Analysis" at bounding box center [81, 126] width 4 height 4
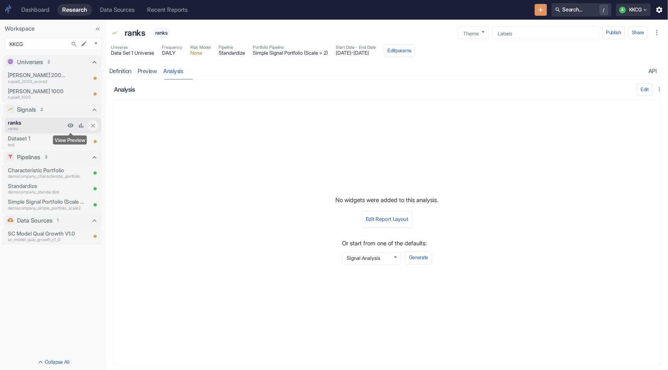
click at [67, 125] on icon "View Preview" at bounding box center [70, 125] width 7 height 7
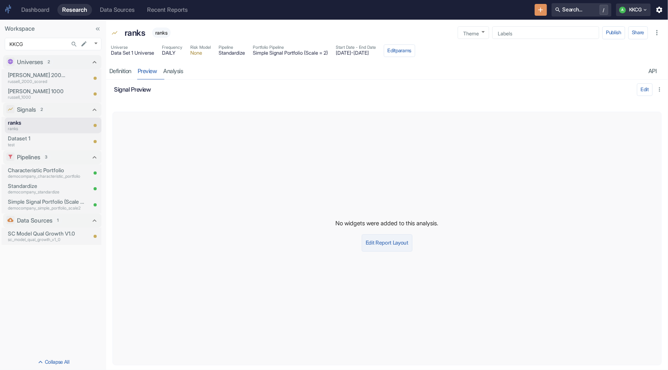
click at [389, 242] on button "Edit Report Layout" at bounding box center [387, 242] width 50 height 17
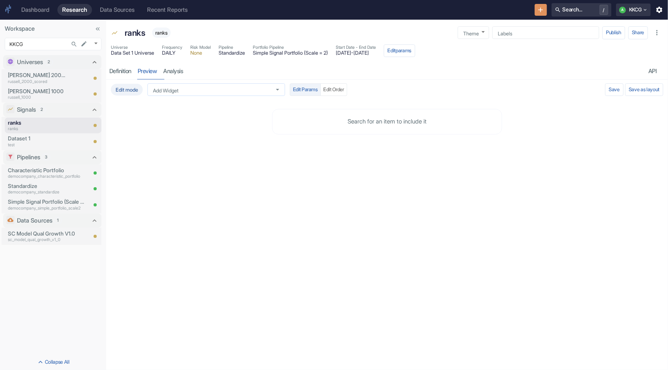
click at [271, 89] on div "Add Widget" at bounding box center [217, 89] width 138 height 13
click at [203, 114] on span "Selected Assets" at bounding box center [214, 115] width 118 height 5
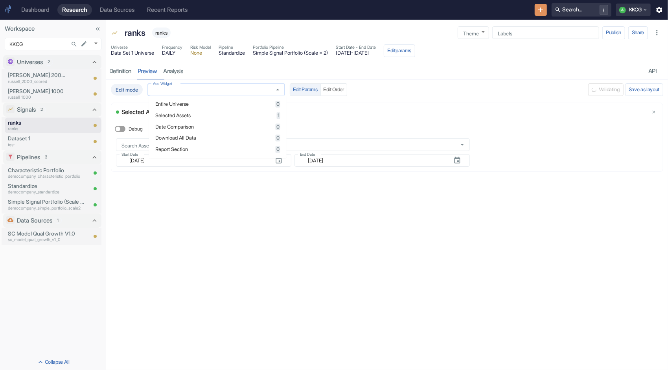
click at [214, 90] on input "Add Widget" at bounding box center [209, 90] width 118 height 7
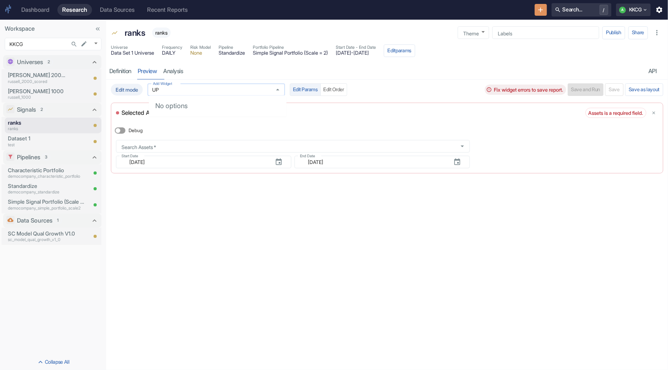
type input "UP"
click at [269, 124] on div "Debug" at bounding box center [293, 130] width 354 height 13
click at [251, 90] on input "UP" at bounding box center [209, 90] width 118 height 7
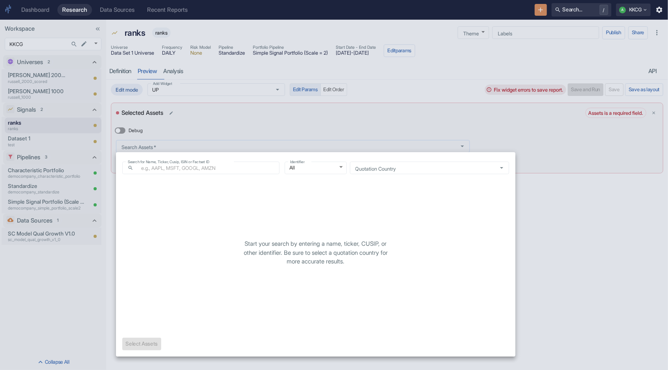
click at [205, 146] on body "Dashboard Research Data Sources Recent Reports Search... / A KKCG Workspace KKC…" at bounding box center [334, 185] width 668 height 370
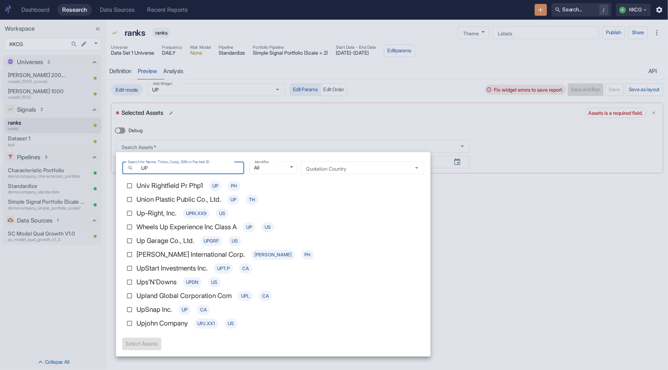
type input "UP"
click at [129, 226] on input "Wheels Up Experience Inc Class A UP US" at bounding box center [130, 227] width 14 height 14
checkbox input "true"
click at [136, 346] on button "Select 1 Asset(s)" at bounding box center [144, 344] width 44 height 13
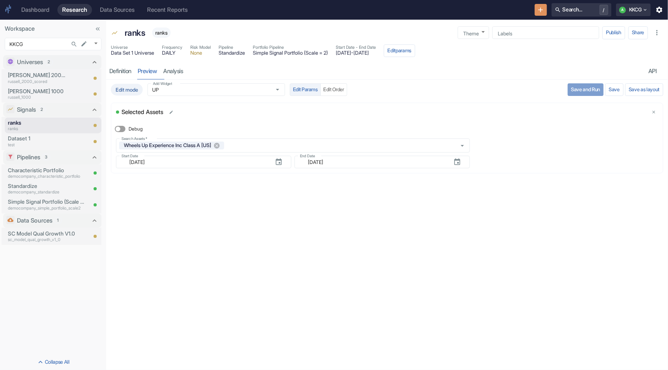
click at [578, 87] on button "Save and Run" at bounding box center [586, 89] width 36 height 13
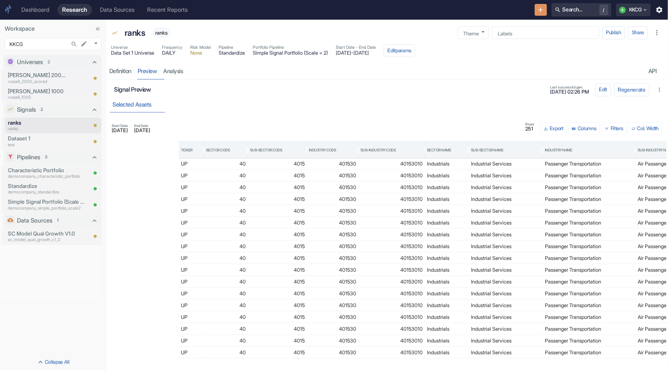
scroll to position [980, 321]
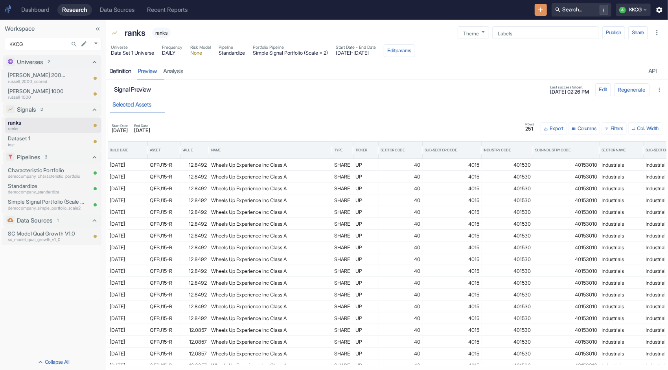
click at [121, 73] on div "Definition" at bounding box center [120, 71] width 22 height 7
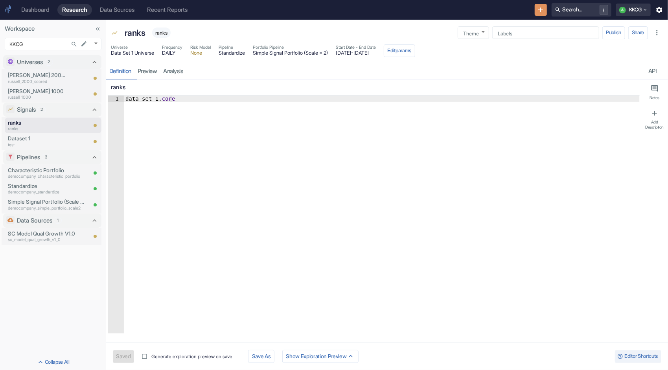
type textarea "data_set_1.core"
click at [166, 96] on div "data_set_1 . core" at bounding box center [382, 221] width 516 height 251
click at [164, 96] on div "data_set_1 . core" at bounding box center [382, 215] width 516 height 238
click at [162, 98] on div "data_set_1 . core" at bounding box center [382, 221] width 516 height 251
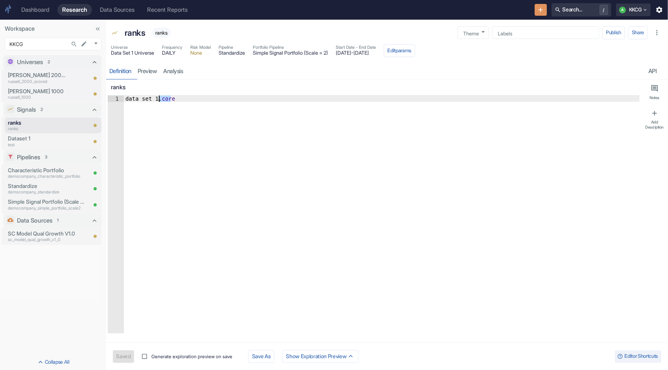
click at [179, 118] on div "data_set_1 . core" at bounding box center [382, 215] width 516 height 238
click at [146, 70] on link "preview" at bounding box center [148, 71] width 26 height 16
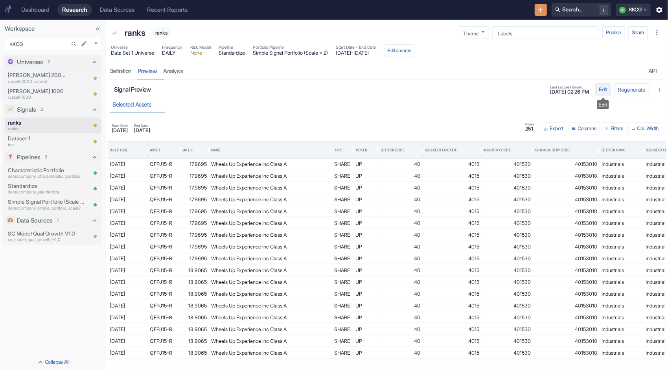
click at [602, 89] on button "Edit" at bounding box center [604, 89] width 16 height 13
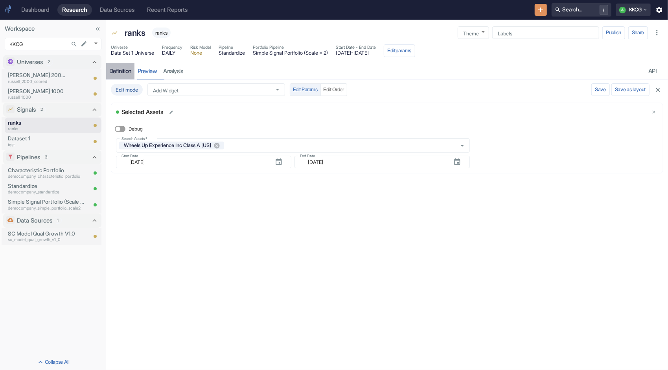
click at [125, 75] on link "Definition" at bounding box center [120, 71] width 28 height 16
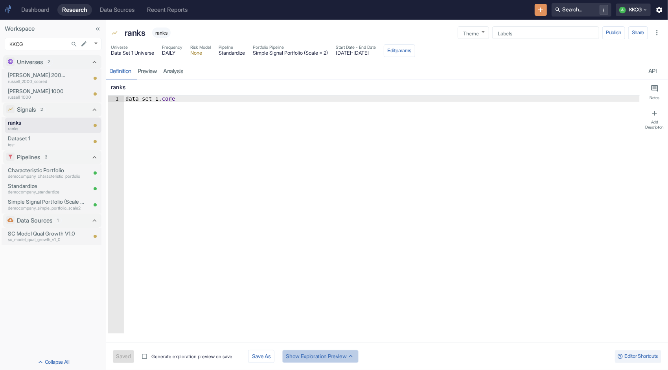
click at [341, 358] on button "Show Exploration Preview" at bounding box center [320, 356] width 76 height 13
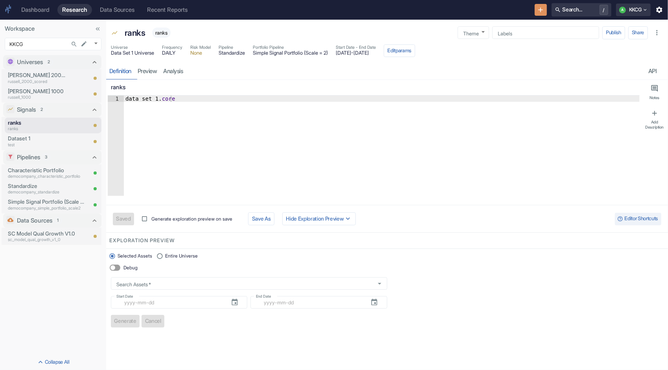
type textarea "x"
type textarea "data_set_1.core"
click at [282, 160] on div "data_set_1 . core" at bounding box center [382, 152] width 516 height 113
type textarea "x"
click at [82, 126] on icon "View Analysis" at bounding box center [81, 125] width 7 height 7
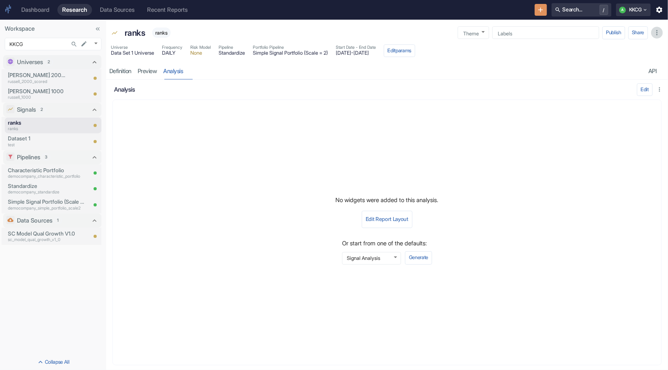
click at [659, 36] on icon "button" at bounding box center [657, 33] width 8 height 8
click at [495, 93] on div "analysis Edit" at bounding box center [387, 89] width 555 height 13
click at [114, 31] on icon "Signal" at bounding box center [114, 33] width 7 height 7
click at [140, 34] on p "ranks" at bounding box center [135, 33] width 21 height 13
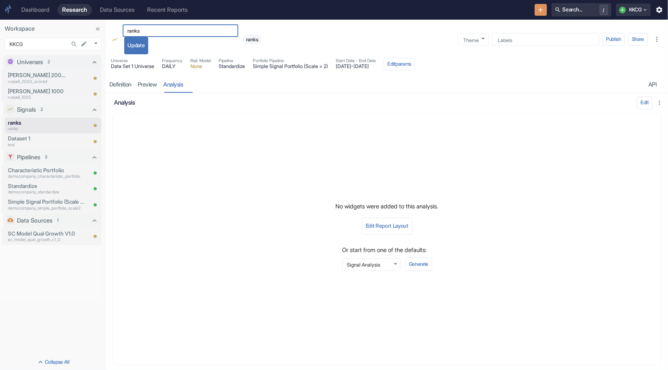
click at [273, 31] on div "ranks ​ Update ranks" at bounding box center [286, 39] width 330 height 30
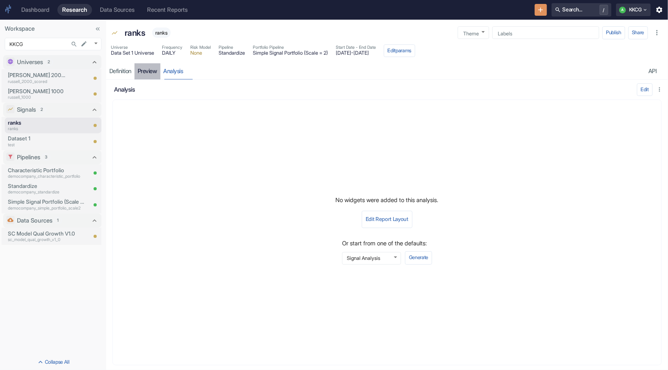
click at [151, 74] on link "preview" at bounding box center [148, 71] width 26 height 16
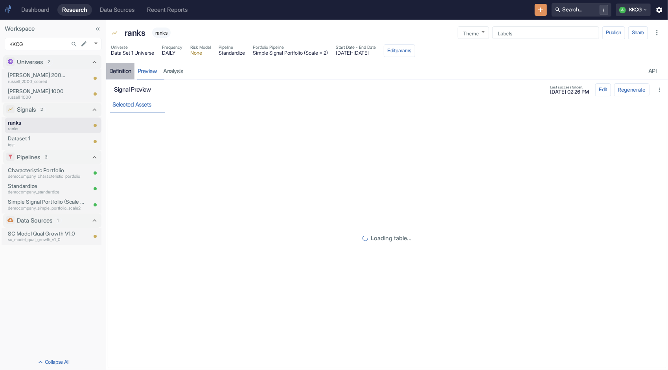
click at [125, 75] on link "Definition" at bounding box center [120, 71] width 28 height 16
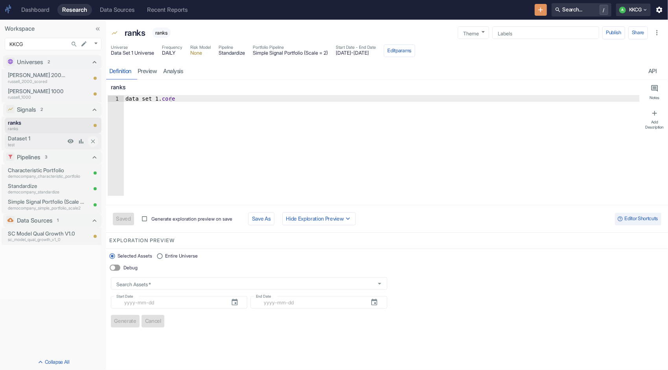
click at [47, 138] on p "Dataset 1" at bounding box center [36, 139] width 57 height 8
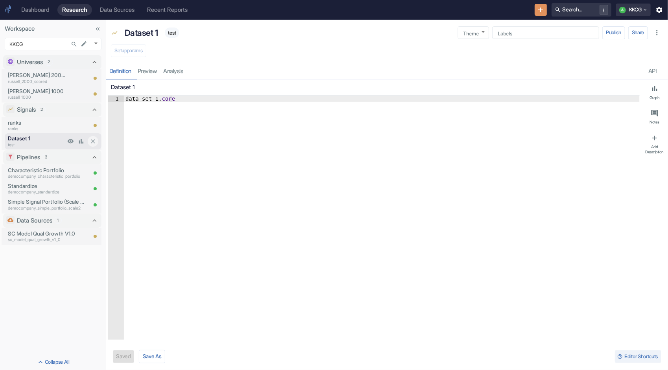
type textarea "x"
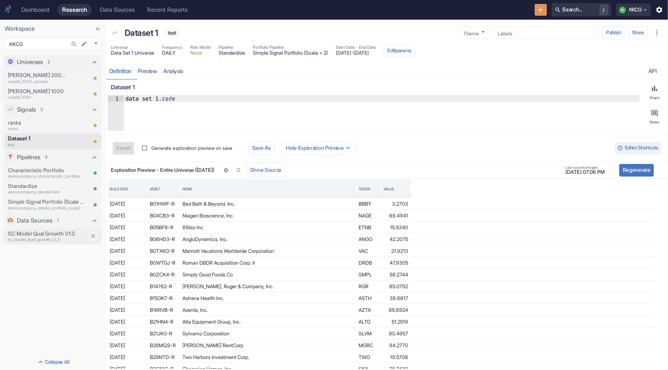
click at [27, 239] on p "sc_model_qual_growth_v1_0" at bounding box center [47, 240] width 79 height 6
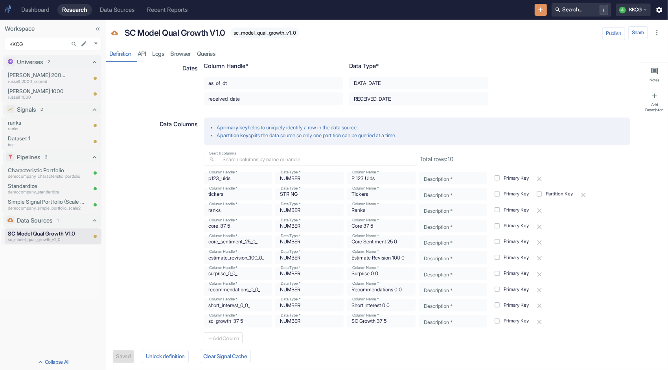
scroll to position [122, 0]
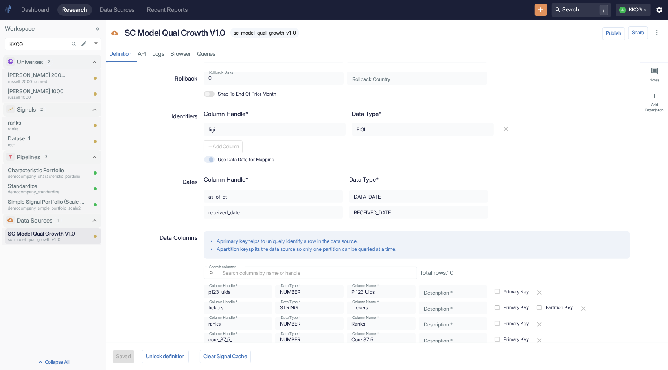
type textarea "x"
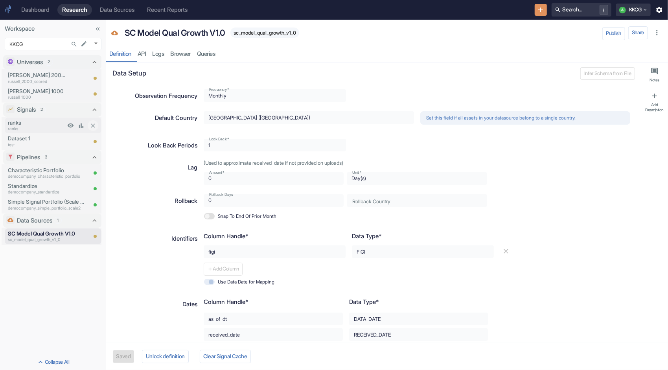
click at [37, 128] on p "ranks" at bounding box center [36, 129] width 57 height 6
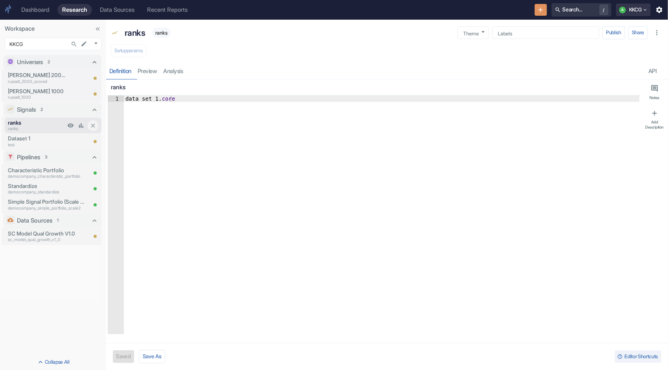
type textarea "x"
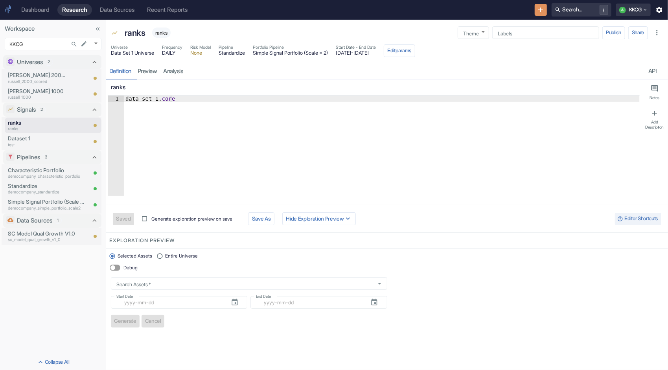
click at [181, 94] on div "ranks" at bounding box center [374, 87] width 532 height 15
click at [174, 98] on div "data_set_1 . core" at bounding box center [382, 152] width 516 height 113
type textarea "data_set_1.cor"
type textarea "x"
type textarea "data_set_1.co"
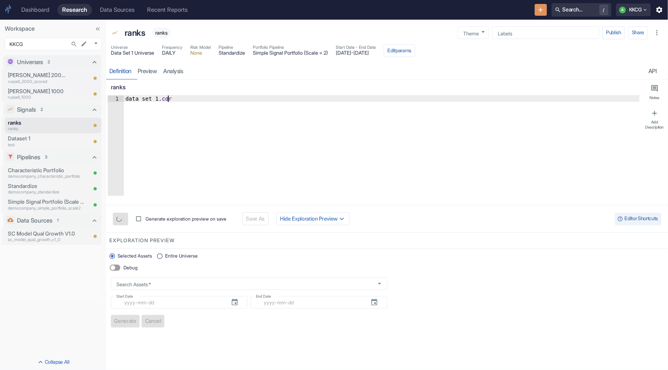
type textarea "x"
type textarea "data_set_1.c"
type textarea "x"
type textarea "data_set_1."
type textarea "x"
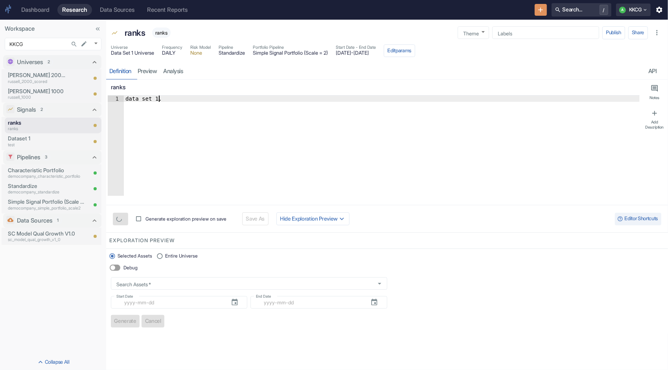
type textarea "data_set_1.r"
type textarea "x"
type textarea "data_set_1.ra"
type textarea "x"
type textarea "data_set_1.ran"
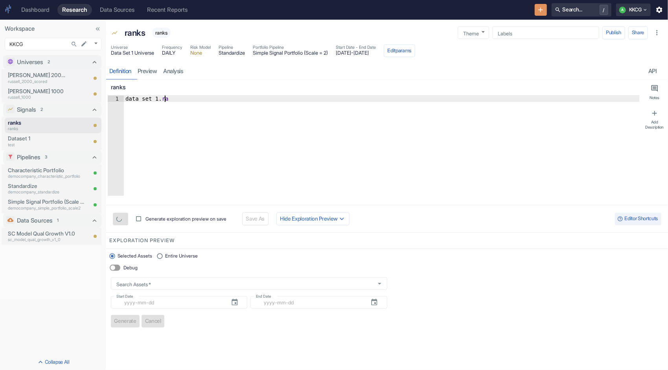
type textarea "x"
type textarea "data_set_1.rank"
type textarea "x"
type textarea "data_set_1.ranks"
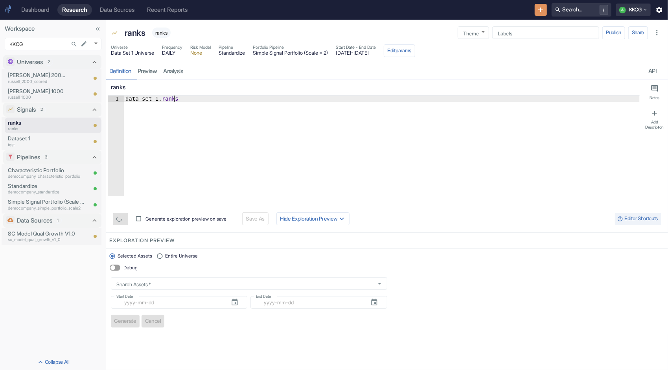
click at [205, 131] on div "data_set_1 . ranks" at bounding box center [382, 152] width 516 height 113
type textarea "x"
type textarea "data_set_1.ranks"
click at [123, 216] on button "Save" at bounding box center [122, 219] width 18 height 13
type textarea "x"
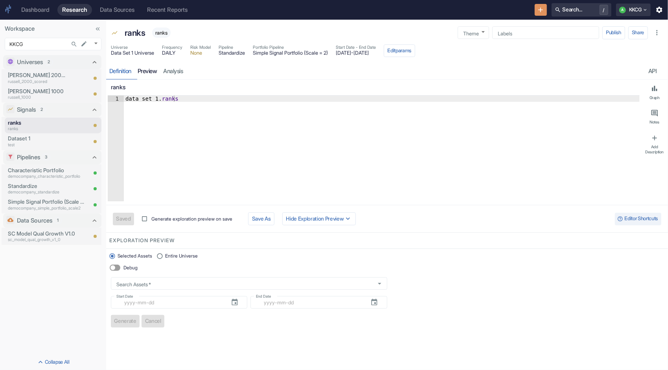
click at [151, 74] on link "preview" at bounding box center [148, 71] width 26 height 16
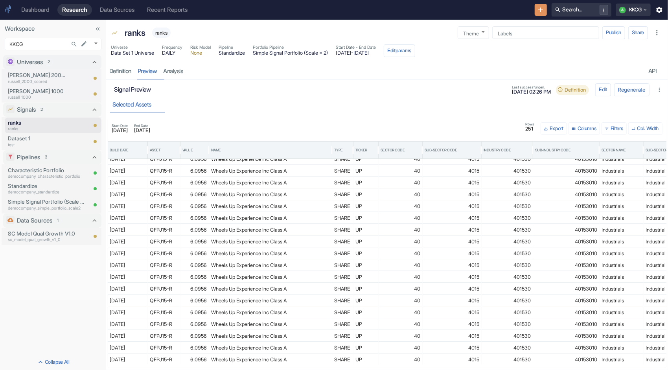
scroll to position [1584, 0]
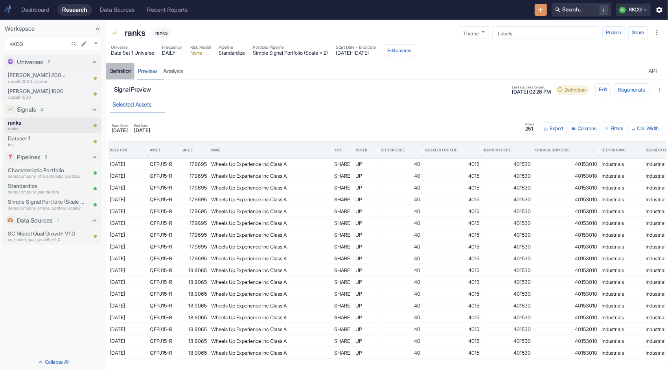
click at [123, 73] on div "Definition" at bounding box center [120, 71] width 22 height 7
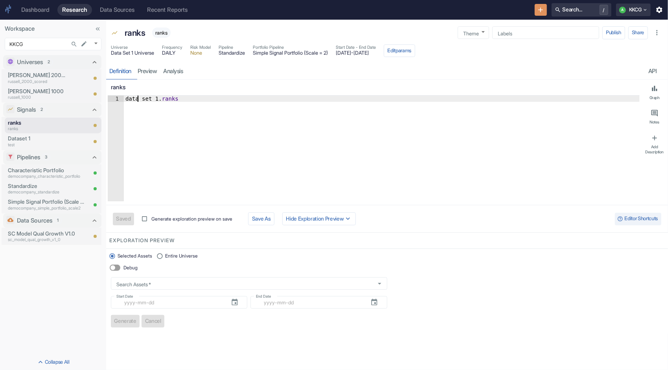
click at [137, 99] on div "data_set_1 . ranks" at bounding box center [382, 155] width 516 height 118
type textarea "s.ranks"
type textarea "x"
type textarea "sc.ranks"
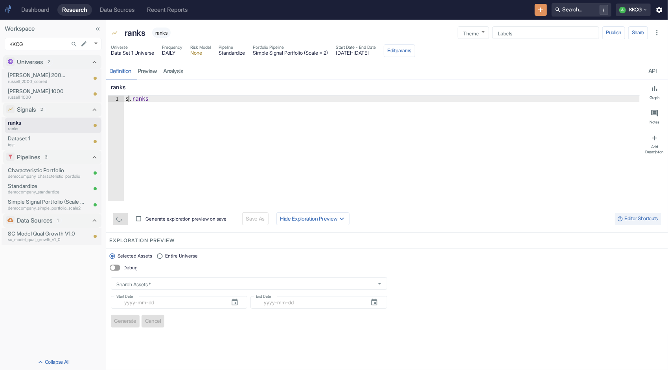
type textarea "x"
type textarea "sc_.ranks"
type textarea "x"
type textarea "sc_m.ranks"
type textarea "x"
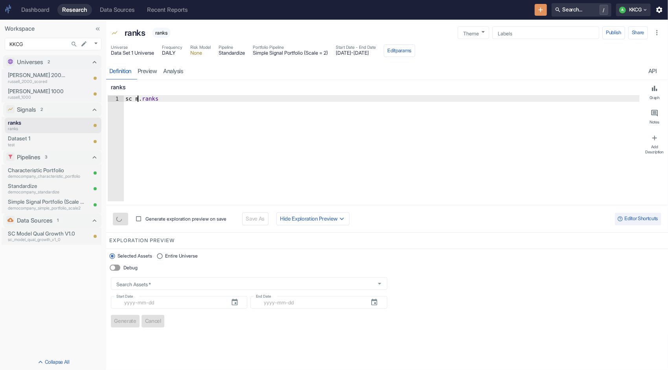
type textarea "sc_mo.ranks"
type textarea "x"
type textarea "sc_mod.ranks"
type textarea "x"
type textarea "sc_mode.ranks"
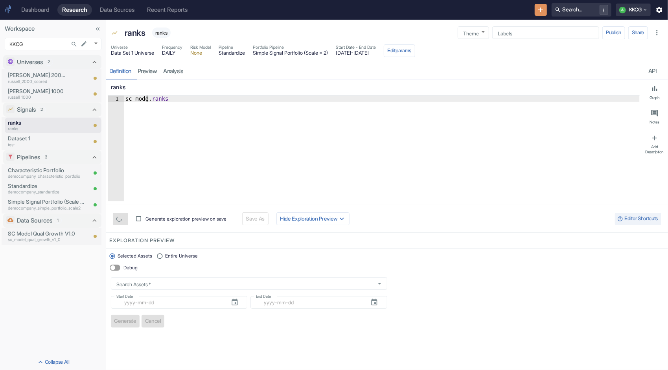
type textarea "x"
type textarea "sc_model.ranks"
type textarea "x"
type textarea "sc_model_.ranks"
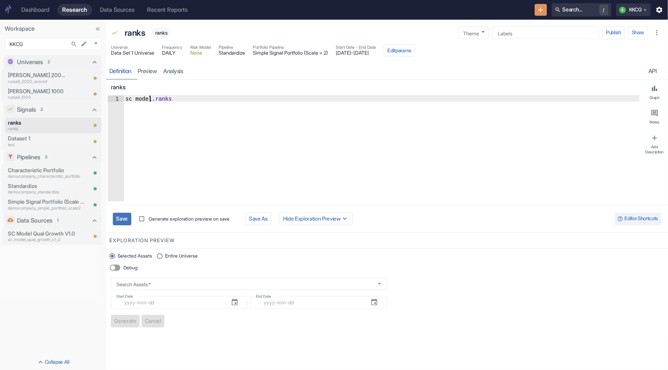
type textarea "x"
type textarea "sc_model_q.ranks"
type textarea "x"
type textarea "sc_model_qu.ranks"
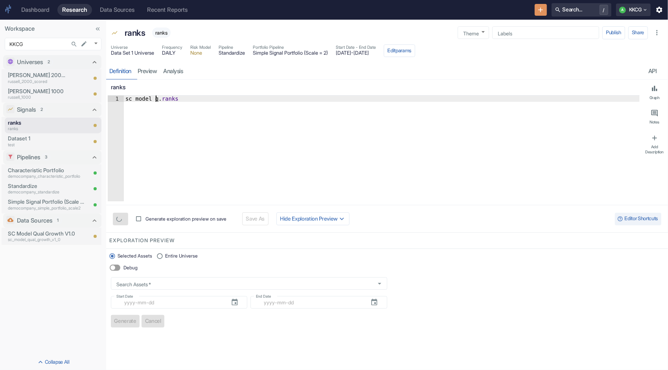
type textarea "x"
type textarea "sc_model_qua.ranks"
type textarea "x"
type textarea "sc_model_qual.ranks"
type textarea "x"
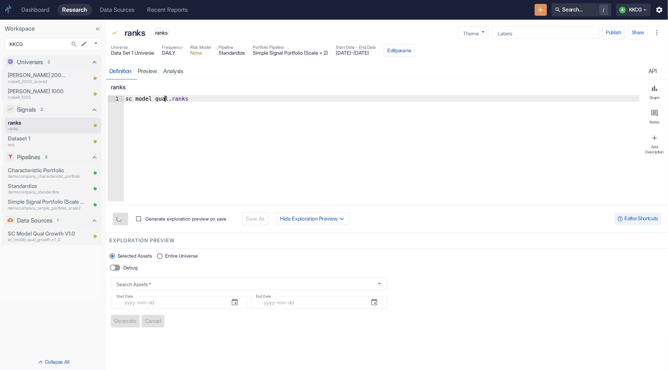
scroll to position [0, 2]
type textarea "sc_model_qual_.ranks"
type textarea "x"
type textarea "sc_model_qual_g.ranks"
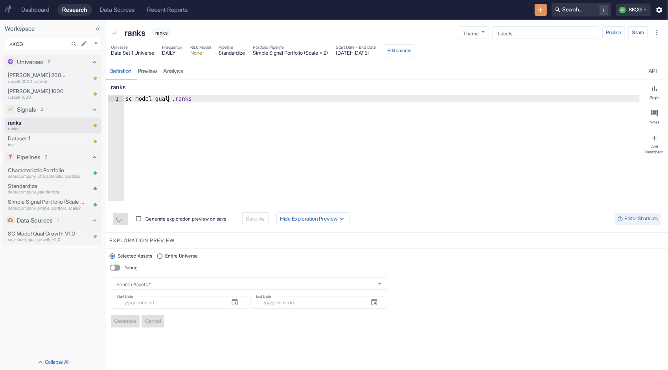
type textarea "x"
type textarea "sc_model_qual_gr.ranks"
type textarea "x"
type textarea "sc_model_qual_gro.ranks"
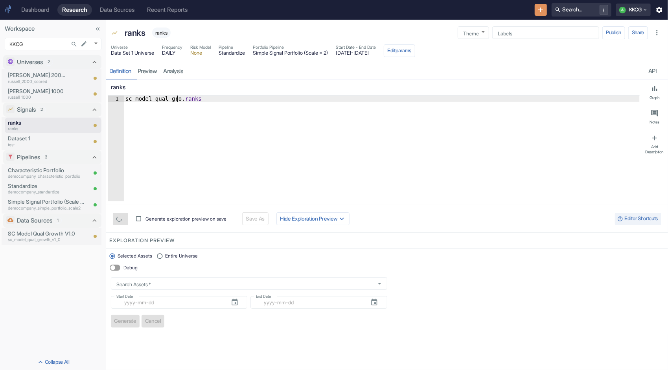
type textarea "x"
type textarea "sc_model_qual_grow.ranks"
type textarea "x"
type textarea "sc_model_qual_growt.ranks"
type textarea "x"
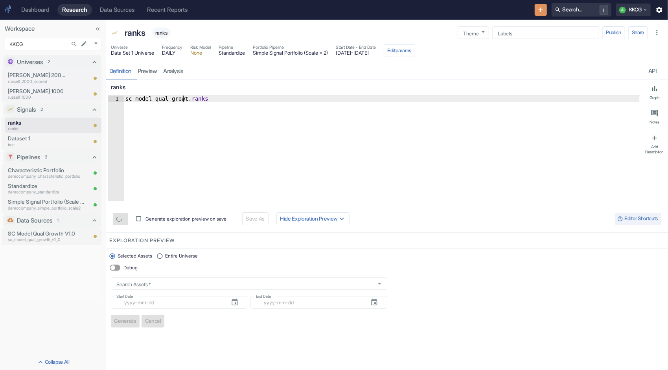
type textarea "sc_model_qual_growth.ranks"
type textarea "x"
type textarea "sc_model_qual_growth_.ranks"
type textarea "x"
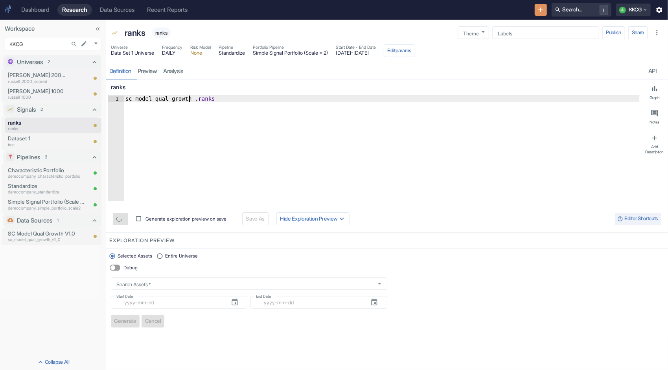
scroll to position [0, 4]
type textarea "sc_model_qual_growth_v.ranks"
type textarea "x"
type textarea "sc_model_qual_growth_v1.ranks"
type textarea "x"
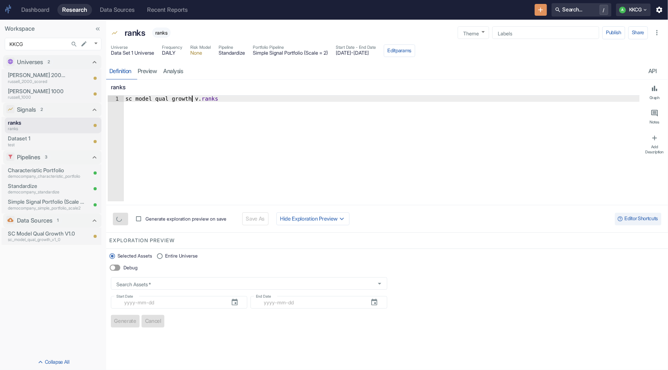
scroll to position [0, 5]
type textarea "sc_model_qual_growth_v1_.ranks"
type textarea "x"
type textarea "sc_model_qual_growth_v1_0.ranks"
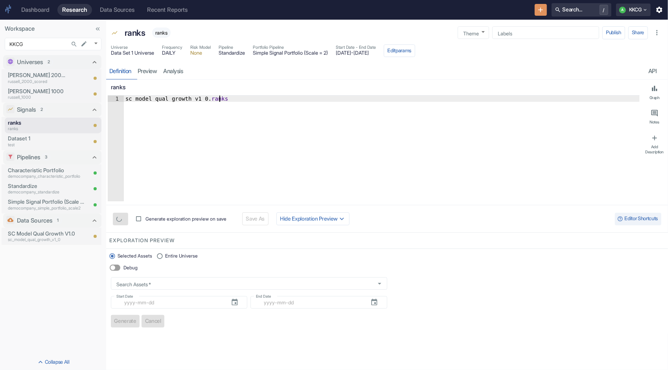
click at [233, 113] on div "sc_model_qual_growth_v1_0 . ranks" at bounding box center [382, 155] width 516 height 118
type textarea "x"
type textarea "sc_model_qual_growth_v1_0.ranks"
click at [125, 218] on button "Save" at bounding box center [122, 219] width 18 height 13
type textarea "x"
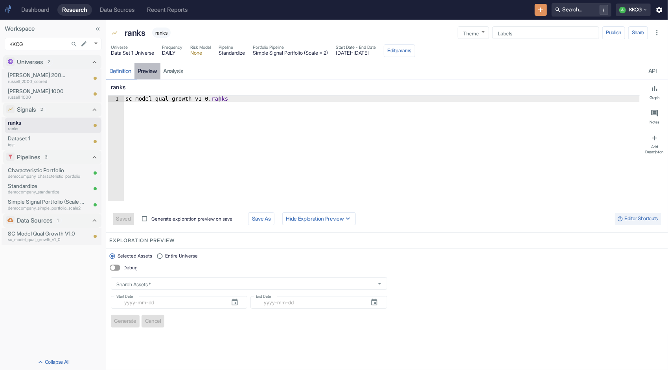
click at [149, 70] on link "preview" at bounding box center [148, 71] width 26 height 16
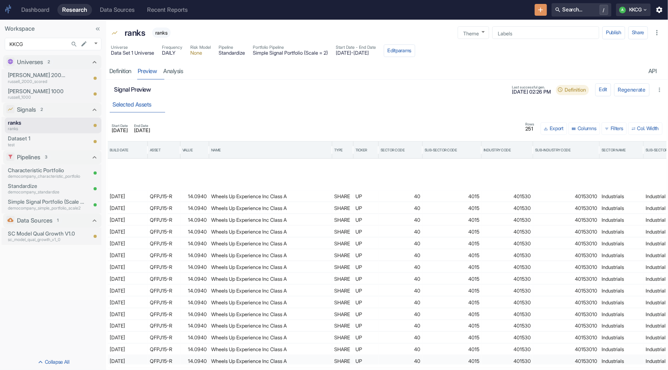
scroll to position [867, 0]
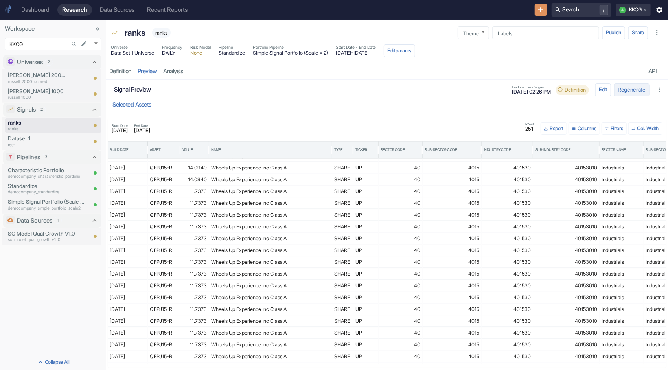
click at [623, 89] on button "Regenerate" at bounding box center [631, 89] width 35 height 13
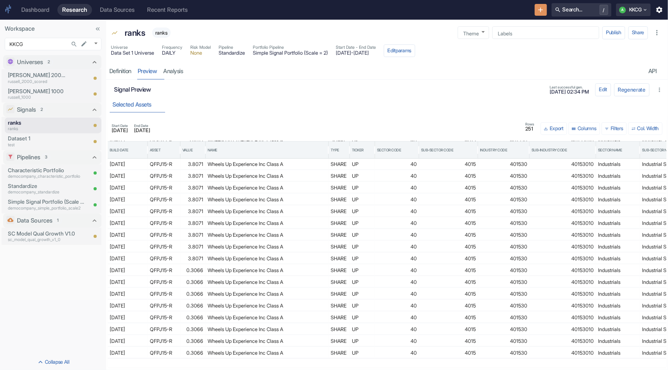
click at [286, 120] on div "Start Date 2024-09-23 End Date 2025-09-23 Rows 251 Export Columns 0 Filters Col…" at bounding box center [387, 128] width 557 height 19
click at [307, 85] on div "Signal Preview Last successful gen. 10/13/2025, 02:34 PM" at bounding box center [354, 90] width 480 height 13
click at [139, 32] on p "ranks" at bounding box center [135, 33] width 21 height 13
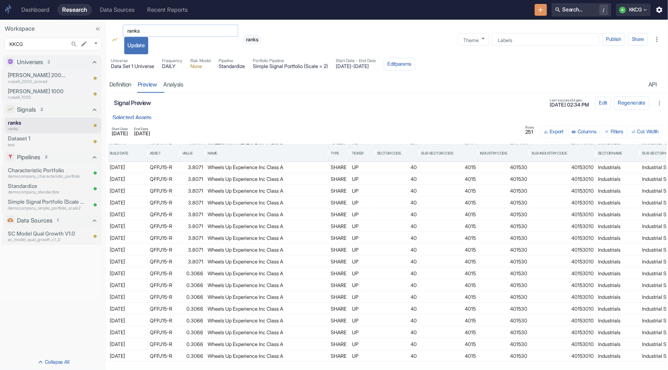
drag, startPoint x: 156, startPoint y: 30, endPoint x: 124, endPoint y: 28, distance: 32.4
click at [124, 28] on input "ranks" at bounding box center [181, 30] width 116 height 9
type input "SC Model V1.0"
click at [138, 49] on button "Update" at bounding box center [136, 45] width 24 height 17
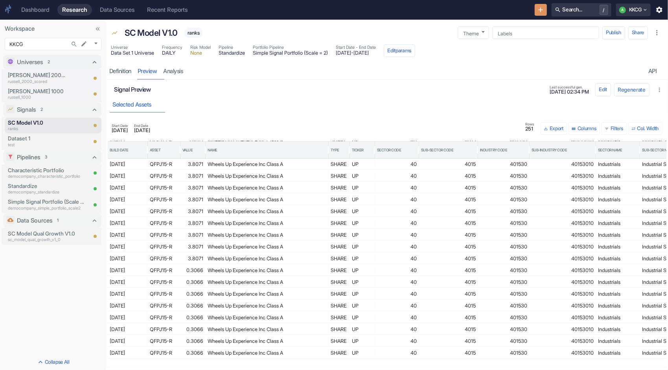
click at [196, 34] on span "ranks" at bounding box center [193, 33] width 18 height 6
drag, startPoint x: 196, startPoint y: 34, endPoint x: 260, endPoint y: 74, distance: 75.6
click at [260, 74] on div "resource tabs" at bounding box center [415, 71] width 459 height 16
click at [184, 76] on link "analysis" at bounding box center [173, 71] width 26 height 16
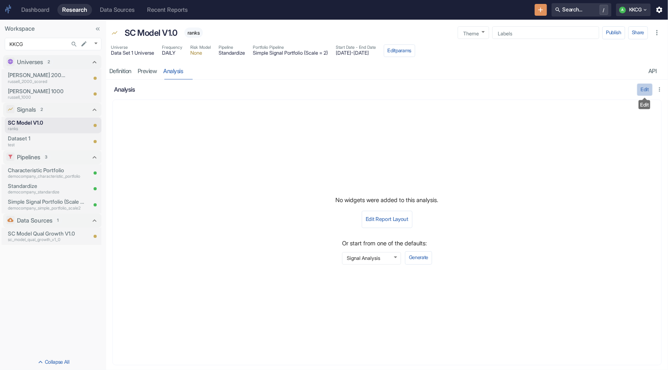
click at [647, 91] on button "Edit" at bounding box center [645, 89] width 16 height 13
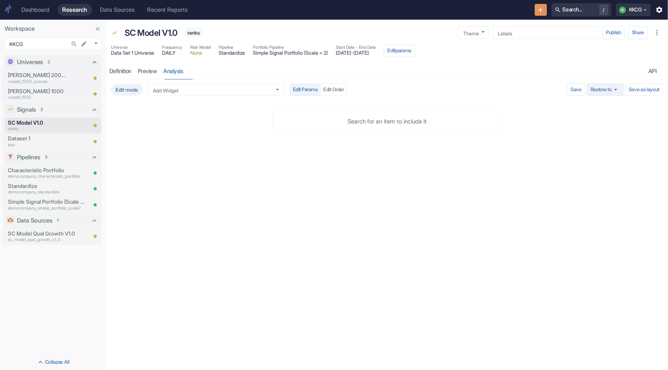
click at [615, 89] on icon "button" at bounding box center [615, 90] width 3 height 2
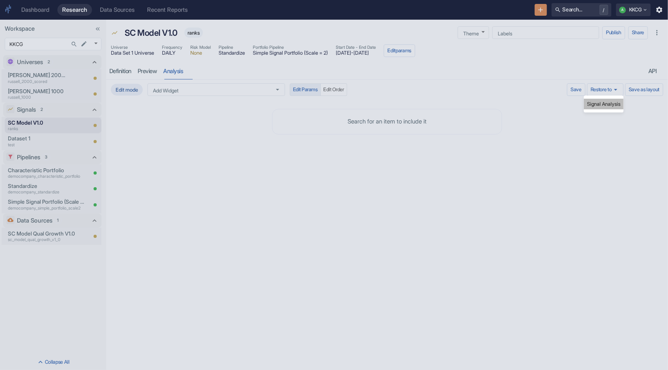
click at [605, 105] on li "Signal Analysis" at bounding box center [604, 104] width 40 height 11
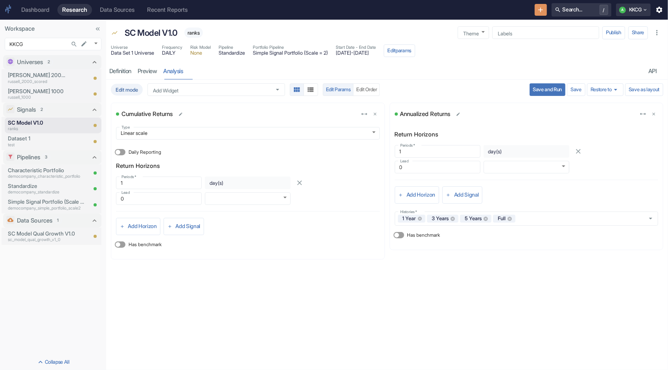
click at [543, 90] on button "Save and Run" at bounding box center [548, 89] width 36 height 13
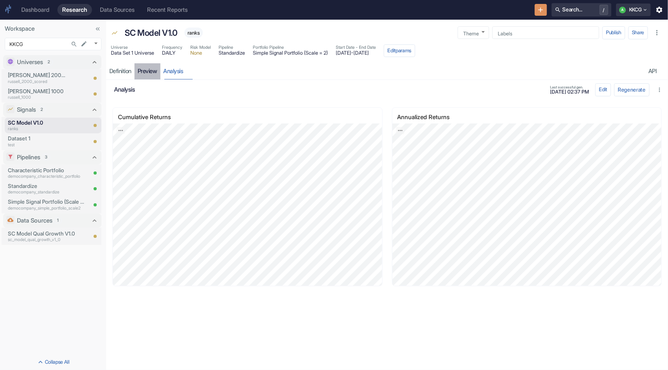
click at [149, 73] on link "preview" at bounding box center [148, 71] width 26 height 16
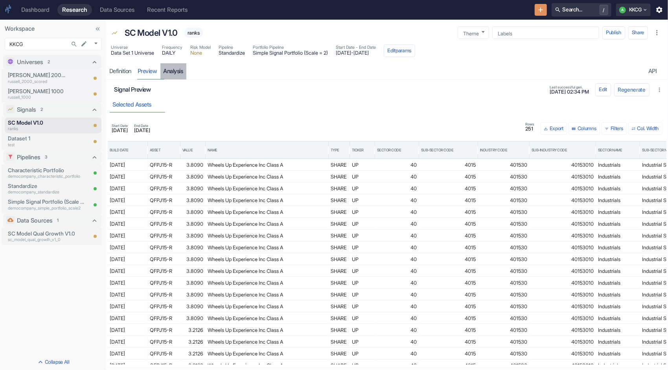
click at [177, 71] on link "analysis" at bounding box center [173, 71] width 26 height 16
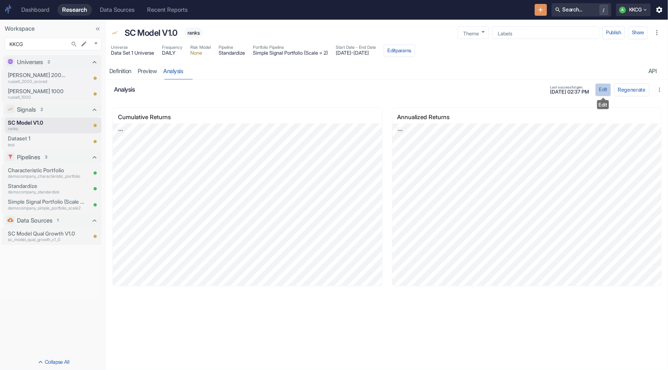
click at [603, 90] on button "Edit" at bounding box center [604, 89] width 16 height 13
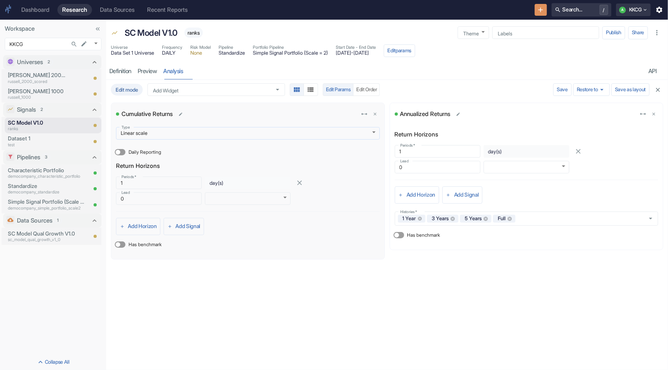
click at [304, 134] on body "Dashboard Research Data Sources Recent Reports Search... / A KKCG Workspace KKC…" at bounding box center [334, 185] width 668 height 370
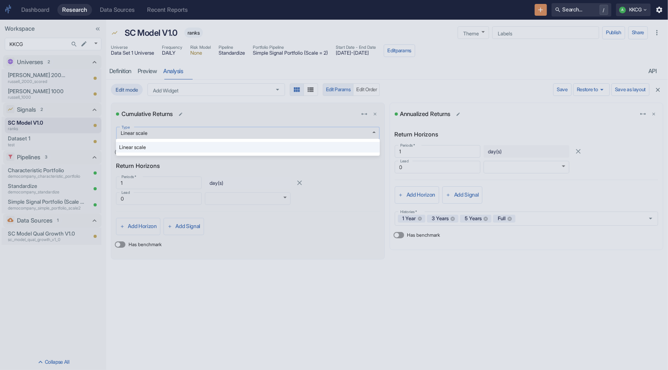
click at [304, 134] on div at bounding box center [334, 185] width 668 height 370
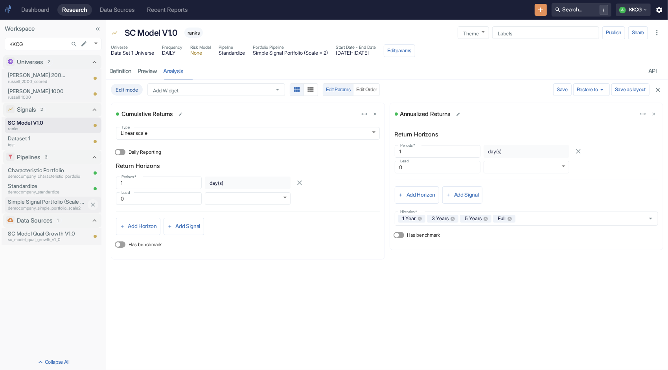
click at [50, 205] on p "Simple Signal Portfolio (Scale = 2)" at bounding box center [47, 202] width 79 height 8
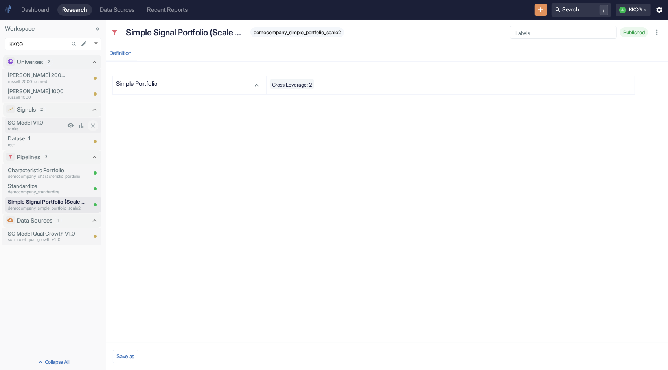
click at [42, 125] on p "SC Model V1.0" at bounding box center [36, 123] width 57 height 8
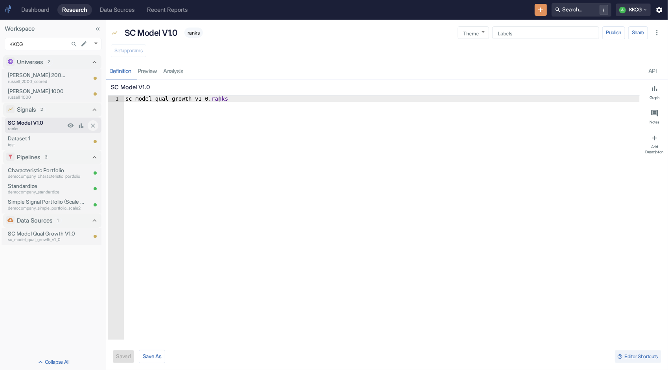
type textarea "x"
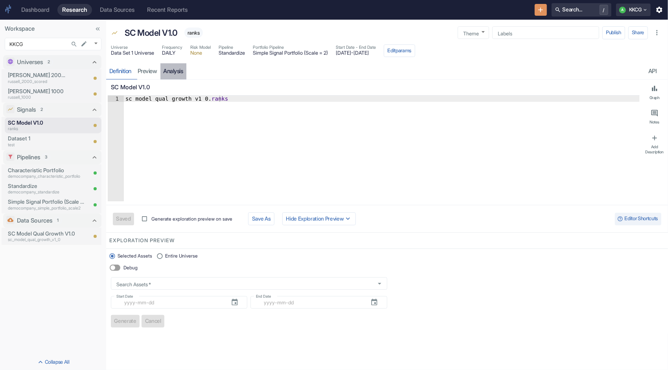
click at [173, 71] on link "analysis" at bounding box center [173, 71] width 26 height 16
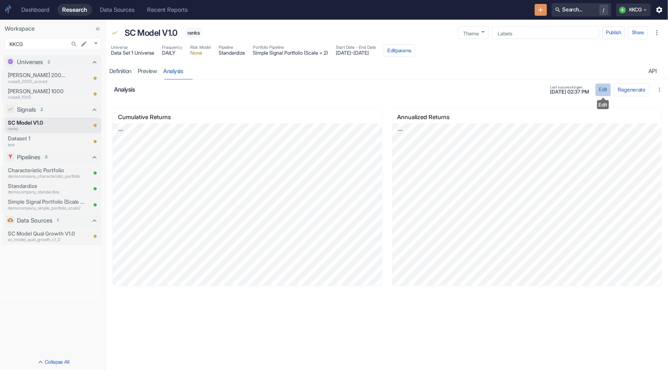
click at [605, 89] on button "Edit" at bounding box center [604, 89] width 16 height 13
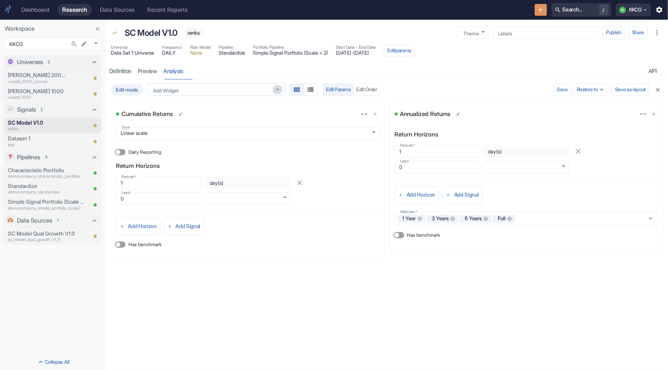
click at [281, 91] on icon "Open" at bounding box center [278, 90] width 8 height 8
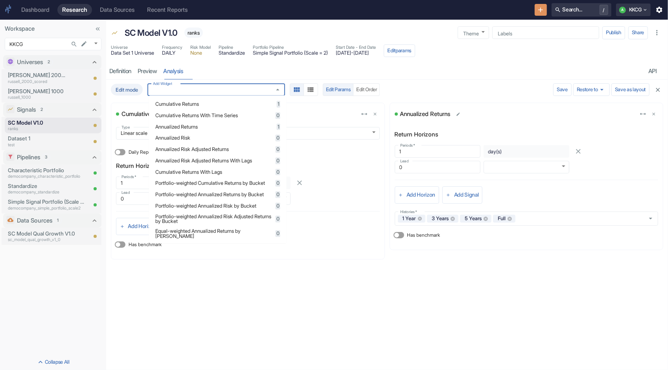
click at [247, 138] on span "Annualized Risk" at bounding box center [214, 138] width 118 height 5
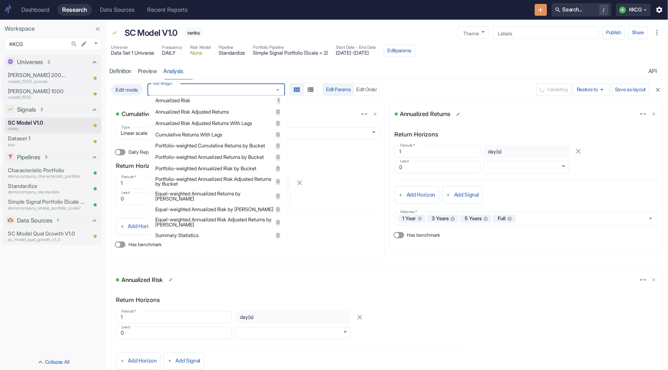
scroll to position [39, 0]
click at [266, 158] on span "Portfolio-weighted Annualized Returns by Bucket" at bounding box center [214, 155] width 118 height 5
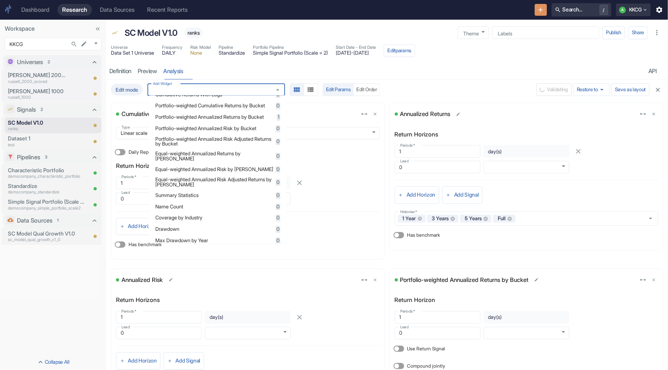
scroll to position [79, 0]
click at [260, 131] on div "Portfolio-weighted Annualized Risk by Bucket 0" at bounding box center [217, 127] width 125 height 7
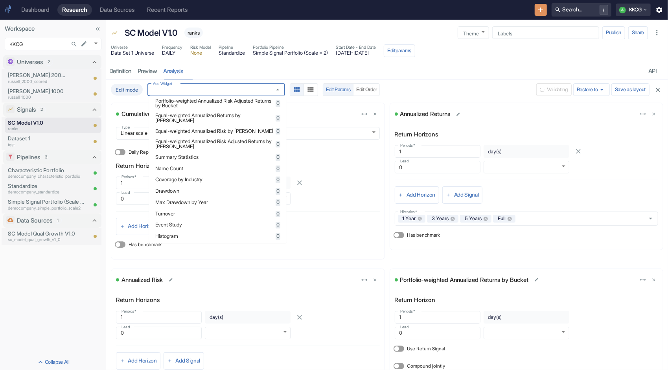
scroll to position [118, 0]
click at [262, 155] on div "Summary Statistics 0" at bounding box center [217, 154] width 125 height 7
click at [273, 188] on li "Drawdown 0" at bounding box center [218, 188] width 138 height 11
click at [276, 200] on span "0" at bounding box center [278, 200] width 5 height 7
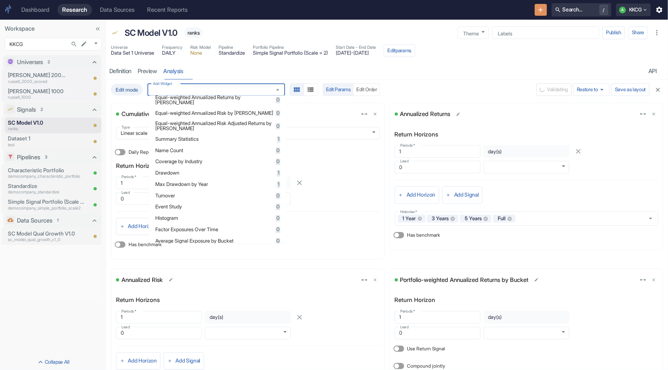
scroll to position [157, 0]
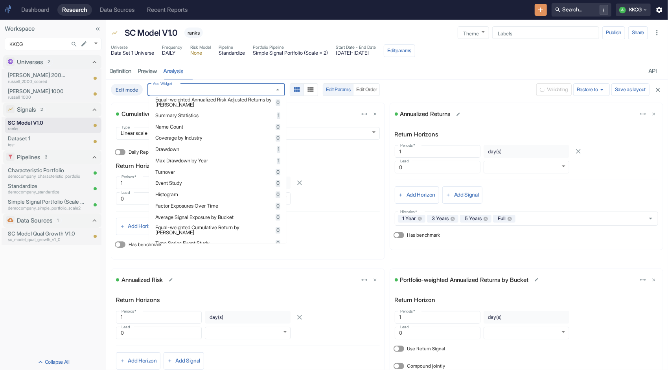
click at [268, 175] on div "Turnover 0" at bounding box center [217, 172] width 125 height 7
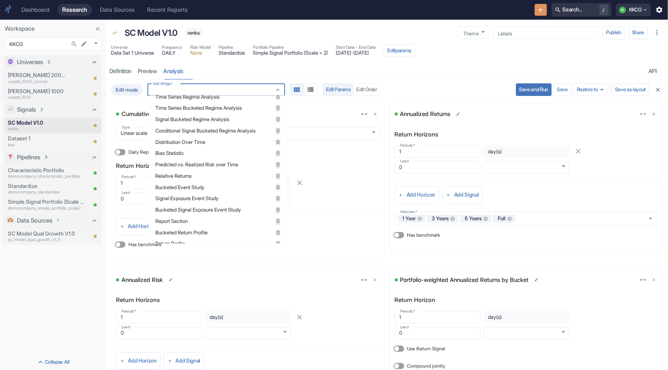
scroll to position [324, 0]
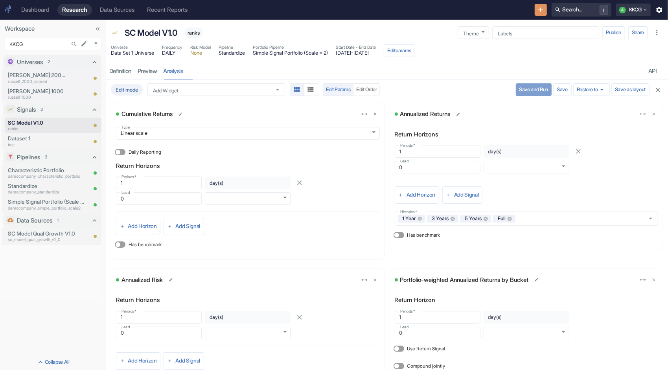
click at [533, 89] on button "Save and Run" at bounding box center [534, 89] width 36 height 13
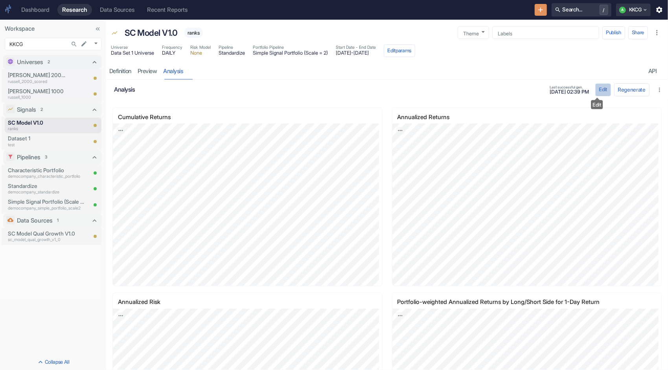
click at [599, 92] on button "Edit" at bounding box center [604, 89] width 16 height 13
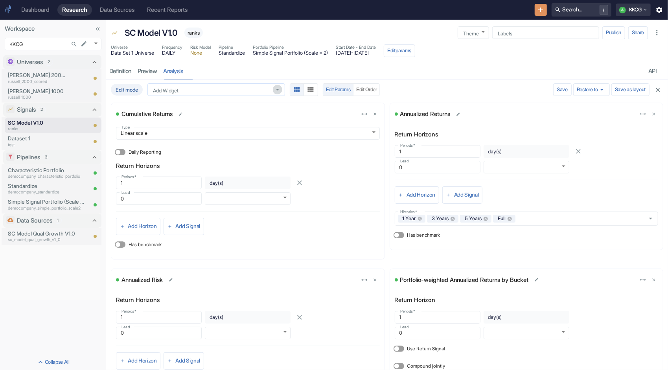
click at [276, 91] on icon "Open" at bounding box center [278, 90] width 8 height 8
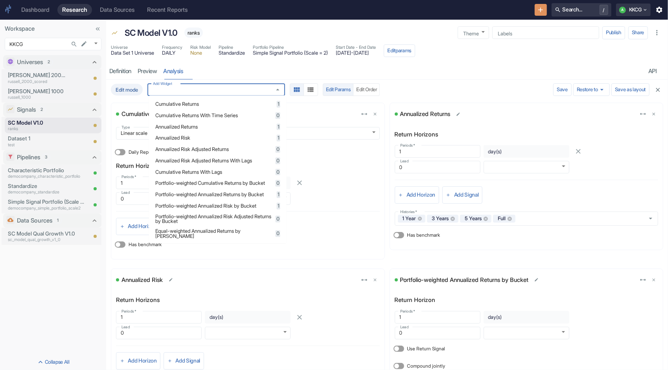
click at [207, 184] on span "Portfolio-weighted Cumulative Returns by Bucket" at bounding box center [214, 183] width 118 height 5
click at [277, 185] on span "1" at bounding box center [279, 183] width 4 height 7
click at [276, 186] on span "2" at bounding box center [278, 183] width 4 height 7
click at [264, 186] on span "Portfolio-weighted Cumulative Returns by Bucket" at bounding box center [214, 183] width 118 height 5
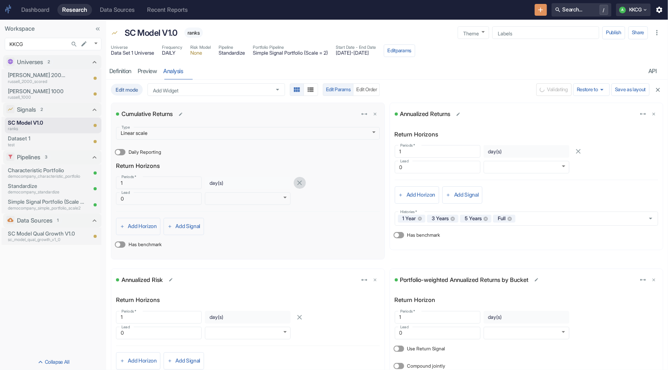
click at [296, 183] on icon "button" at bounding box center [300, 183] width 8 height 8
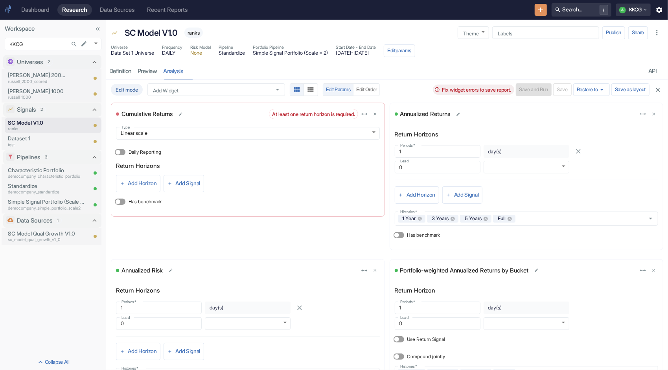
click at [655, 90] on icon "button" at bounding box center [658, 90] width 7 height 7
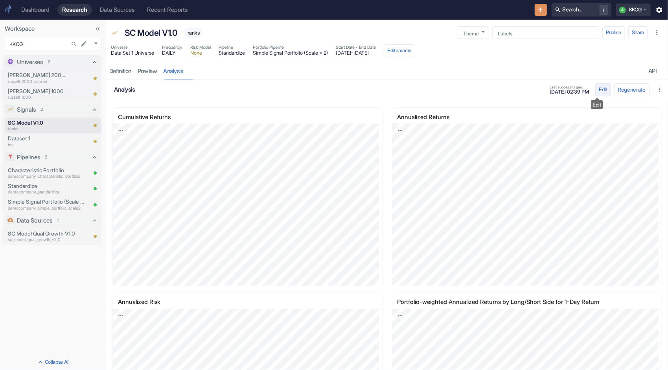
click at [599, 91] on button "Edit" at bounding box center [604, 89] width 16 height 13
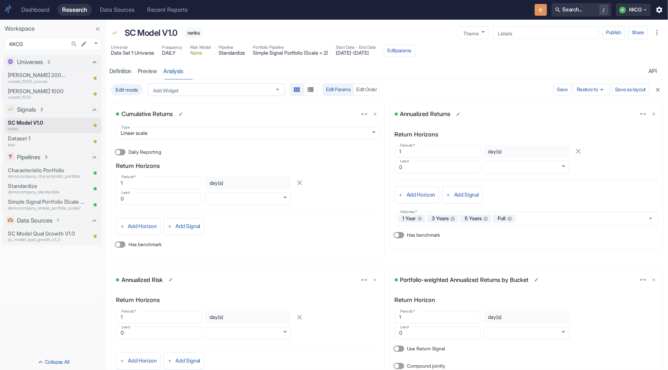
click at [275, 89] on icon "Open" at bounding box center [278, 90] width 8 height 8
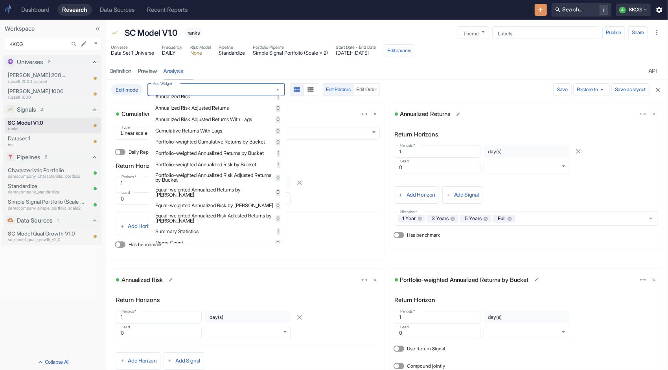
scroll to position [39, 0]
click at [175, 158] on span "Portfolio-weighted Annualized Returns by Bucket" at bounding box center [214, 155] width 119 height 5
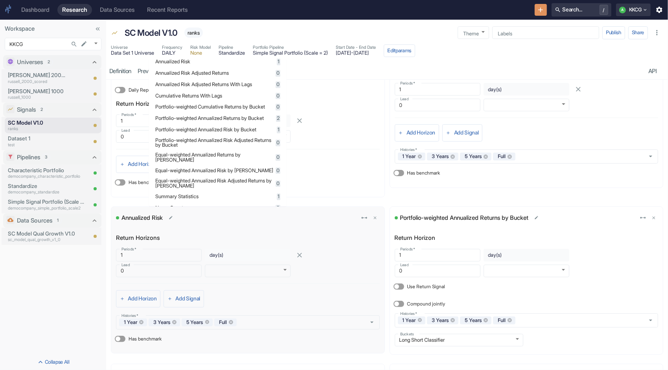
scroll to position [118, 0]
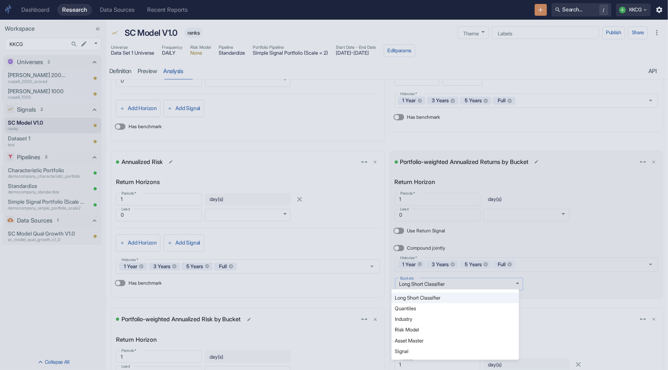
click at [513, 281] on body "Dashboard Research Data Sources Recent Reports Search... / A KKCG Workspace KKC…" at bounding box center [334, 185] width 668 height 370
click at [450, 311] on li "Quantiles" at bounding box center [455, 308] width 127 height 11
type input "QUANTILES"
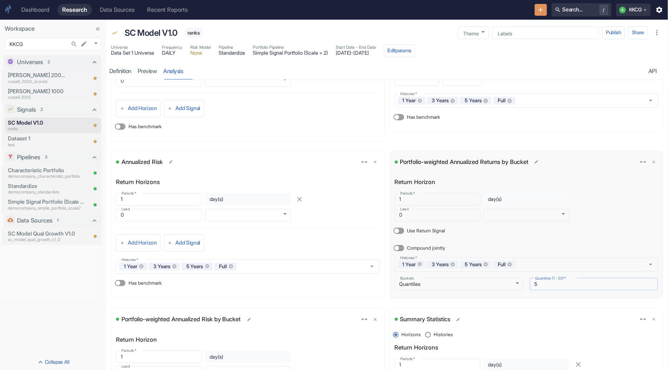
click at [571, 286] on input "5" at bounding box center [594, 284] width 129 height 9
drag, startPoint x: 571, startPoint y: 286, endPoint x: 526, endPoint y: 287, distance: 44.9
click at [530, 287] on input "5" at bounding box center [594, 284] width 129 height 9
type input "10"
click at [478, 304] on div "Summary Statistics Horizons Histories Return Horizons Periods   * 1 Periods   *…" at bounding box center [524, 374] width 279 height 142
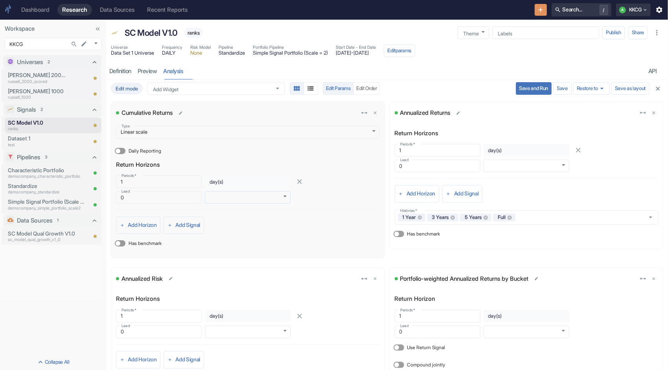
scroll to position [0, 0]
click at [276, 91] on icon "Open" at bounding box center [278, 90] width 8 height 8
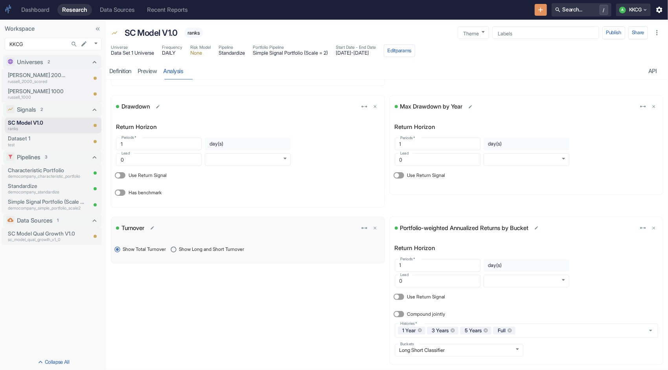
scroll to position [473, 0]
click at [171, 247] on input "Show Long and Short Turnover" at bounding box center [173, 248] width 11 height 11
radio input "true"
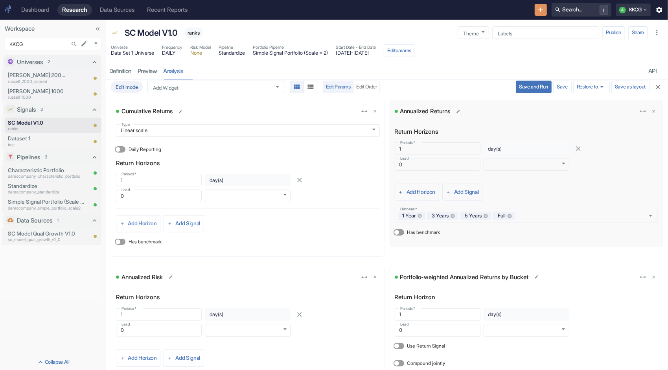
scroll to position [0, 0]
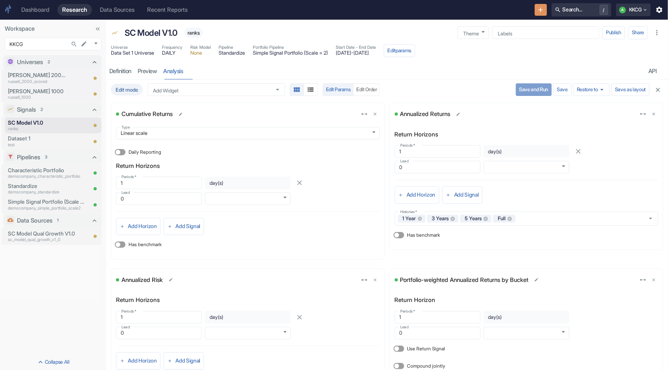
click at [531, 89] on button "Save and Run" at bounding box center [534, 89] width 36 height 13
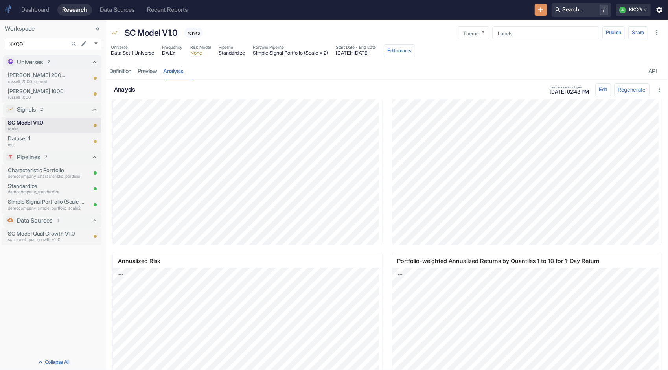
scroll to position [30, 0]
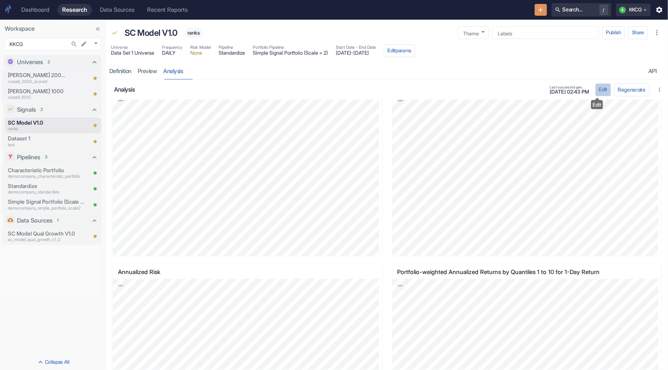
click at [596, 89] on button "Edit" at bounding box center [604, 89] width 16 height 13
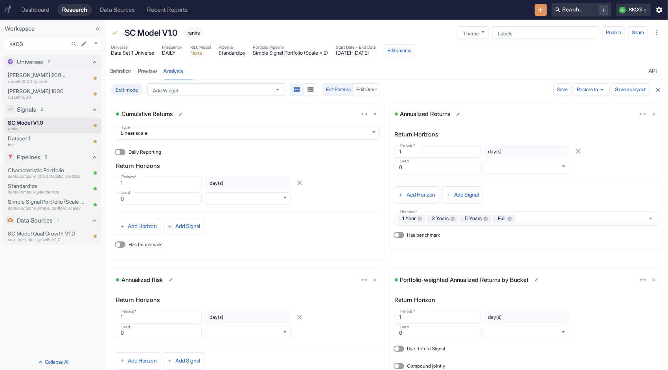
click at [279, 90] on icon "Open" at bounding box center [278, 90] width 8 height 8
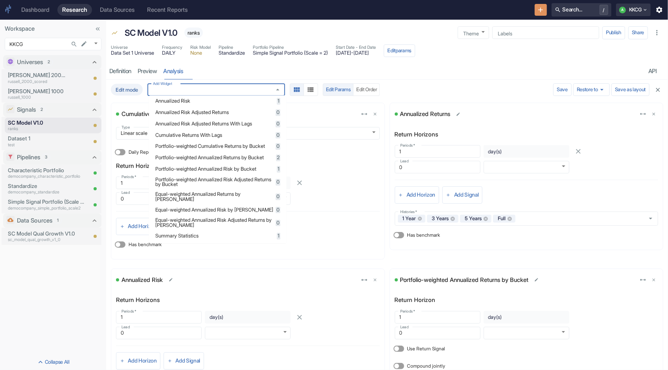
scroll to position [39, 0]
click at [174, 200] on span "Equal-weighted Annualized Returns by Bucket" at bounding box center [214, 195] width 118 height 10
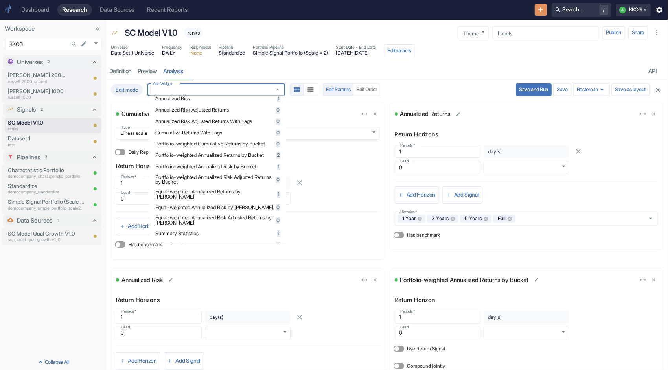
click at [445, 87] on div "Edit mode Add Widget Add Widget Edit Params Edit Order" at bounding box center [312, 89] width 402 height 13
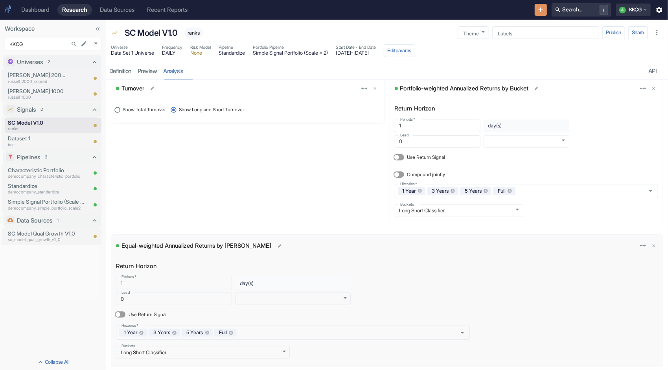
scroll to position [615, 0]
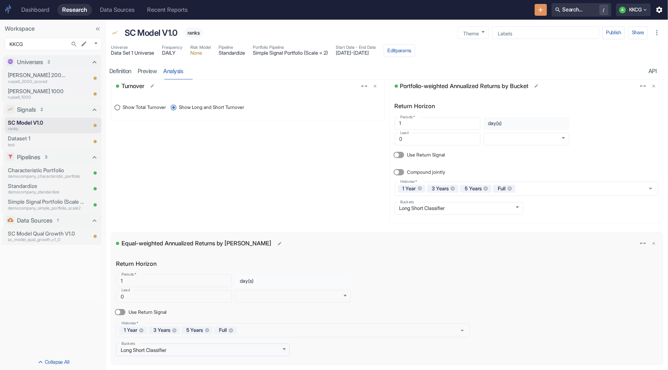
click at [255, 348] on body "Dashboard Research Data Sources Recent Reports Search... / A KKCG Workspace KKC…" at bounding box center [334, 185] width 668 height 370
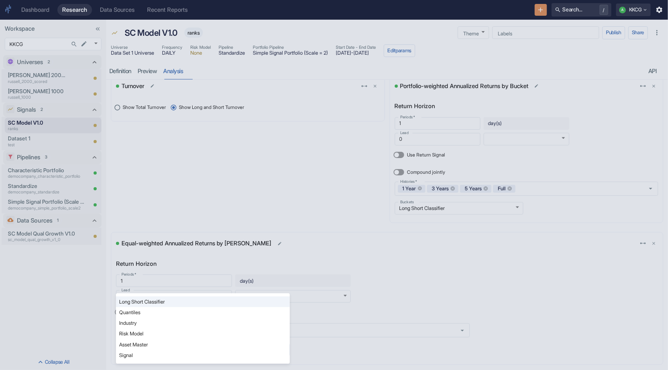
click at [172, 313] on li "Quantiles" at bounding box center [203, 312] width 174 height 11
type input "QUANTILES"
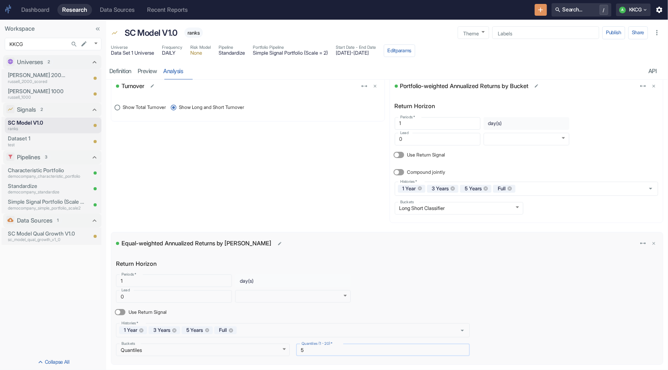
click at [332, 347] on input "5" at bounding box center [383, 350] width 174 height 9
drag, startPoint x: 442, startPoint y: 347, endPoint x: 285, endPoint y: 344, distance: 157.0
click at [285, 344] on div "Buckets Quantiles QUANTILES Buckets Quantiles (1 - 20)   * 5 Quantiles (1 - 20)…" at bounding box center [290, 347] width 360 height 19
type input "10"
click at [524, 304] on div "Equal-weighted Annualized Returns by Bucket Return Horizon Periods   * 1 Period…" at bounding box center [387, 298] width 552 height 132
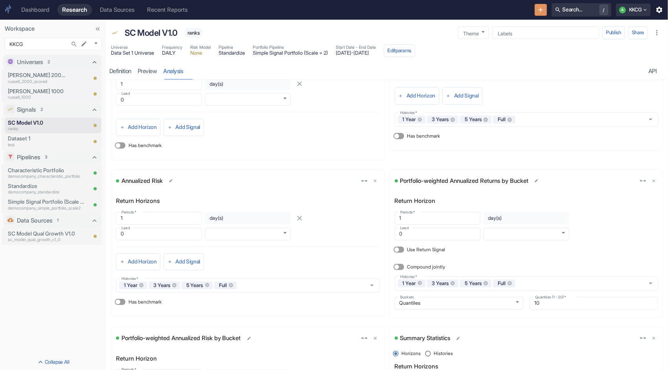
scroll to position [0, 0]
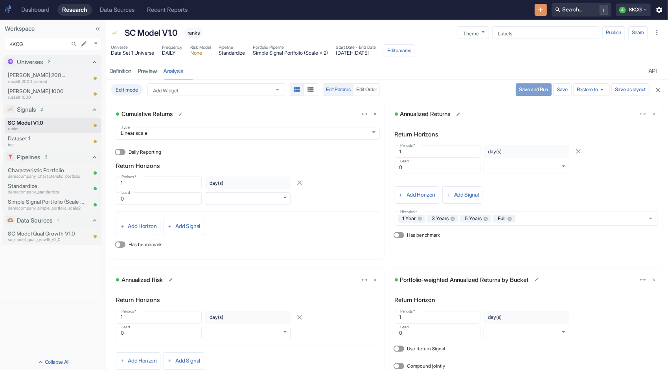
click at [529, 86] on button "Save and Run" at bounding box center [534, 89] width 36 height 13
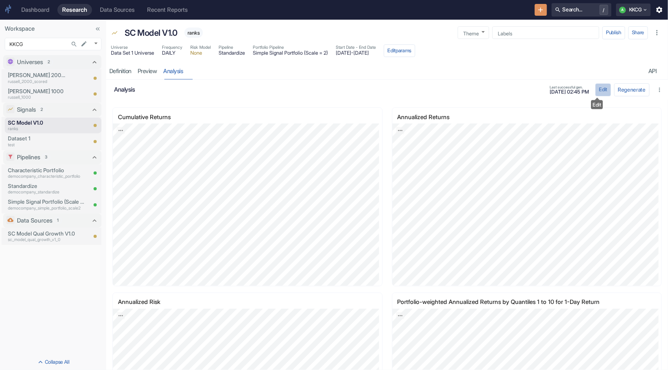
click at [601, 90] on button "Edit" at bounding box center [604, 89] width 16 height 13
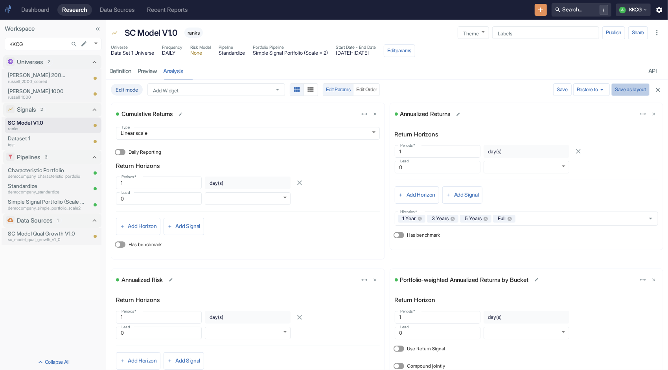
click at [632, 89] on button "Save as layout" at bounding box center [631, 89] width 38 height 13
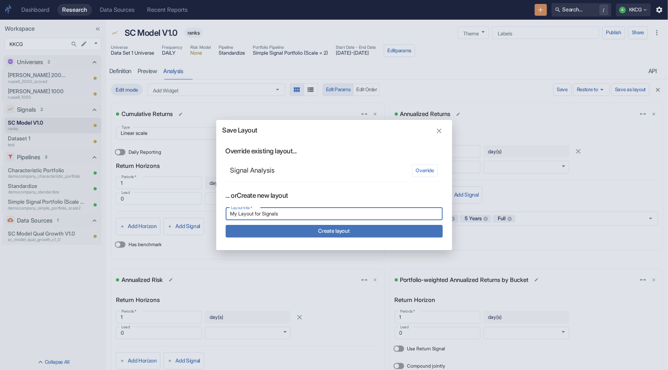
type input "My Layout for Signals"
click at [375, 230] on button "Create layout" at bounding box center [334, 231] width 217 height 13
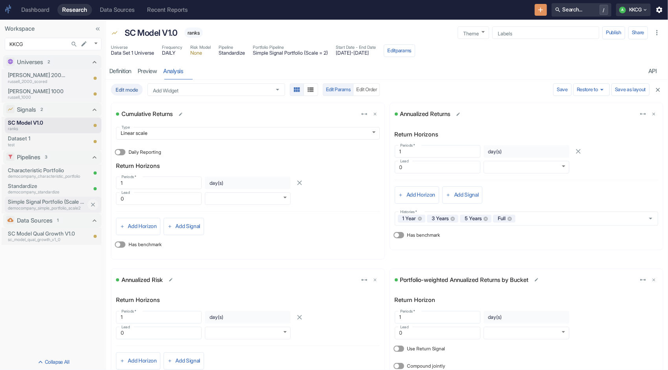
click at [39, 208] on p "democompany_simple_portfolio_scale2" at bounding box center [47, 208] width 79 height 6
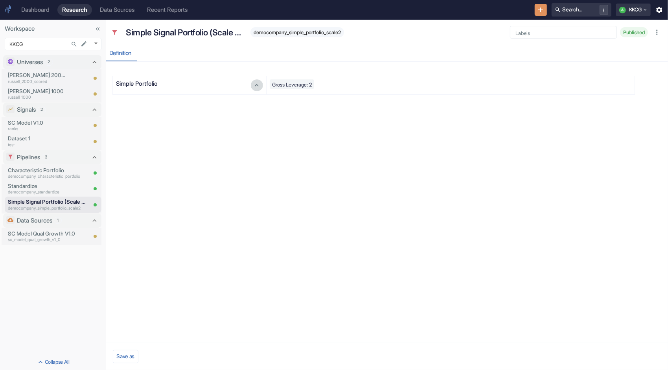
click at [253, 87] on button "button" at bounding box center [257, 85] width 12 height 12
click at [255, 87] on icon "button" at bounding box center [257, 85] width 8 height 8
click at [135, 83] on p "Simple Portfolio" at bounding box center [153, 83] width 74 height 9
click at [539, 12] on icon "New Resource" at bounding box center [541, 9] width 5 height 5
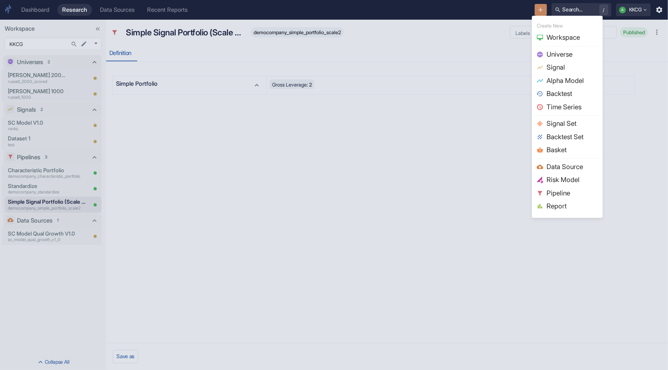
click at [561, 196] on span "Pipeline" at bounding box center [573, 193] width 52 height 10
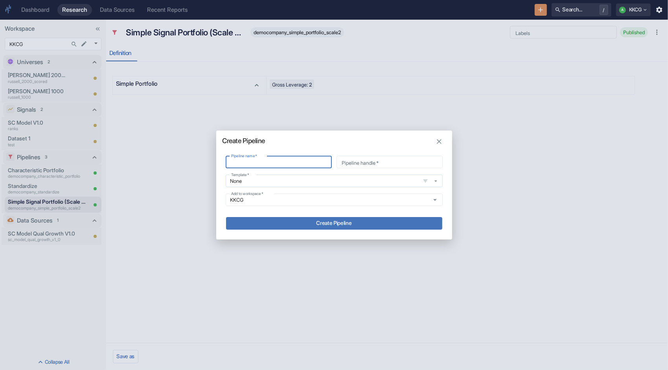
type input "D"
type input "d"
type input "De"
type input "de"
type input "Dec"
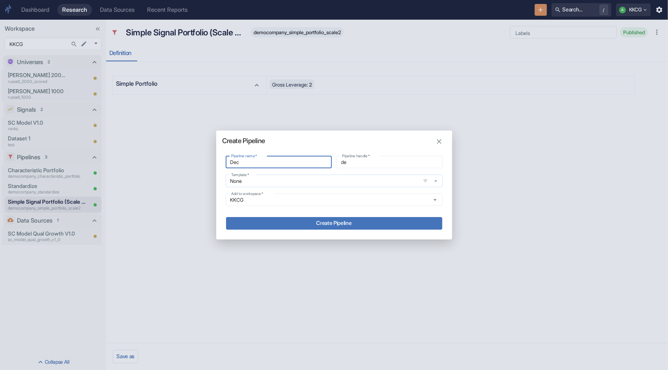
type input "dec"
type input "Deci"
type input "deci"
type input "Decil"
type input "decil"
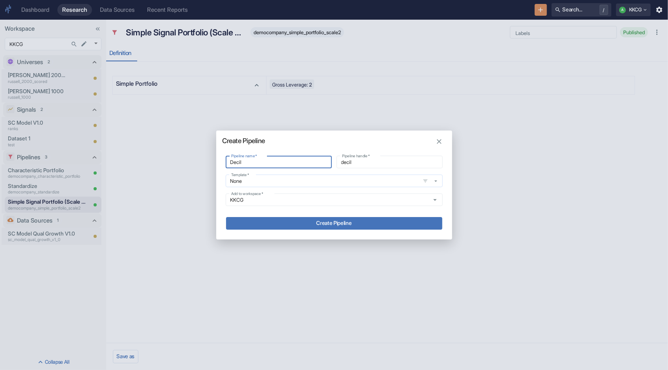
type input "Decile"
type input "decile"
type input "Decile"
type input "decile_"
type input "Decile P"
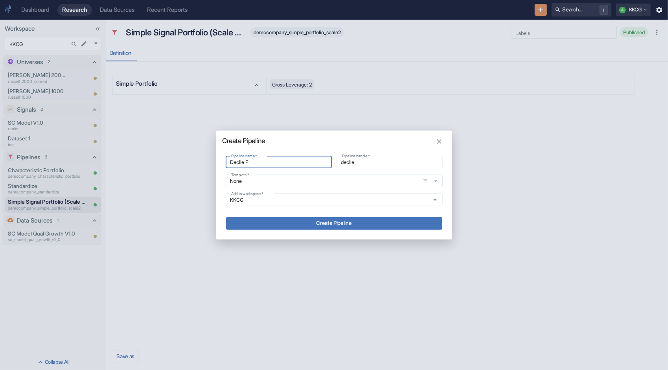
type input "decile_p"
type input "Decile Po"
type input "decile_po"
type input "Decile Por"
type input "decile_por"
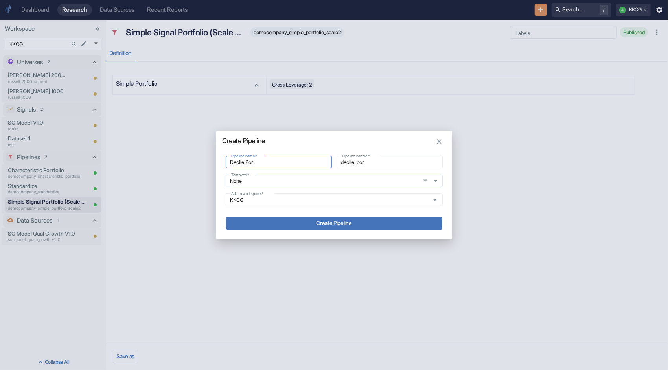
type input "Decile Porr"
type input "decile_porr"
type input "Decile Por"
type input "decile_por"
type input "Decile Port"
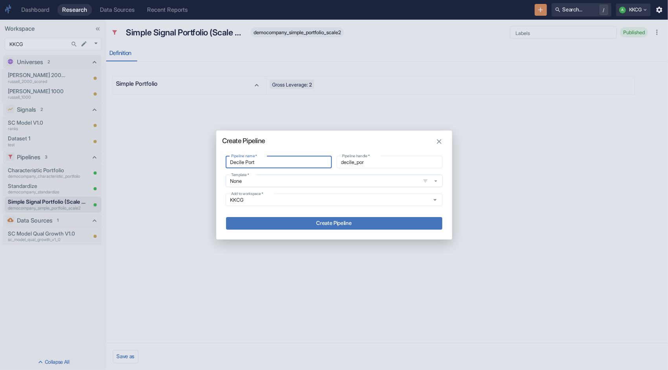
type input "decile_port"
type input "Decile Portf"
type input "decile_portf"
type input "Decile Portfo"
type input "decile_portfo"
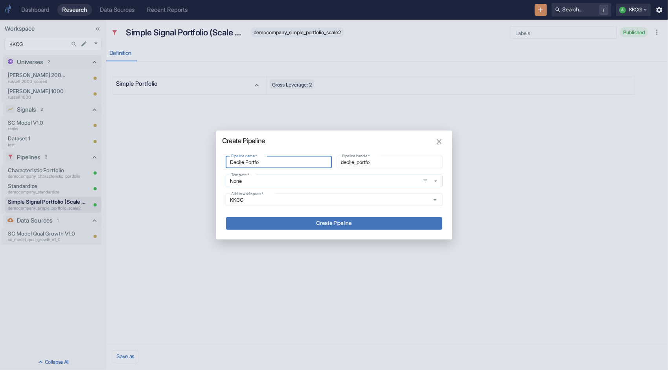
type input "Decile Portfol"
type input "decile_portfol"
type input "Decile Portfoli"
type input "decile_portfoli"
type input "Decile Portfolio"
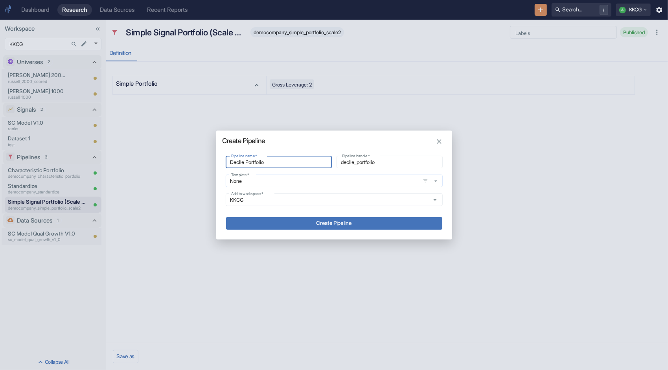
click at [437, 182] on icon "button" at bounding box center [436, 181] width 7 height 7
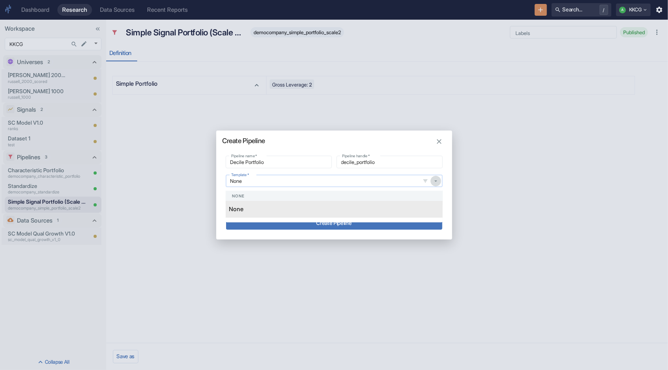
click at [437, 182] on icon "button" at bounding box center [436, 181] width 7 height 7
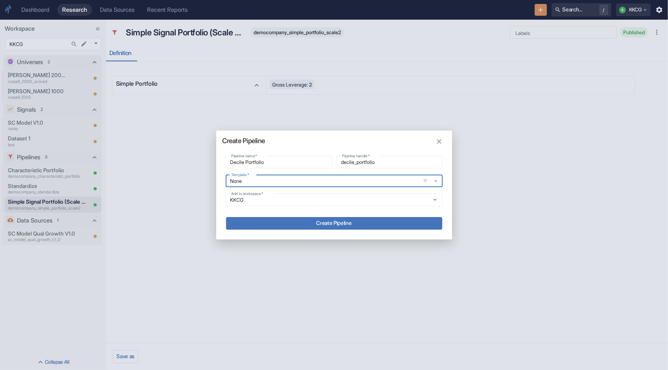
click at [369, 224] on button "Create Pipeline" at bounding box center [334, 223] width 216 height 13
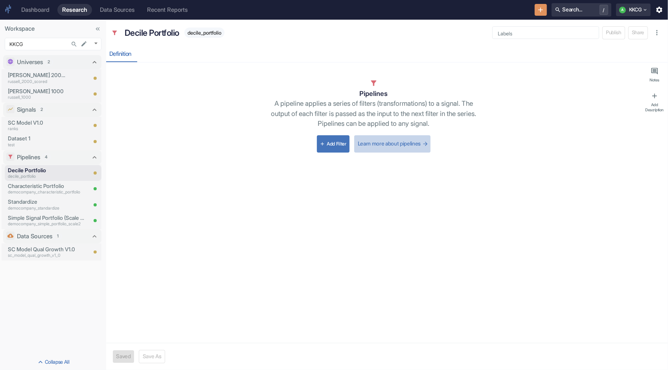
click at [401, 140] on link "Learn more about pipelines" at bounding box center [392, 143] width 76 height 17
click at [93, 173] on icon "Close item" at bounding box center [93, 173] width 4 height 4
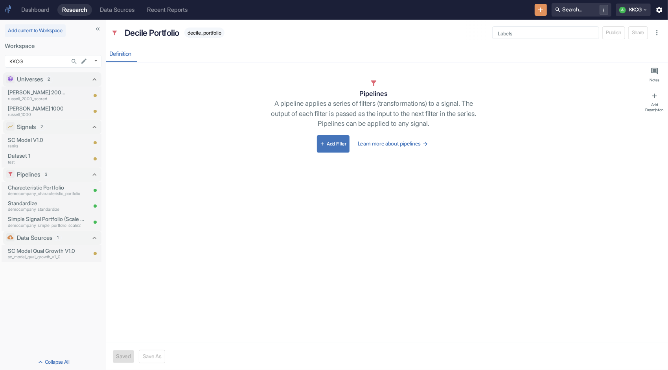
click at [40, 11] on div "Dashboard" at bounding box center [35, 9] width 28 height 7
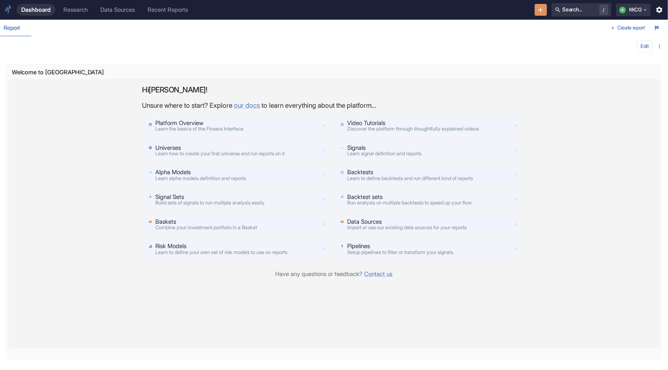
click at [378, 126] on span "Discover the platform through thoughtfully explained videos" at bounding box center [413, 129] width 132 height 6
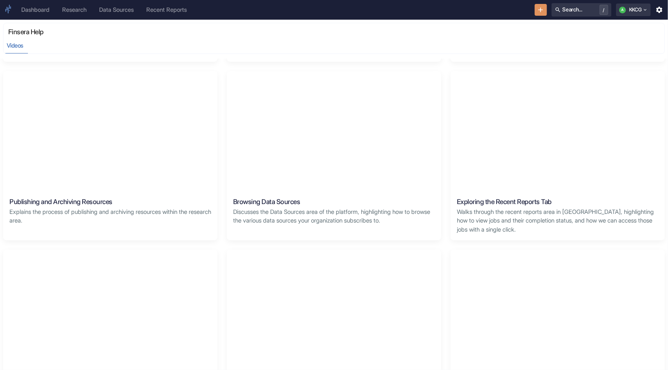
scroll to position [197, 0]
click at [123, 13] on div "Data Sources" at bounding box center [116, 9] width 35 height 7
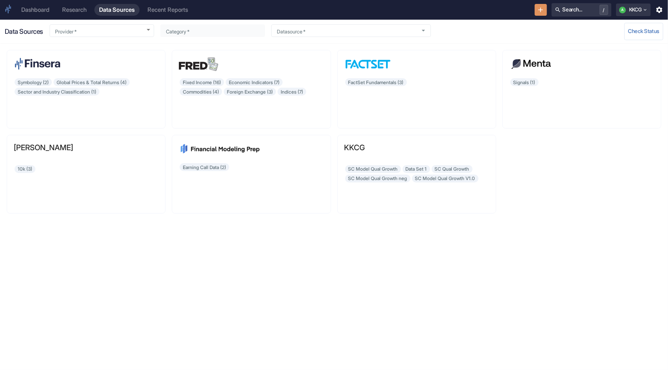
click at [80, 11] on div "Research" at bounding box center [74, 9] width 24 height 7
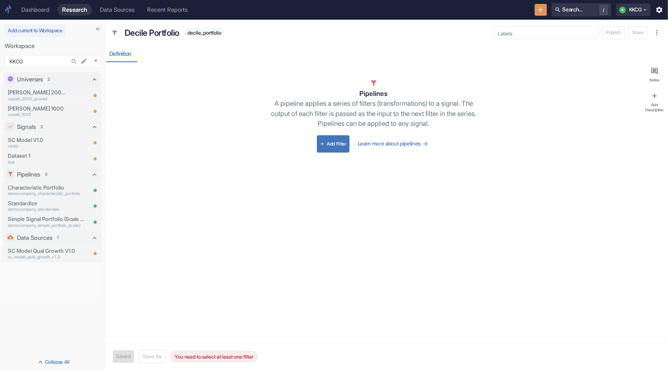
click at [41, 12] on div "Dashboard" at bounding box center [35, 9] width 28 height 7
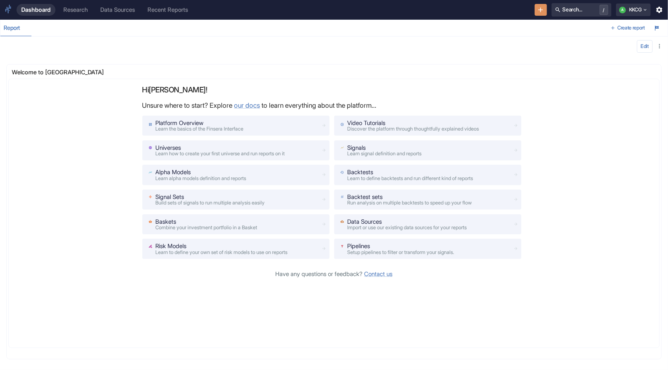
click at [81, 13] on div "Research" at bounding box center [75, 9] width 24 height 7
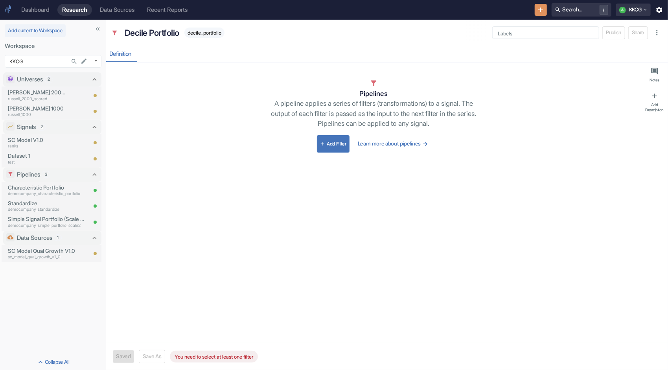
click at [112, 6] on div "Data Sources" at bounding box center [117, 9] width 35 height 7
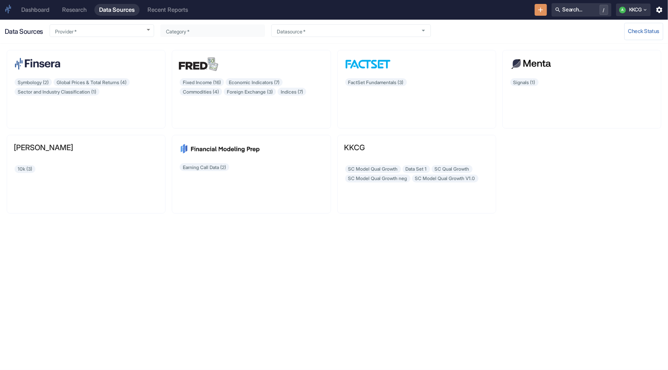
click at [87, 9] on div "Research" at bounding box center [74, 9] width 24 height 7
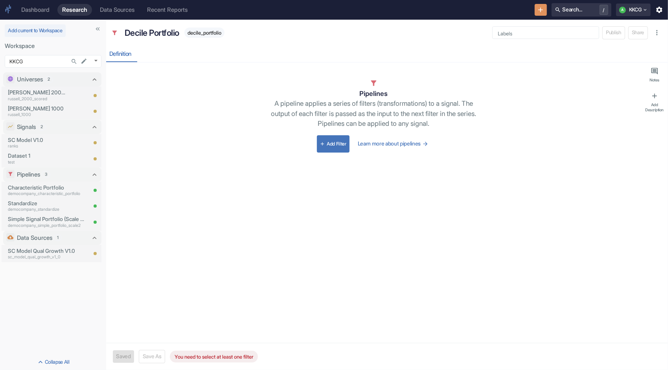
click at [32, 14] on link "Dashboard" at bounding box center [36, 10] width 38 height 12
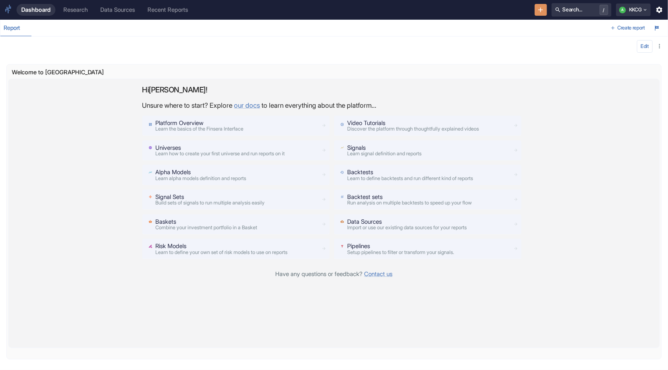
click at [231, 309] on div "Hi Andrew ! Unsure where to start? Explore our docs to learn everything about t…" at bounding box center [334, 213] width 652 height 269
click at [368, 121] on p "Video Tutorials" at bounding box center [413, 123] width 132 height 9
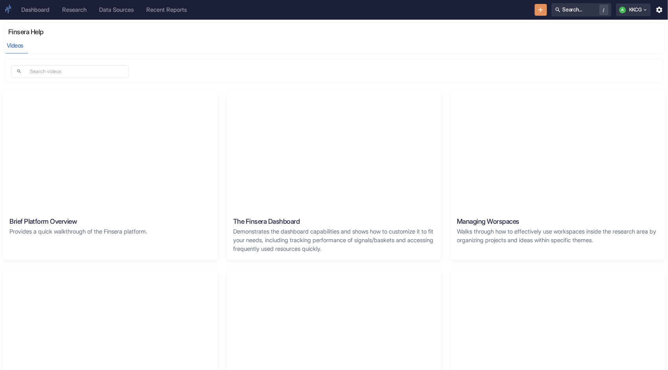
click at [23, 11] on div "Dashboard" at bounding box center [35, 9] width 28 height 7
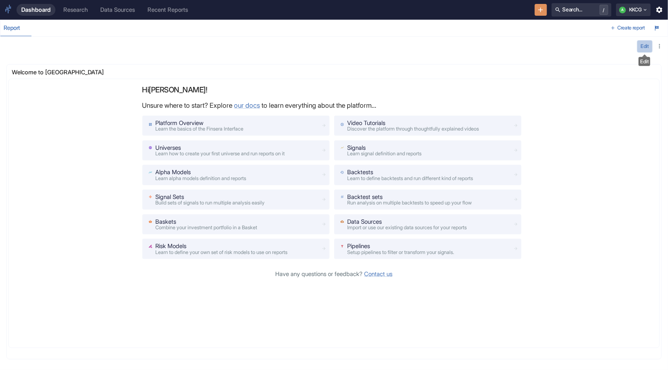
click at [647, 46] on button "Edit" at bounding box center [645, 46] width 16 height 13
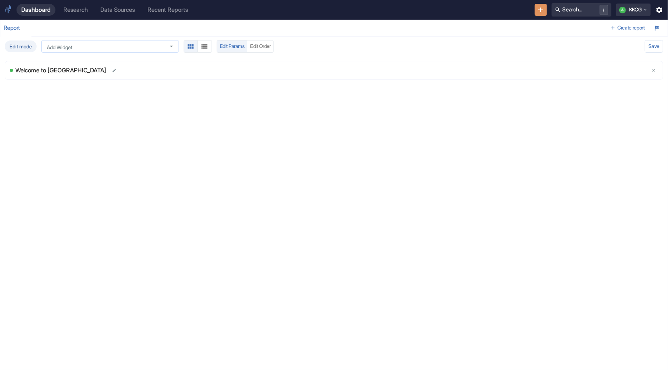
click at [173, 46] on icon "Open" at bounding box center [171, 47] width 3 height 2
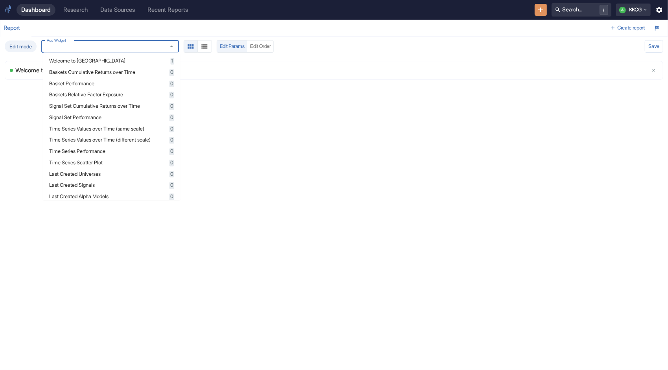
click at [178, 24] on div "Report" at bounding box center [304, 28] width 608 height 16
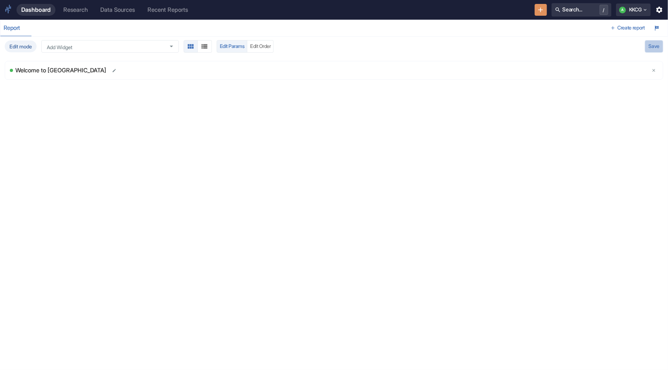
click at [657, 45] on button "Save" at bounding box center [654, 46] width 18 height 13
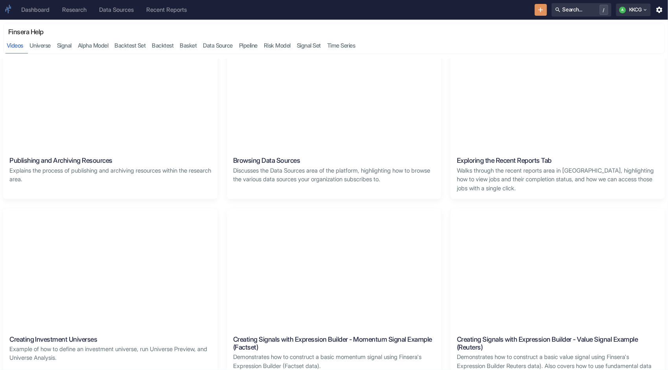
scroll to position [197, 0]
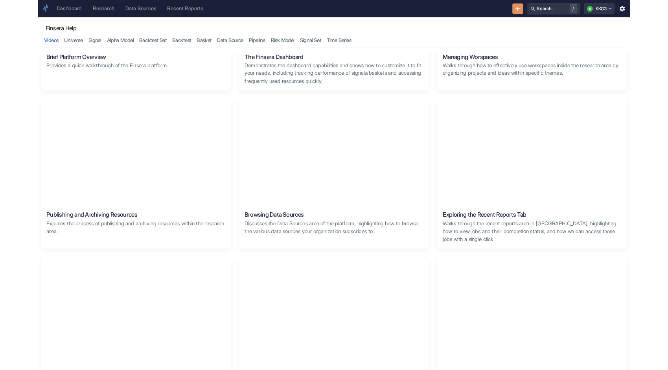
scroll to position [157, 0]
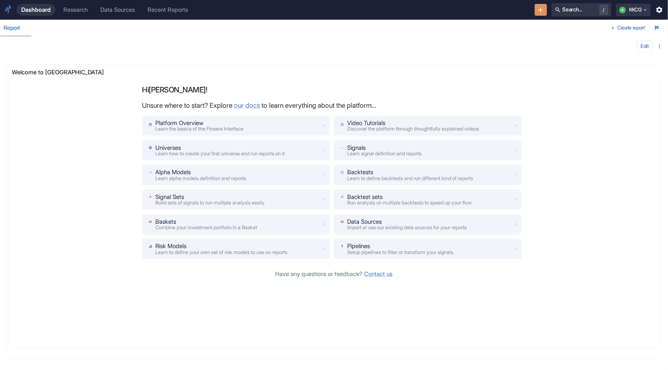
click at [124, 7] on div "Data Sources" at bounding box center [117, 9] width 35 height 7
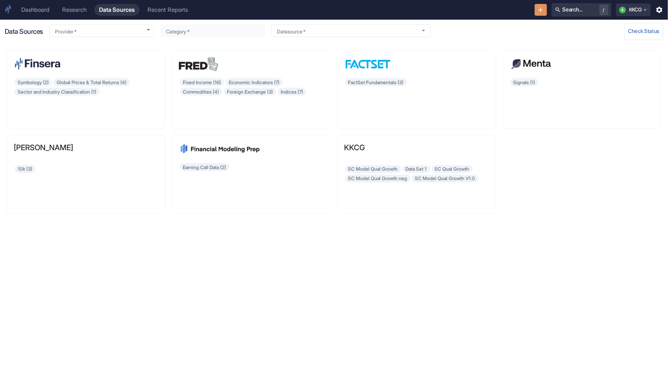
click at [44, 7] on div "Dashboard" at bounding box center [35, 9] width 28 height 7
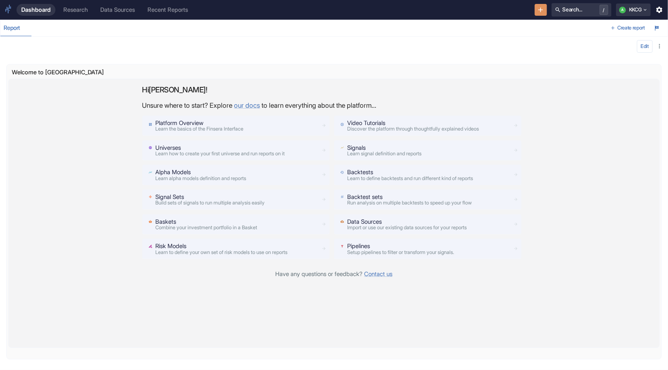
click at [388, 131] on span "Discover the platform through thoughtfully explained videos" at bounding box center [413, 129] width 132 height 6
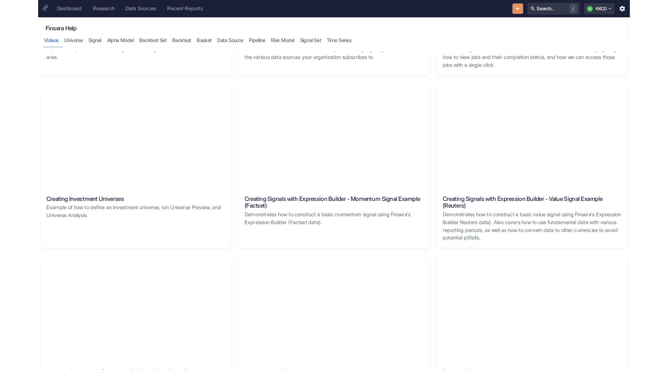
scroll to position [354, 0]
